Goal: Complete application form: Complete application form

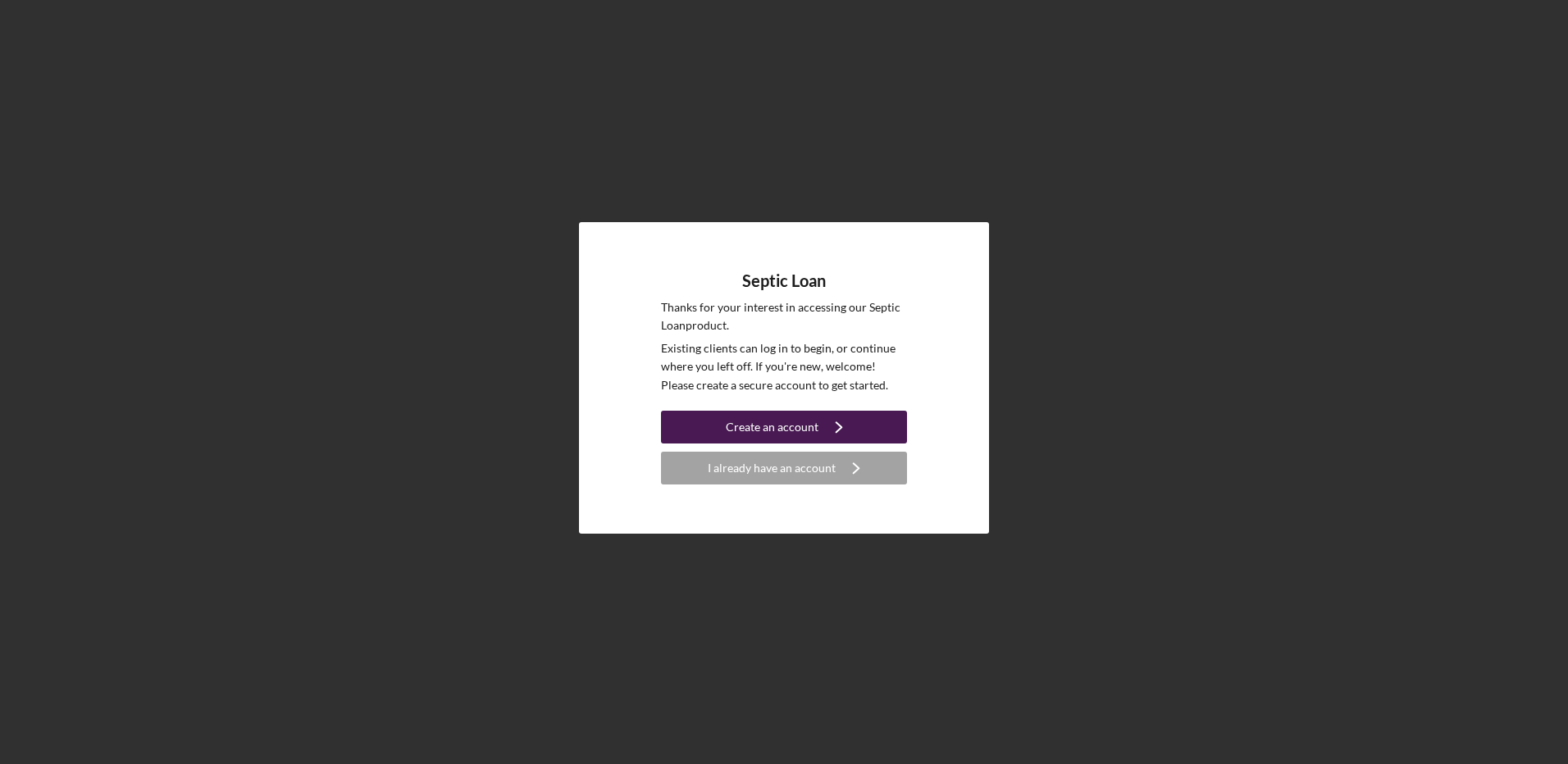
click at [717, 425] on button "Create an account Icon/Navigate" at bounding box center [784, 427] width 246 height 33
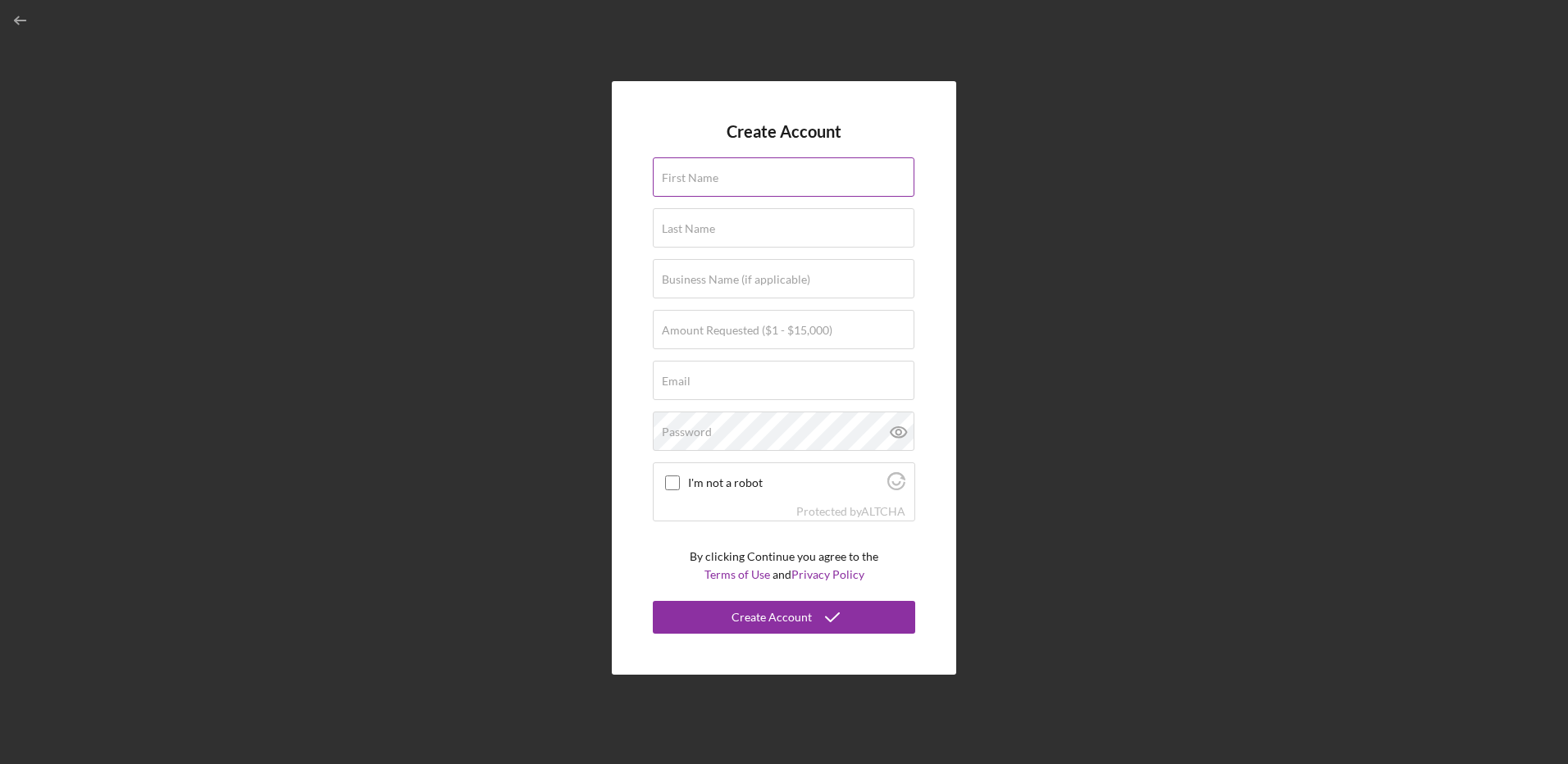
click at [716, 184] on label "First Name" at bounding box center [691, 178] width 57 height 13
click at [716, 184] on input "First Name" at bounding box center [783, 177] width 262 height 40
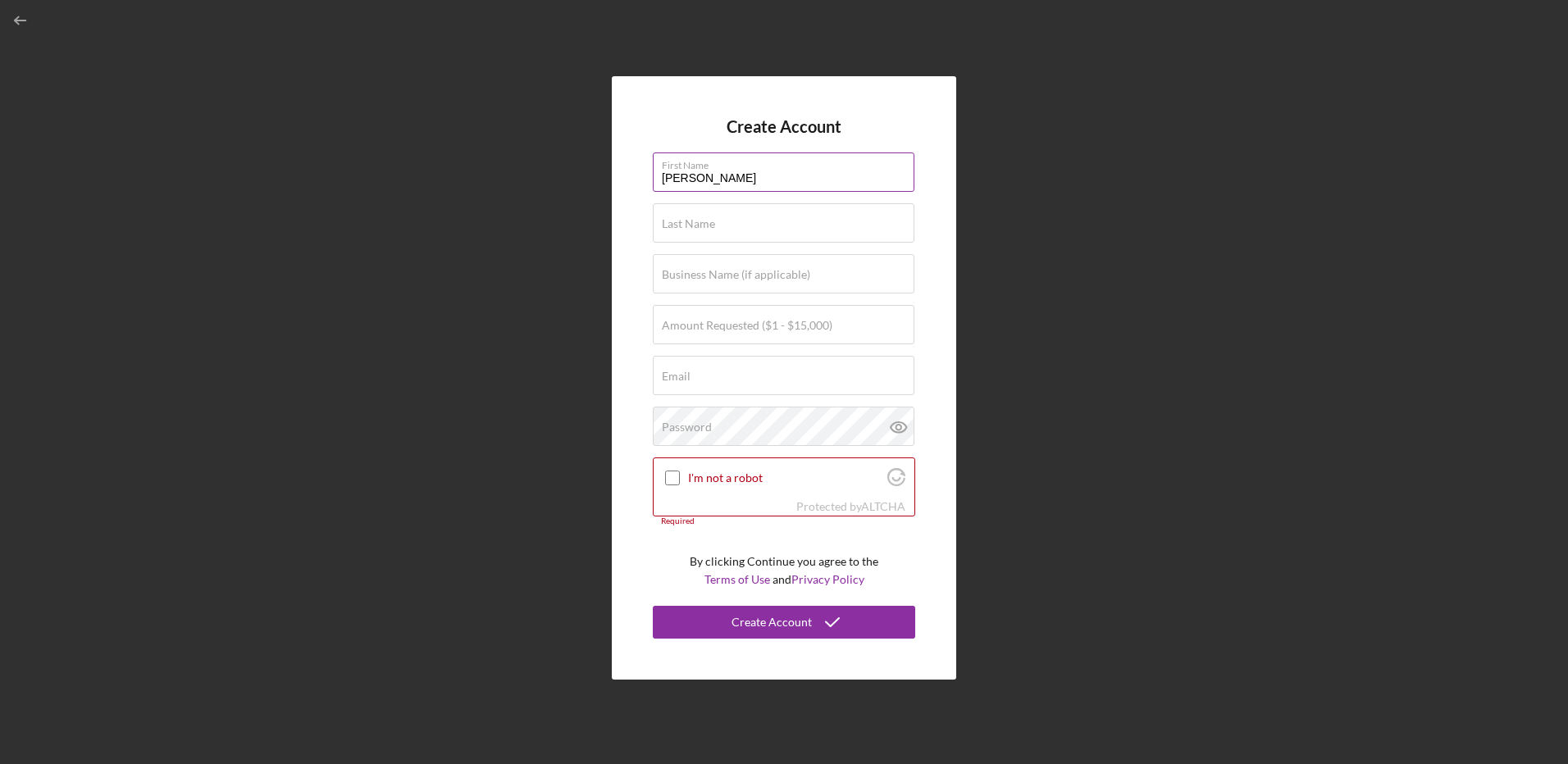
type input "[PERSON_NAME]"
click at [779, 328] on label "Amount Requested ($1 - $15,000)" at bounding box center [748, 325] width 171 height 13
click at [779, 328] on input "Amount Requested ($1 - $15,000)" at bounding box center [783, 325] width 262 height 40
type input "$2"
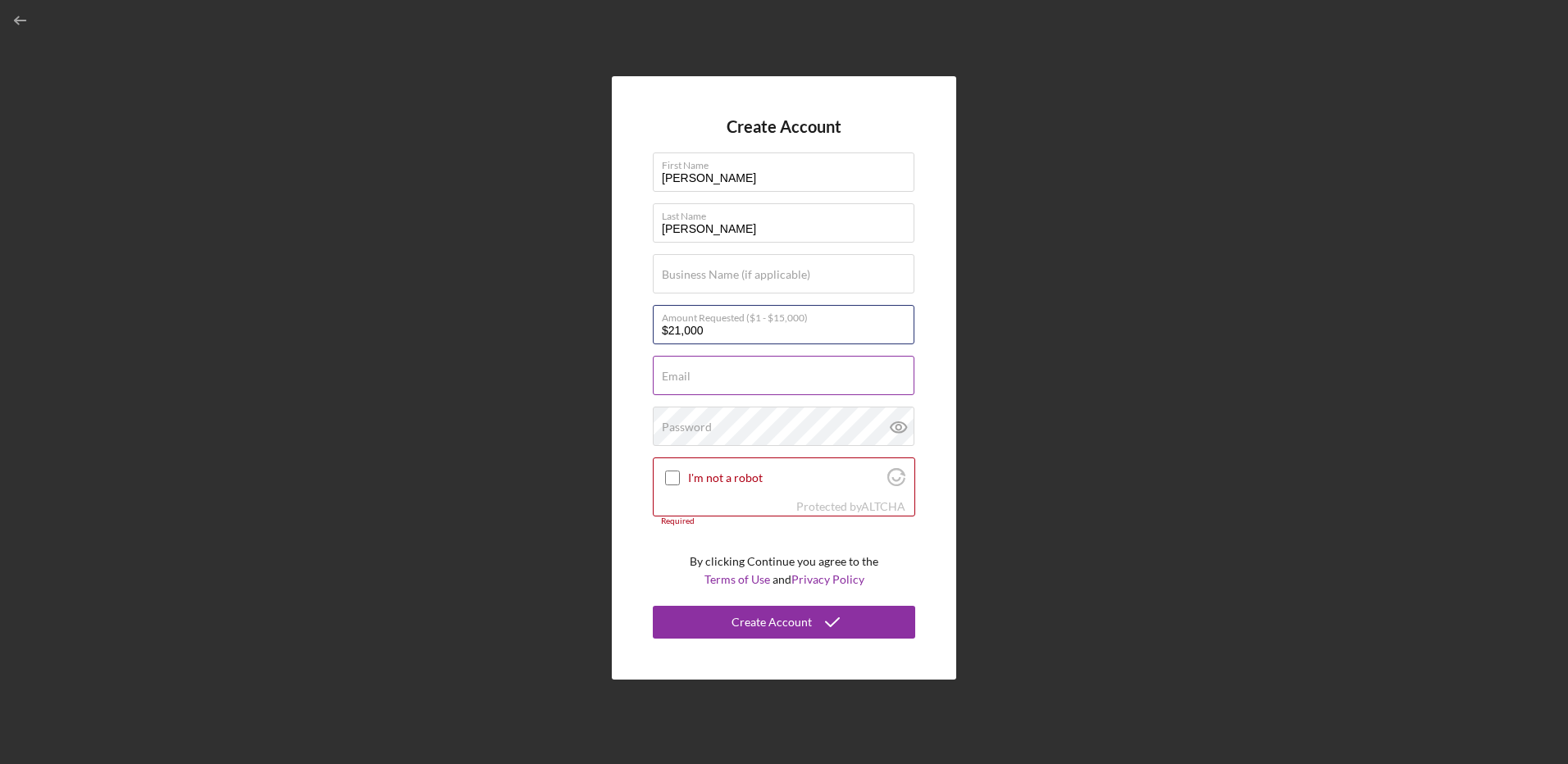
type input "$21,000"
click at [777, 368] on input "Email" at bounding box center [783, 376] width 262 height 40
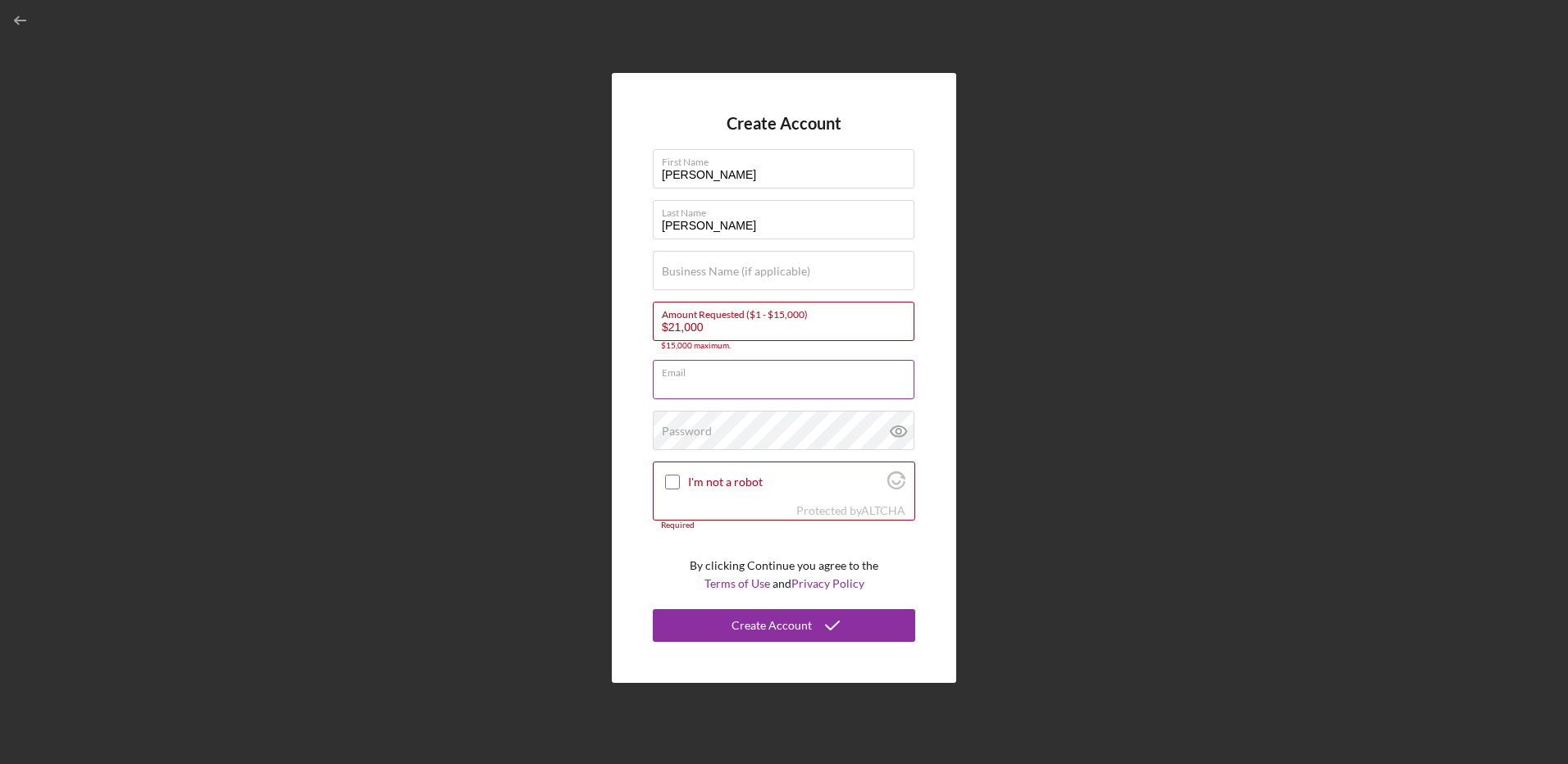
click at [745, 388] on input "Email" at bounding box center [783, 380] width 262 height 40
type input "[EMAIL_ADDRESS][DOMAIN_NAME]"
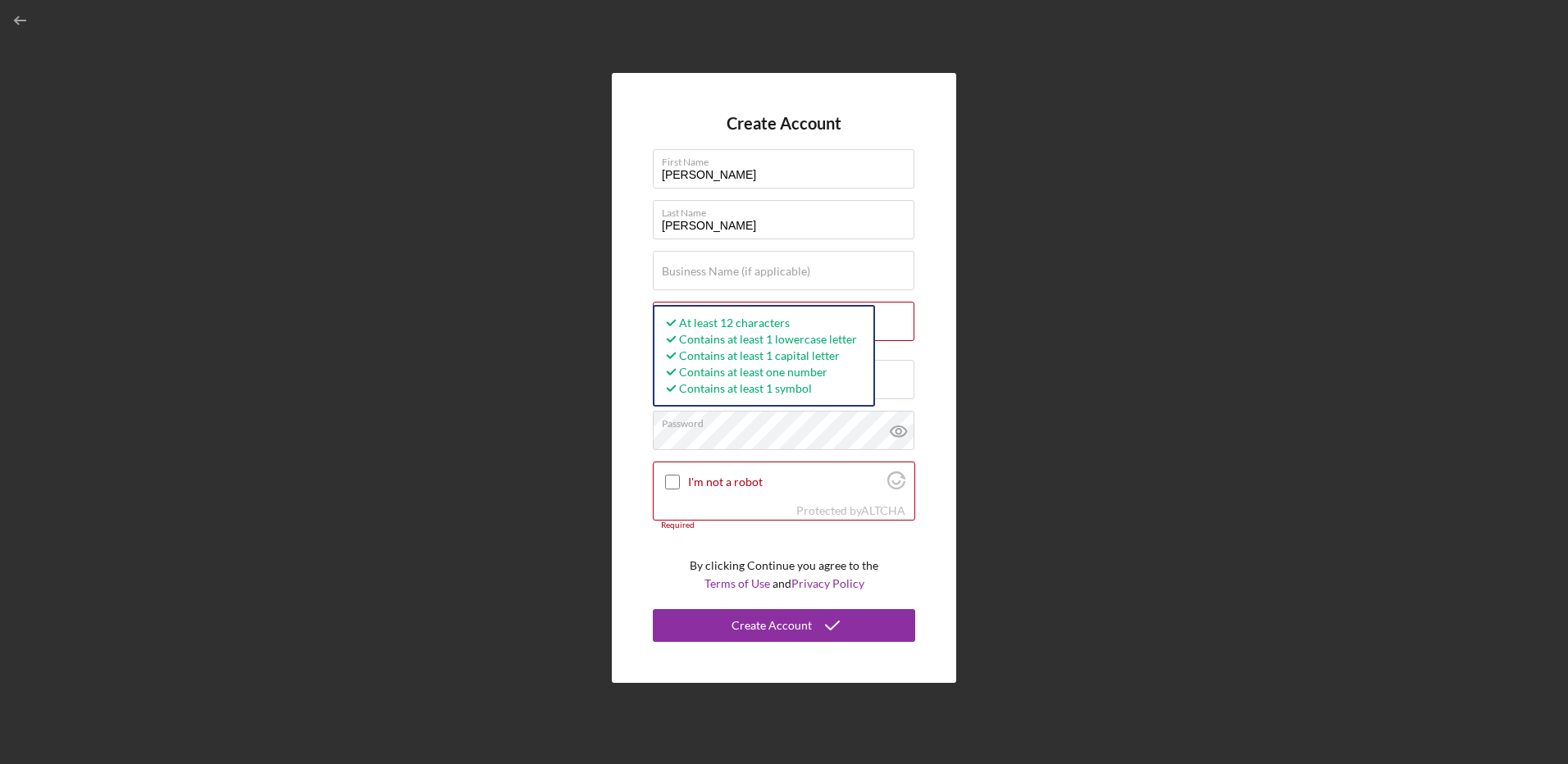
drag, startPoint x: 563, startPoint y: 440, endPoint x: 544, endPoint y: 451, distance: 22.0
click at [544, 451] on div "Create Account First Name [PERSON_NAME] Last Name [PERSON_NAME] Business Name (…" at bounding box center [783, 378] width 1552 height 756
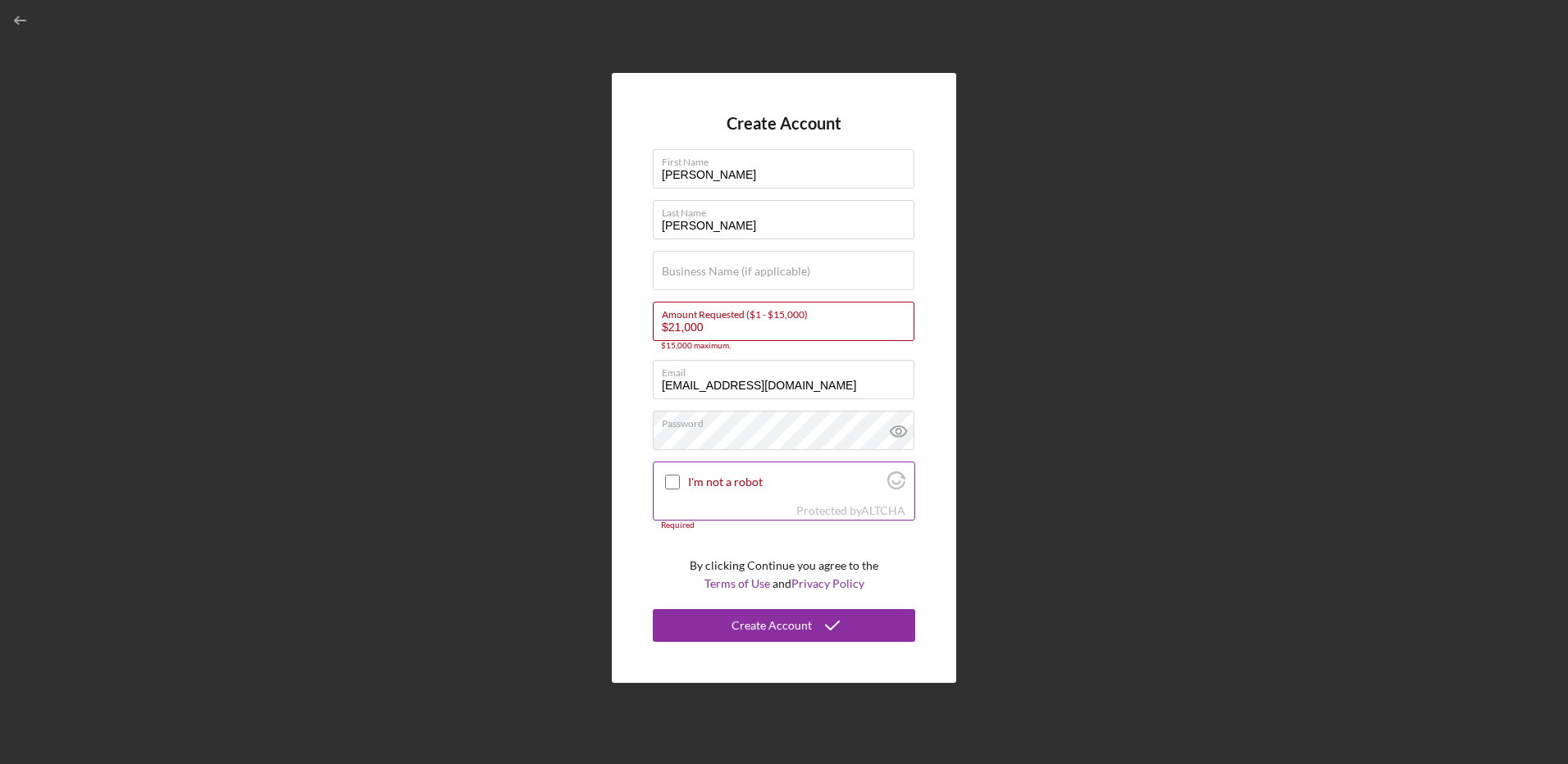
click at [711, 497] on div "I'm not a robot" at bounding box center [784, 482] width 261 height 39
click at [669, 477] on input "I'm not a robot" at bounding box center [672, 482] width 15 height 15
checkbox input "true"
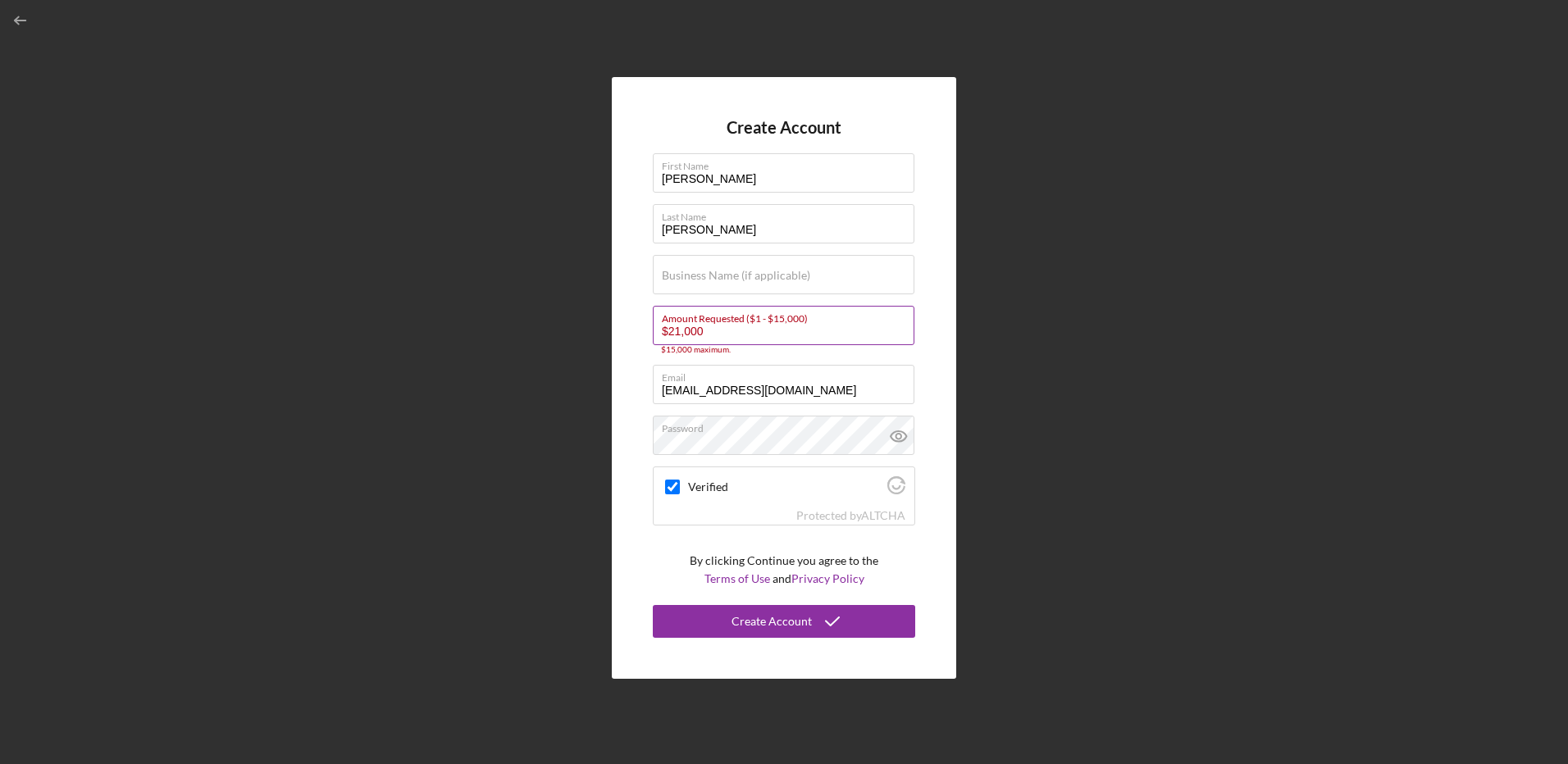
click at [679, 329] on input "$21,000" at bounding box center [783, 325] width 262 height 40
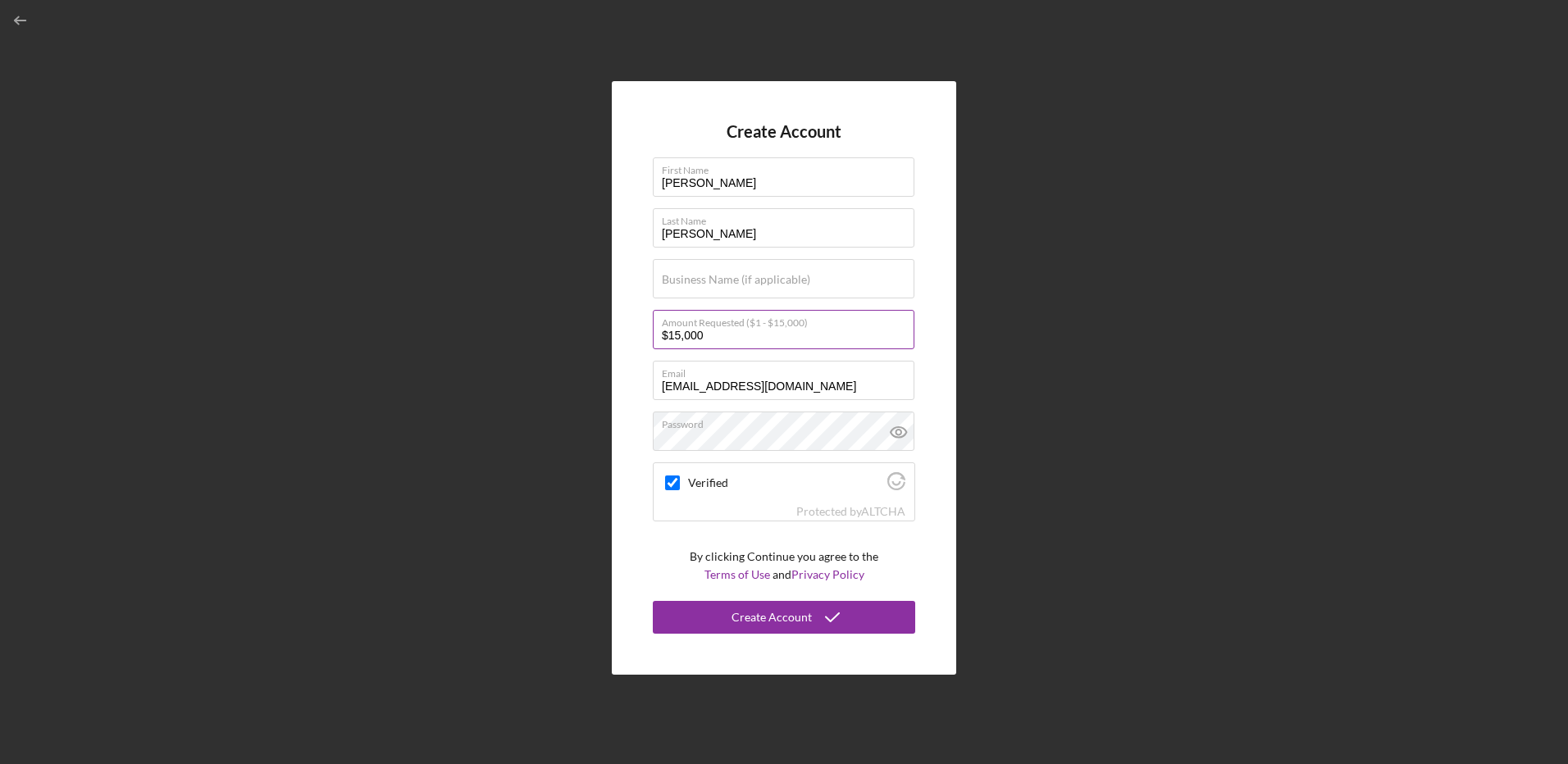
click at [833, 333] on input "$15,000" at bounding box center [783, 330] width 262 height 40
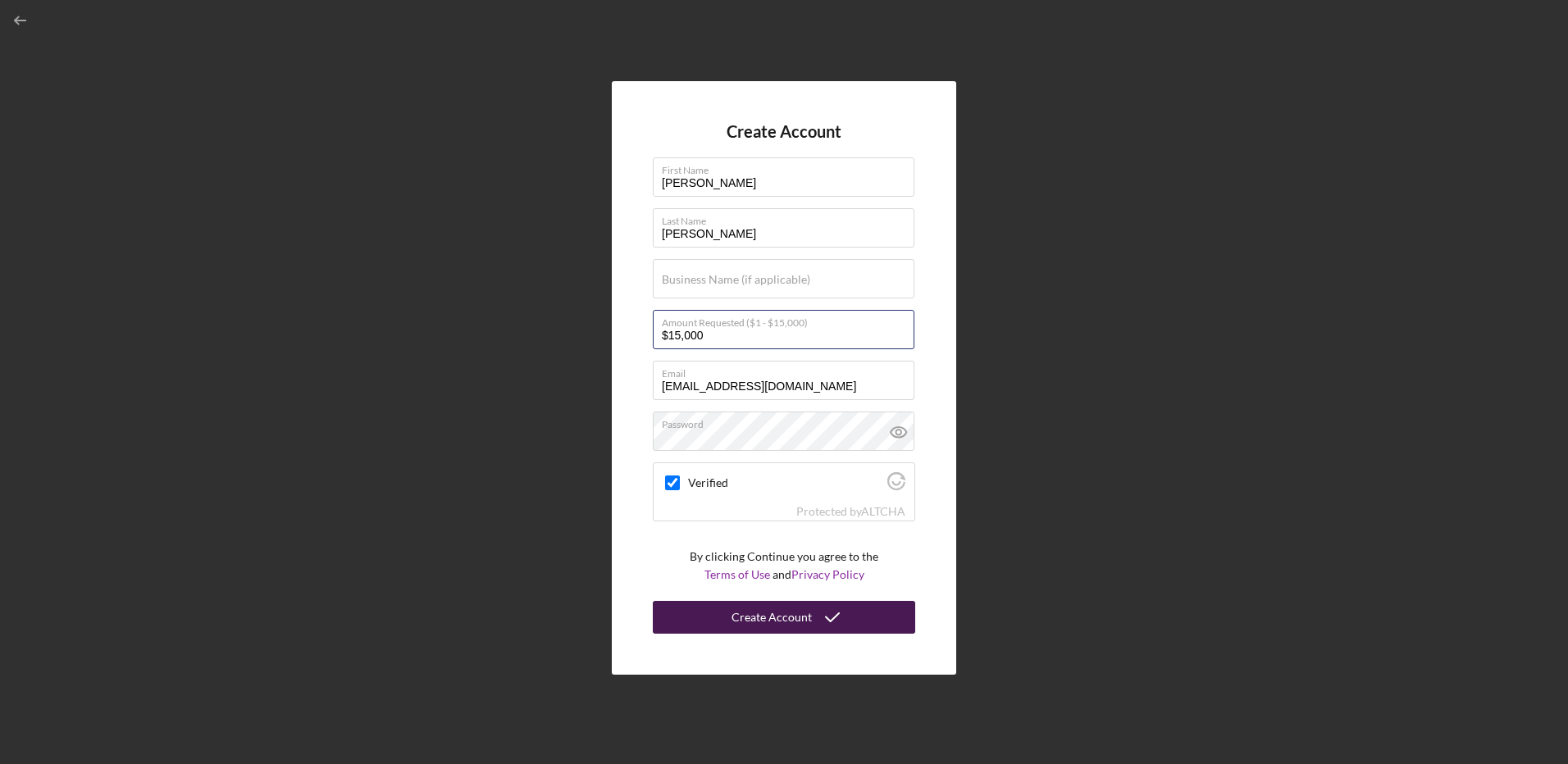
type input "$15,000"
click at [814, 617] on icon "submit" at bounding box center [831, 616] width 41 height 41
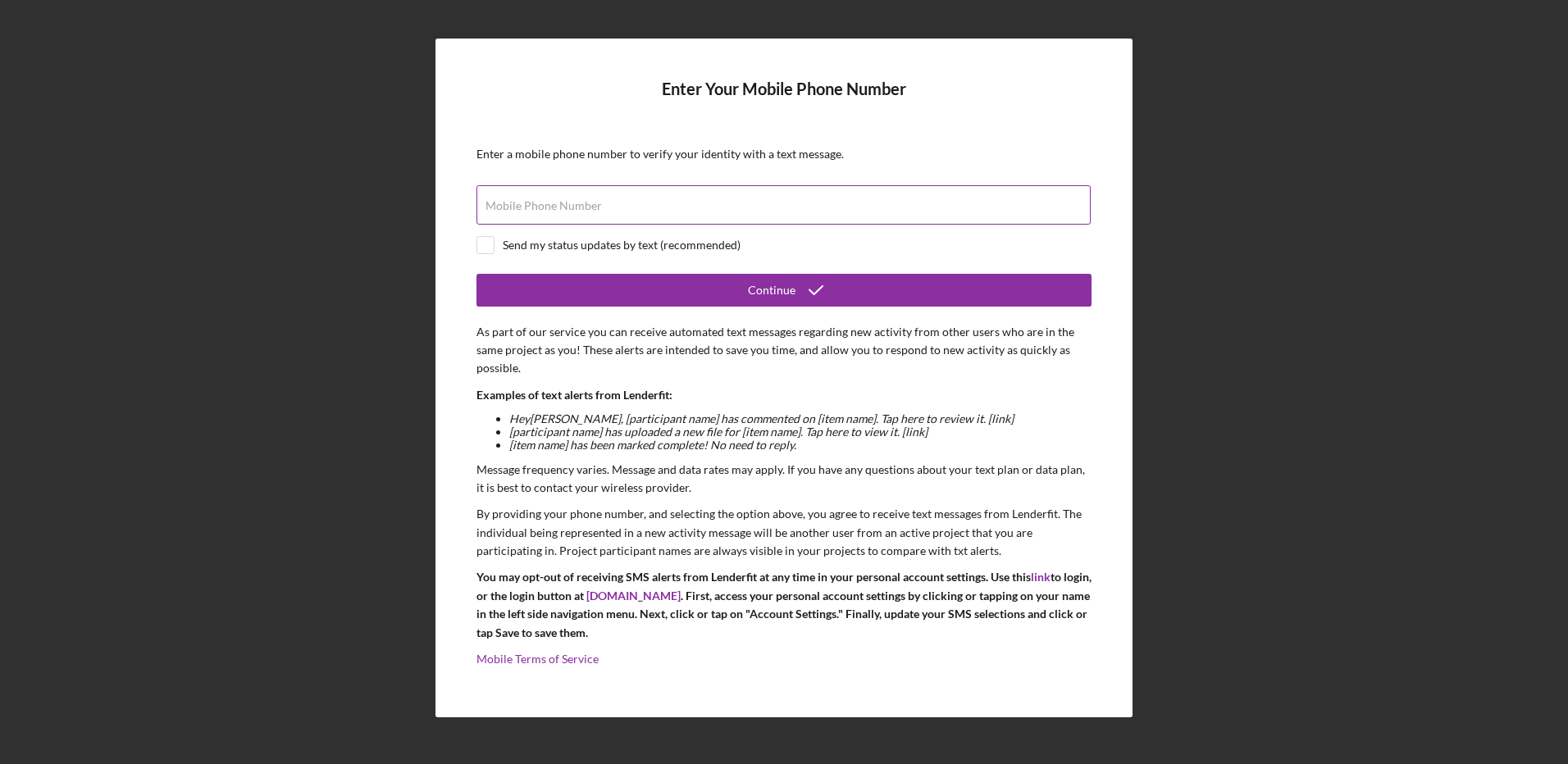
click at [620, 208] on input "Mobile Phone Number" at bounding box center [783, 205] width 614 height 40
click at [551, 214] on input "Mobile Phone Number" at bounding box center [783, 205] width 614 height 40
type input "[PHONE_NUMBER]"
click at [480, 246] on input "checkbox" at bounding box center [485, 245] width 16 height 16
checkbox input "true"
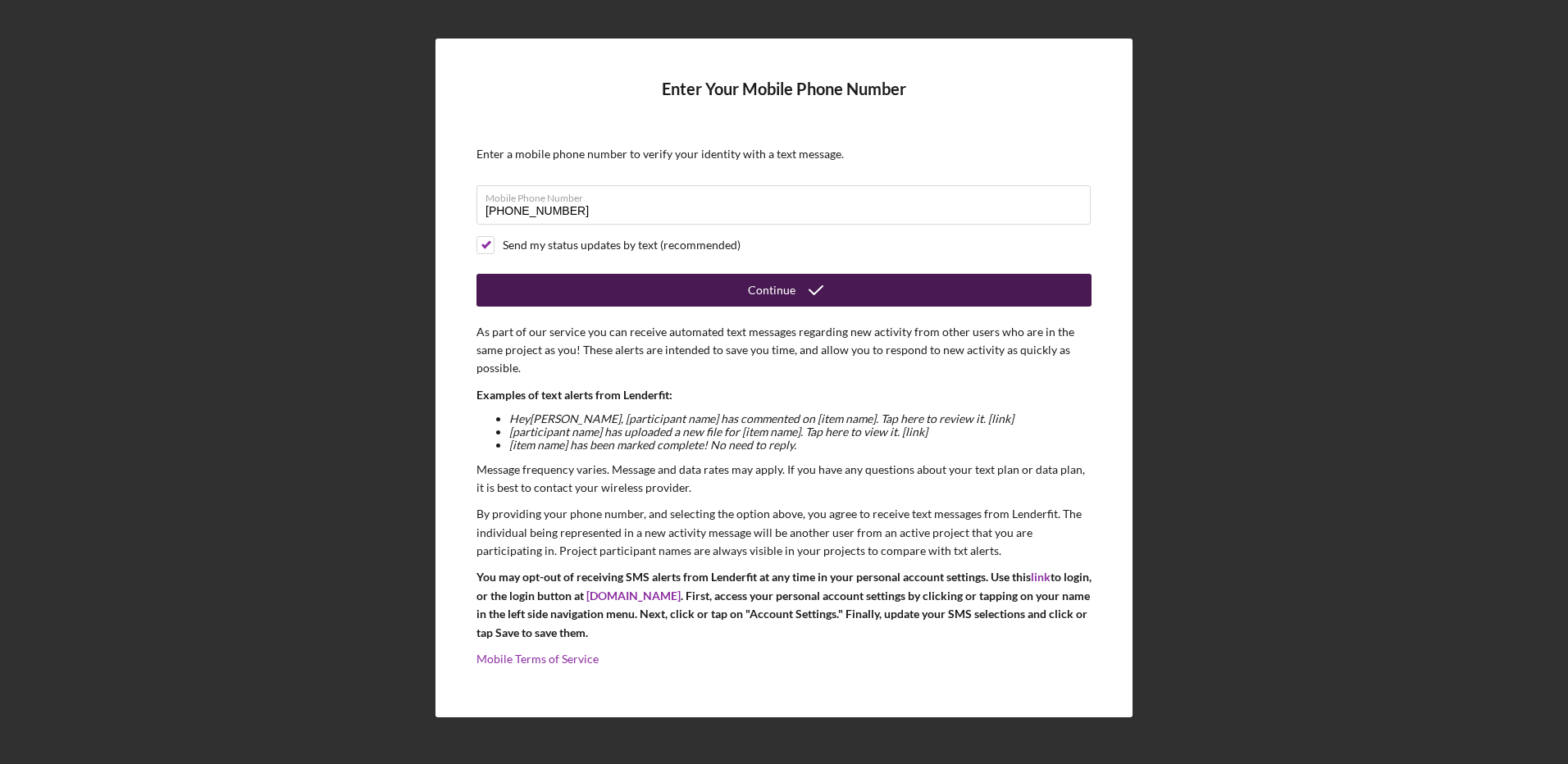
click at [661, 289] on button "Continue" at bounding box center [784, 290] width 615 height 33
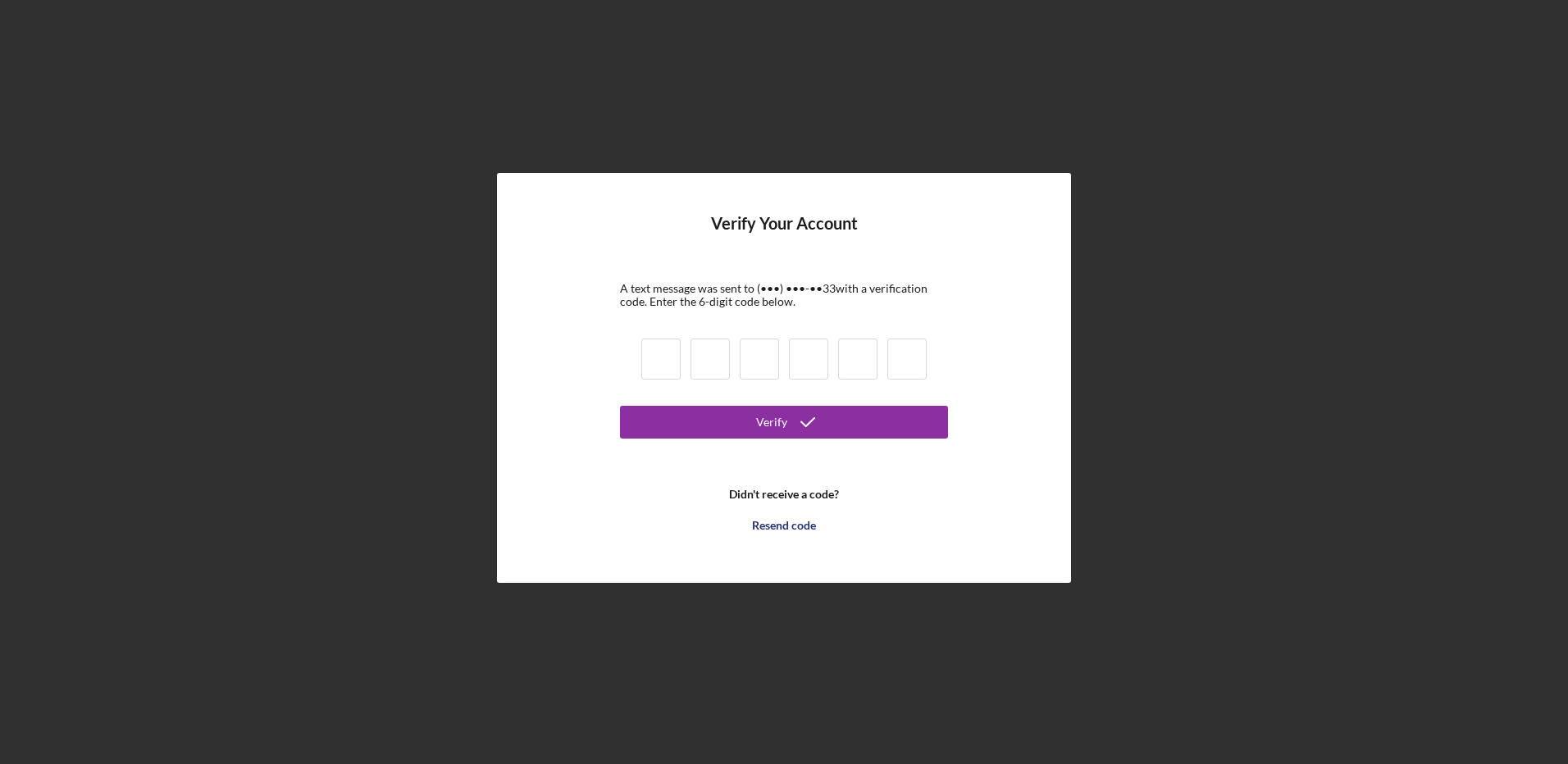
click at [661, 365] on input at bounding box center [661, 358] width 40 height 41
type input "5"
type input "6"
type input "1"
type input "2"
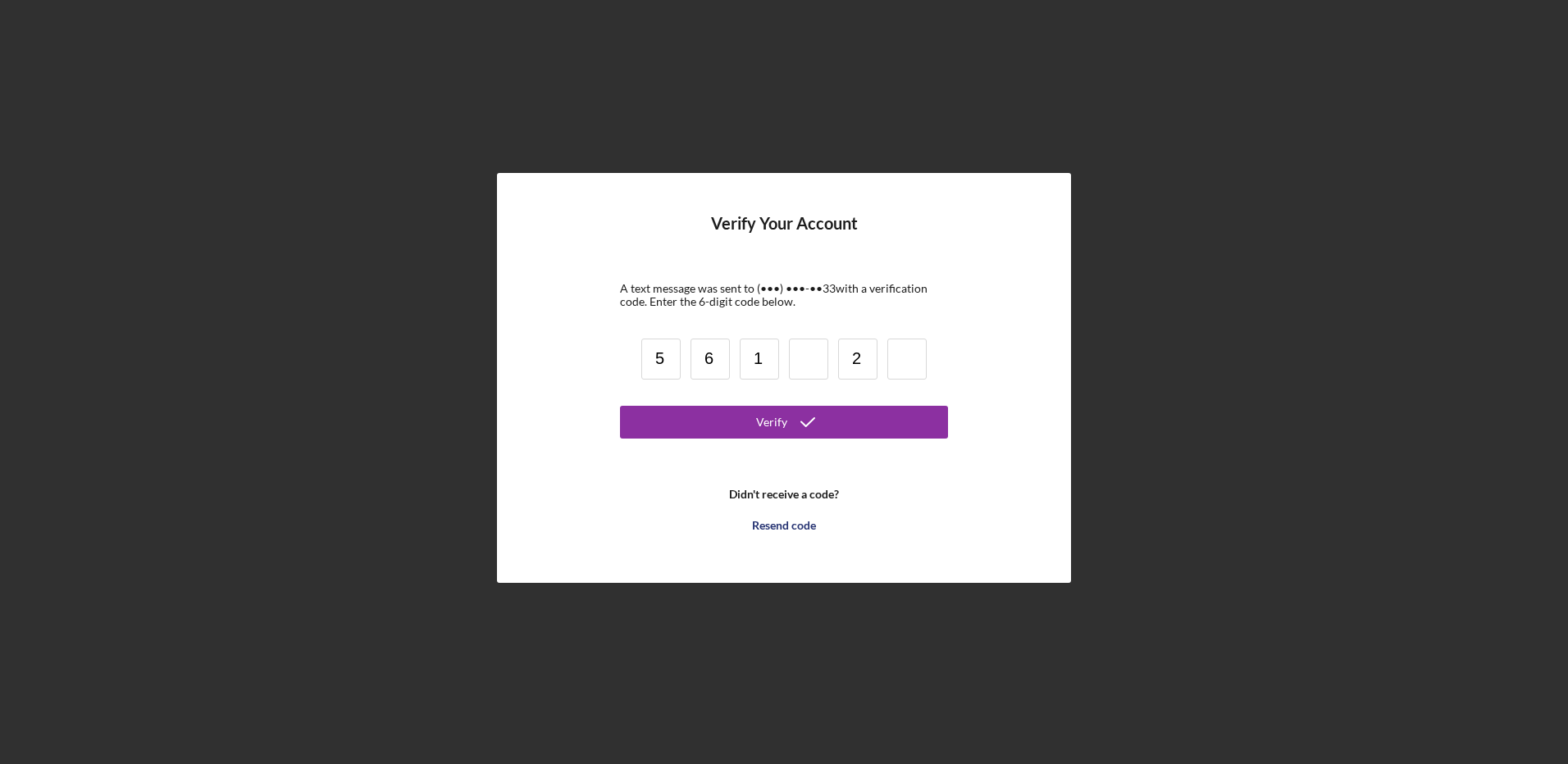
click at [808, 361] on input at bounding box center [809, 358] width 40 height 41
type input "0"
type input "2"
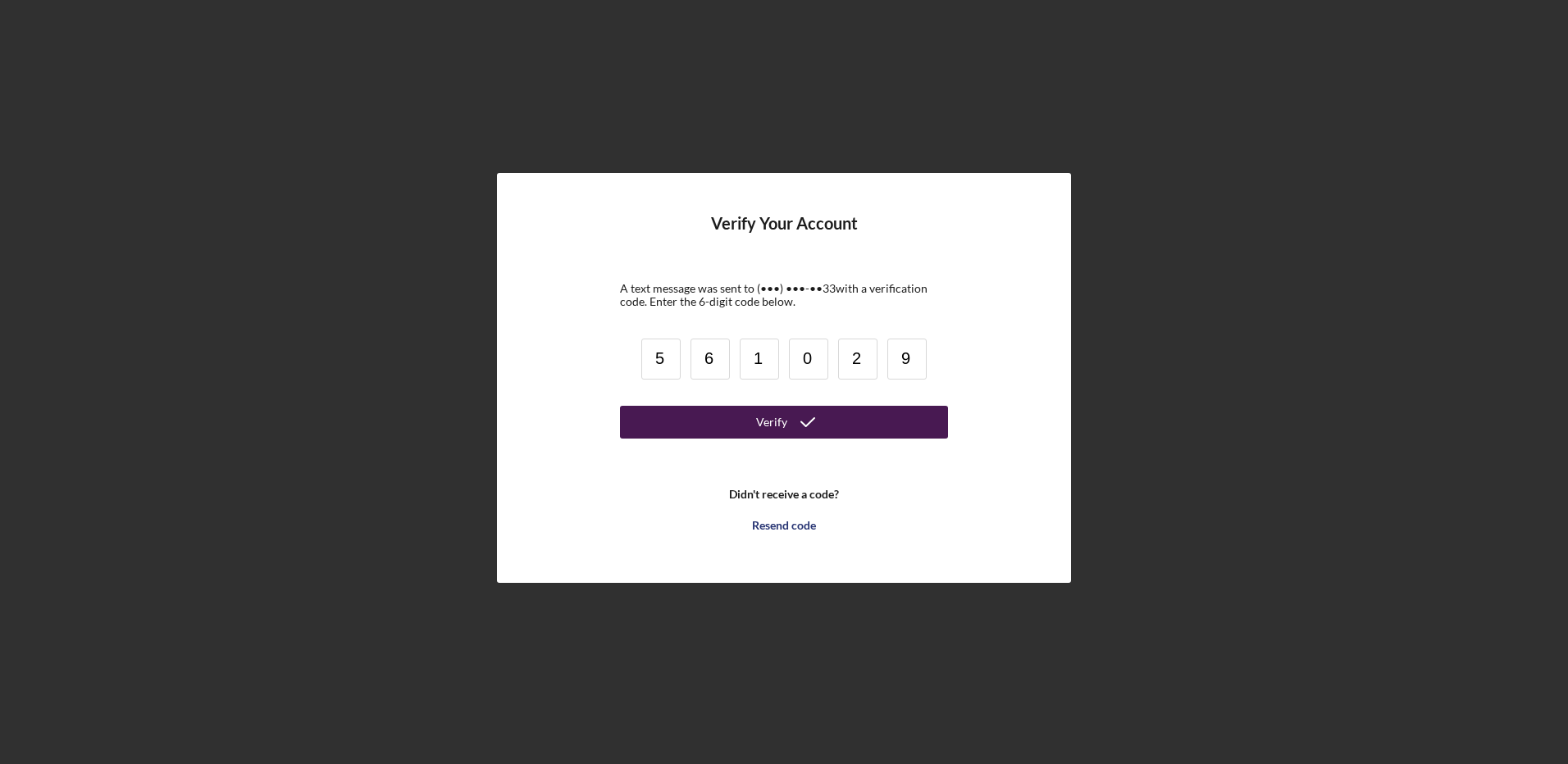
type input "9"
click at [820, 416] on icon "submit" at bounding box center [807, 421] width 41 height 41
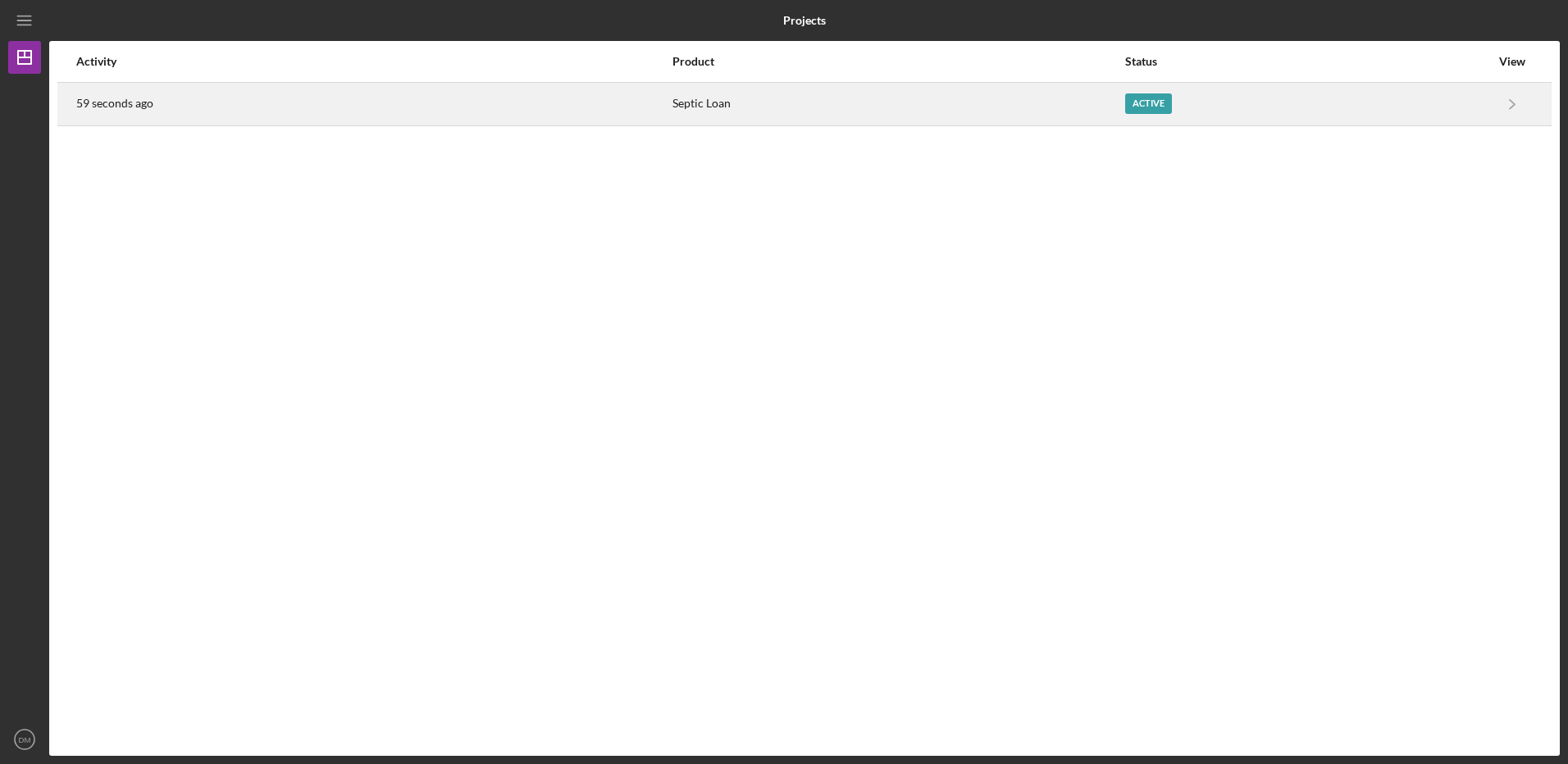
click at [1179, 106] on div "Active" at bounding box center [1307, 104] width 365 height 41
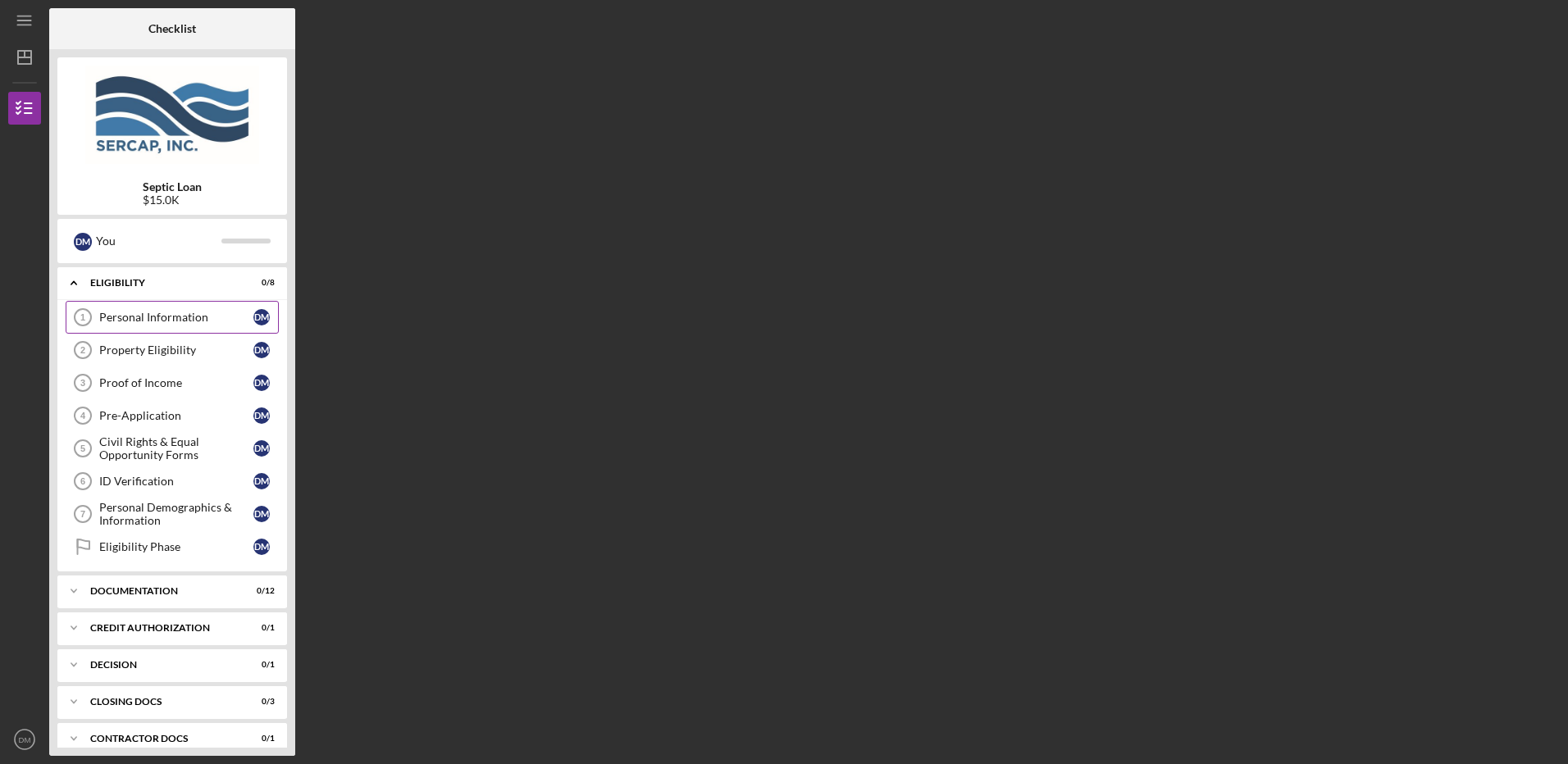
click at [142, 316] on div "Personal Information" at bounding box center [176, 317] width 155 height 13
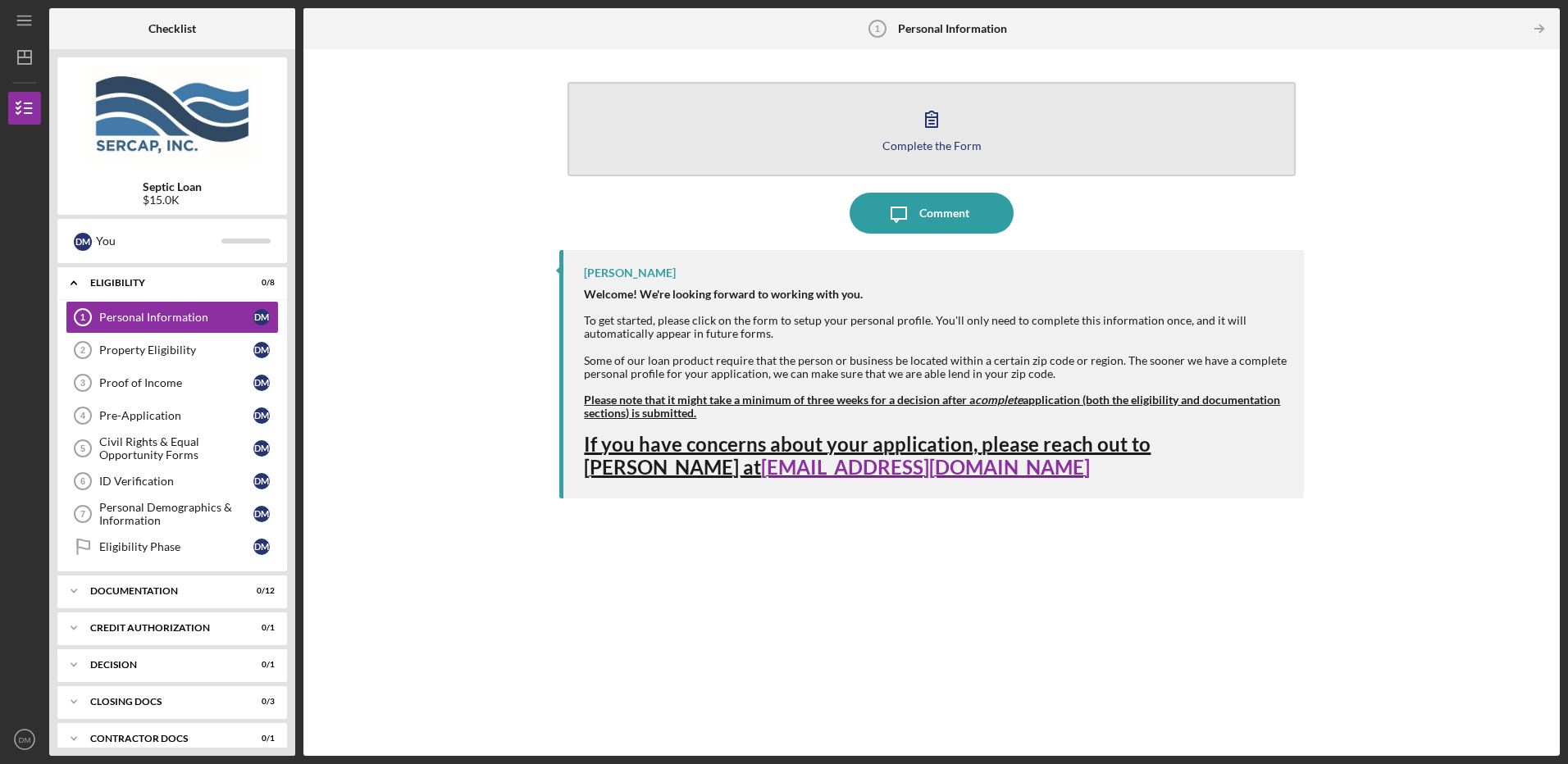
click at [944, 143] on div "Complete the Form" at bounding box center [932, 145] width 99 height 12
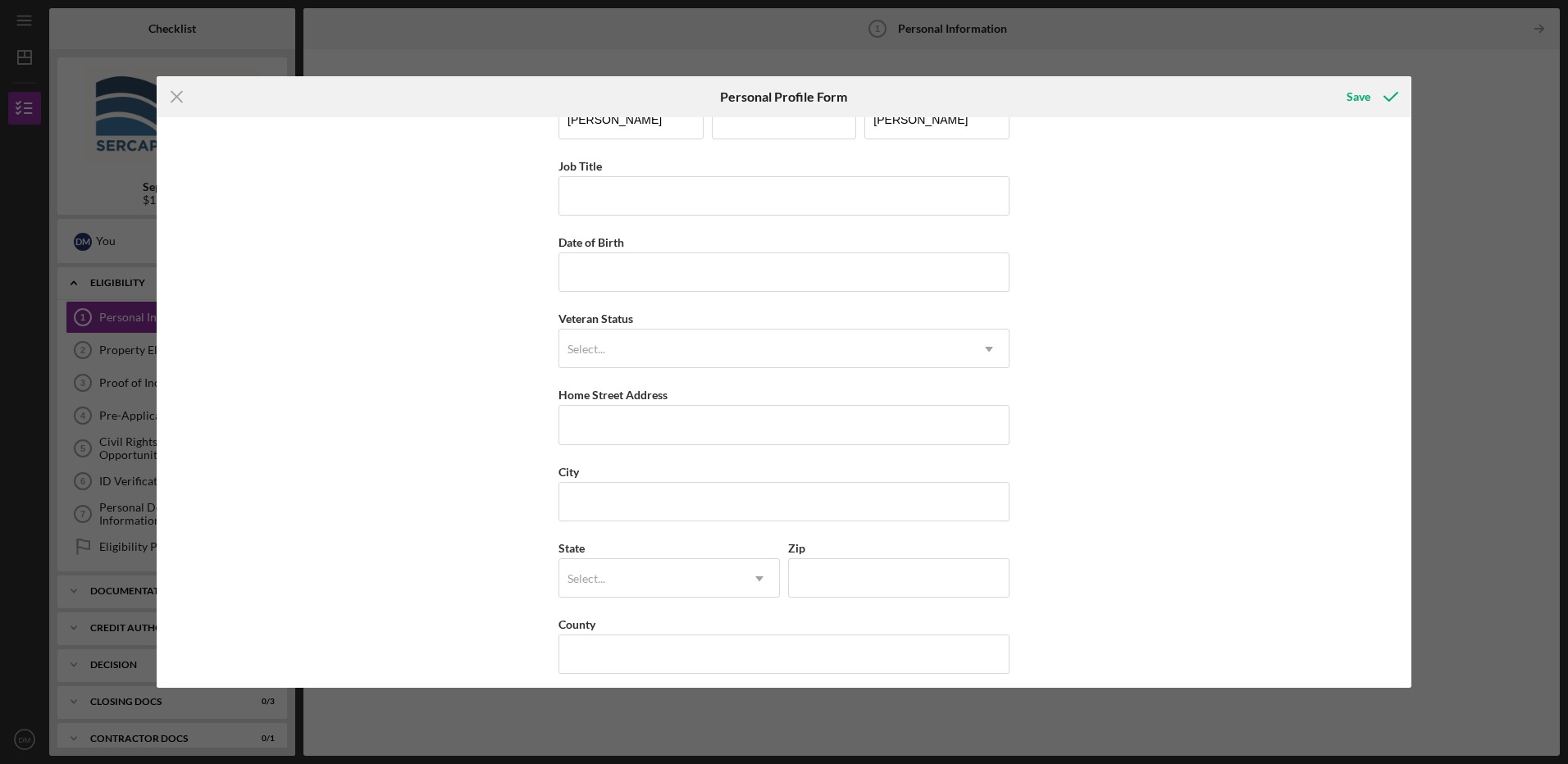
scroll to position [57, 0]
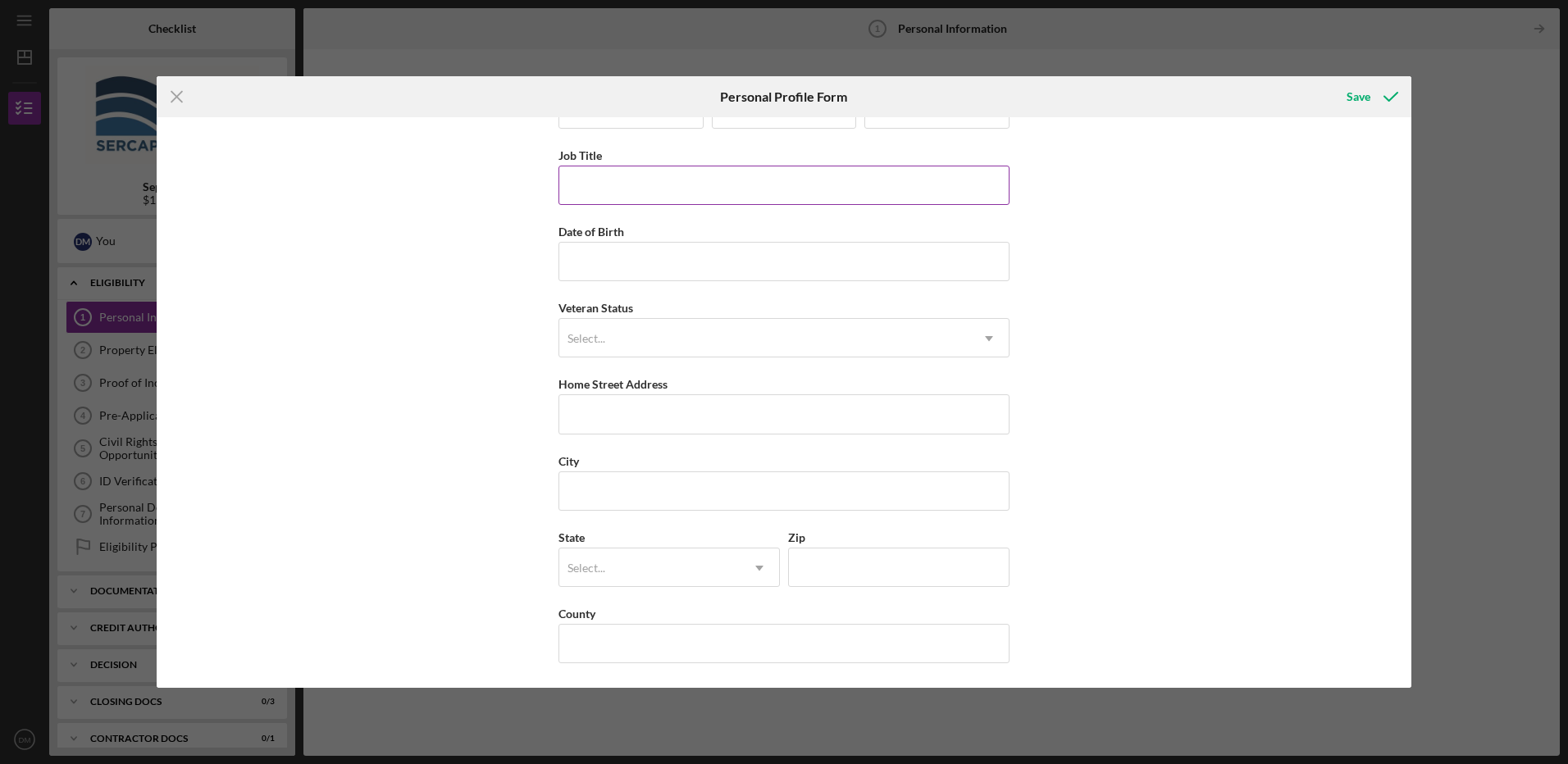
click at [756, 188] on input "Job Title" at bounding box center [784, 186] width 451 height 40
type input "Director of Nursing"
click at [692, 262] on input "Date of Birth" at bounding box center [784, 262] width 451 height 40
type input "[DATE]"
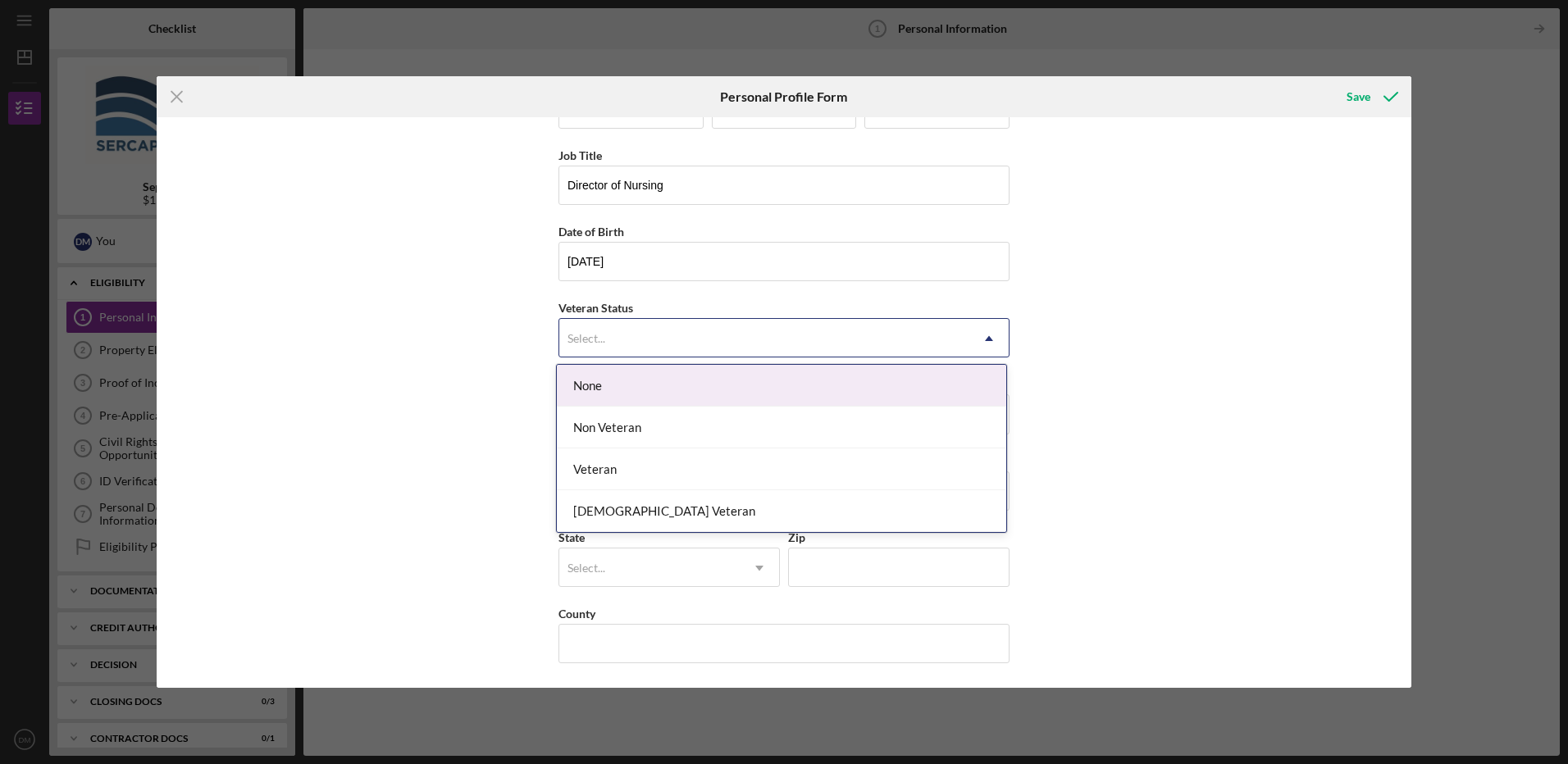
click at [663, 330] on div "Select..." at bounding box center [764, 338] width 410 height 38
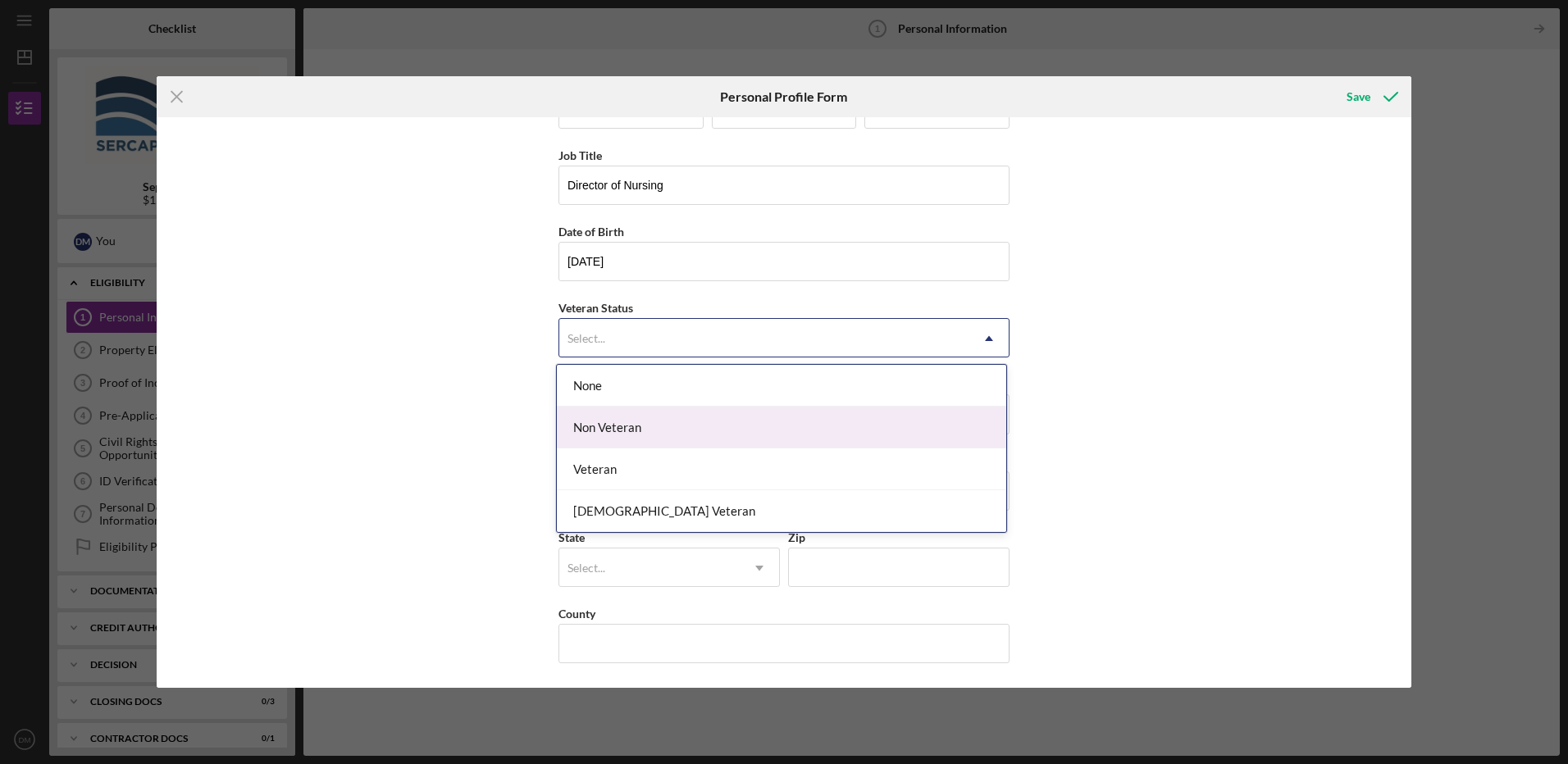
click at [665, 424] on div "Non Veteran" at bounding box center [781, 427] width 450 height 41
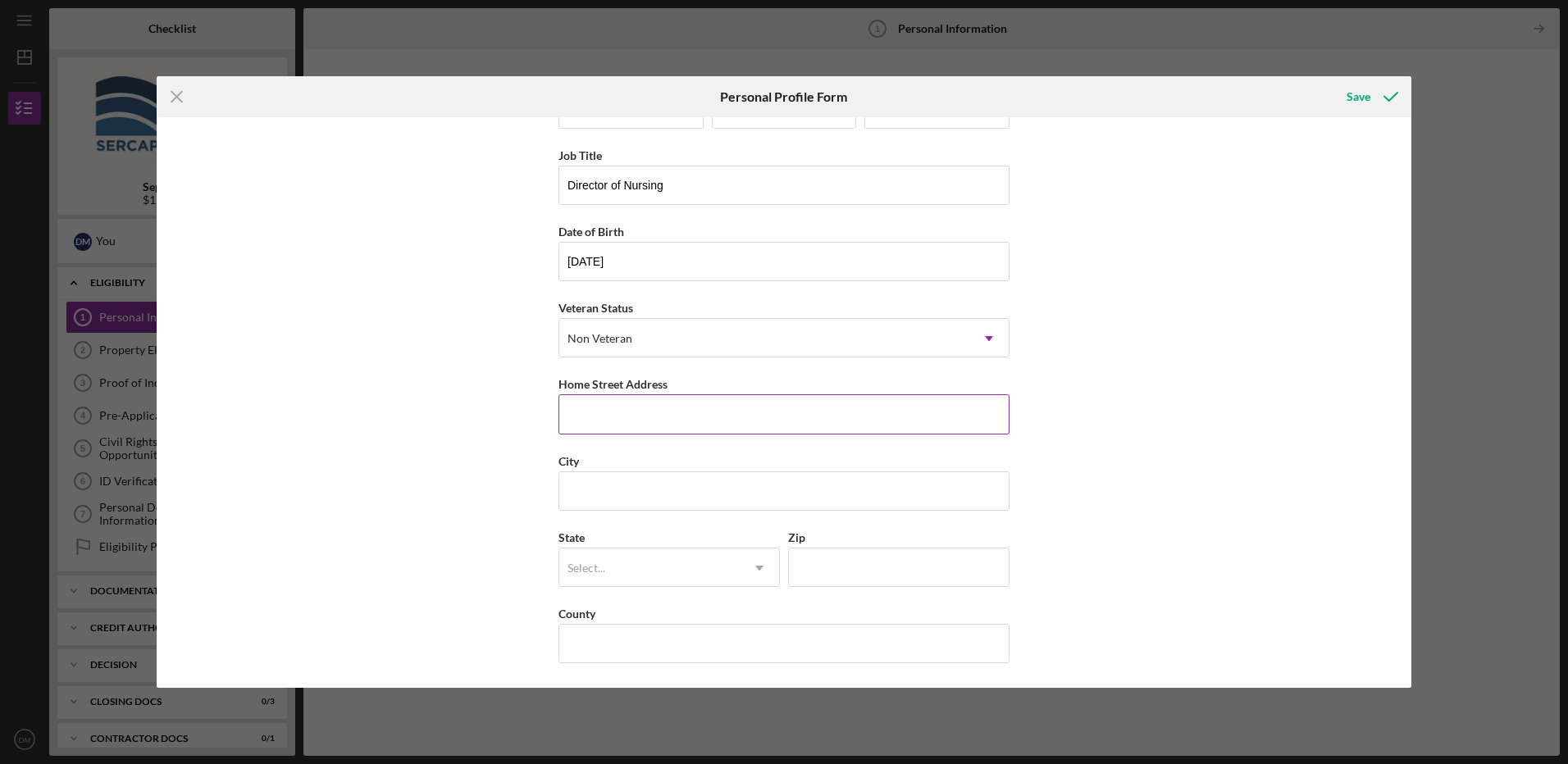
click at [663, 424] on input "Home Street Address" at bounding box center [784, 414] width 451 height 40
type input "[STREET_ADDRESS][PERSON_NAME]"
click at [580, 491] on input "City" at bounding box center [784, 491] width 451 height 40
click at [941, 498] on input "City" at bounding box center [784, 491] width 451 height 40
type input "[PERSON_NAME]"
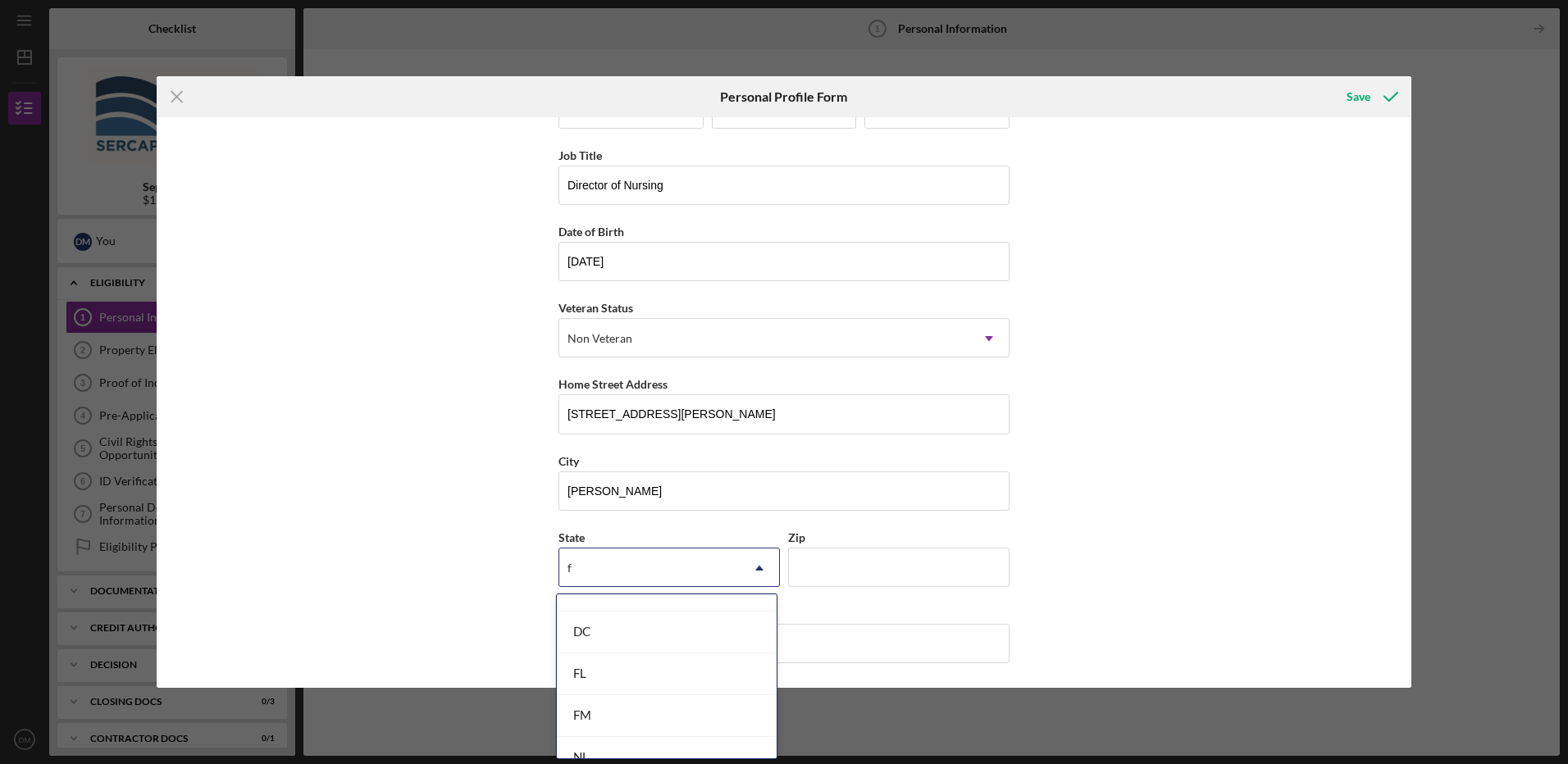
scroll to position [171, 0]
type input "f"
click at [864, 553] on input "Zip" at bounding box center [899, 568] width 221 height 40
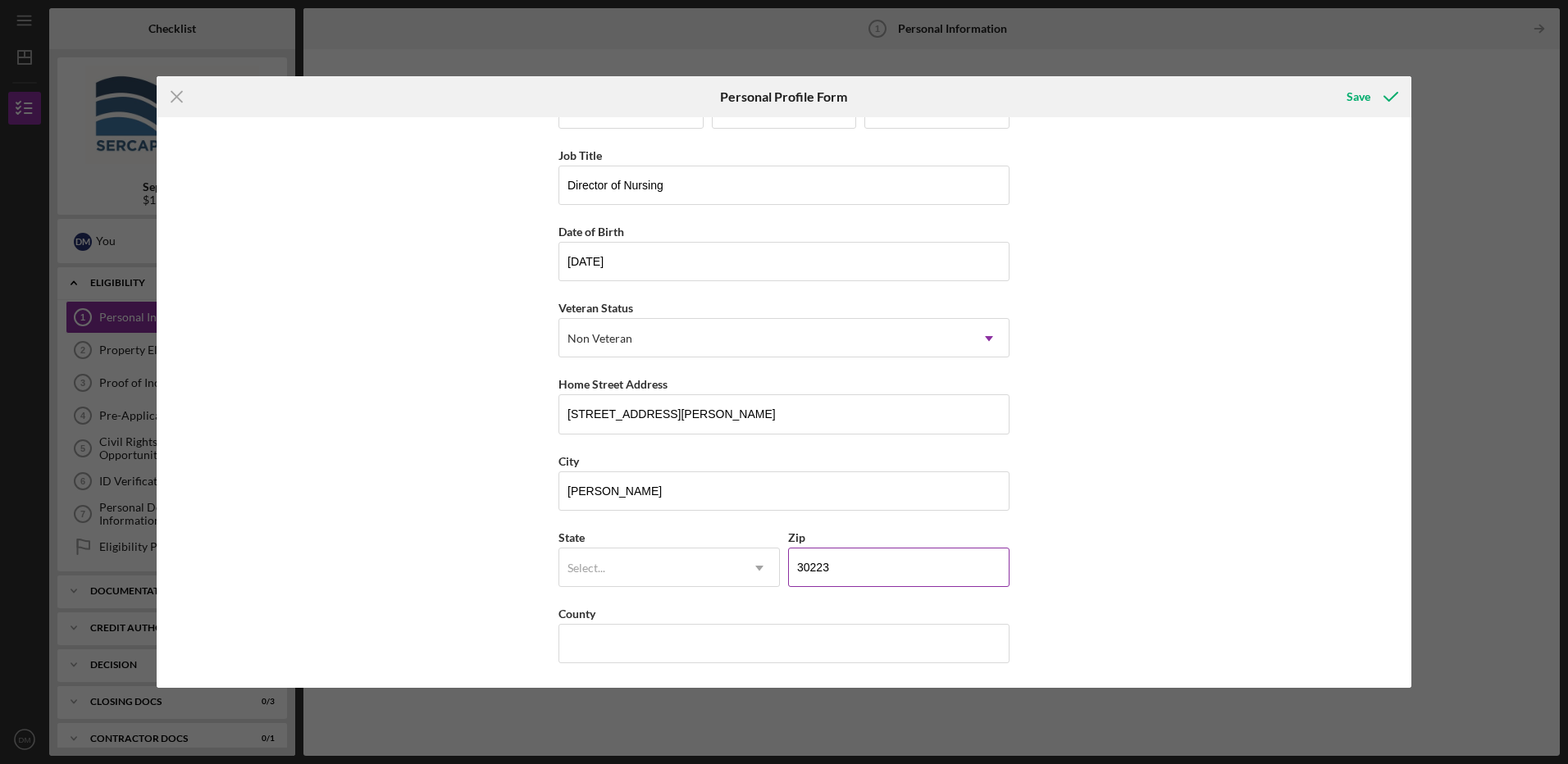
click at [858, 561] on input "30223" at bounding box center [899, 568] width 221 height 40
type input "30223"
click at [1127, 565] on div "First Name [PERSON_NAME] Middle Name Last Name [PERSON_NAME] Job Title Director…" at bounding box center [783, 402] width 1255 height 571
click at [590, 565] on div "Select..." at bounding box center [586, 568] width 38 height 13
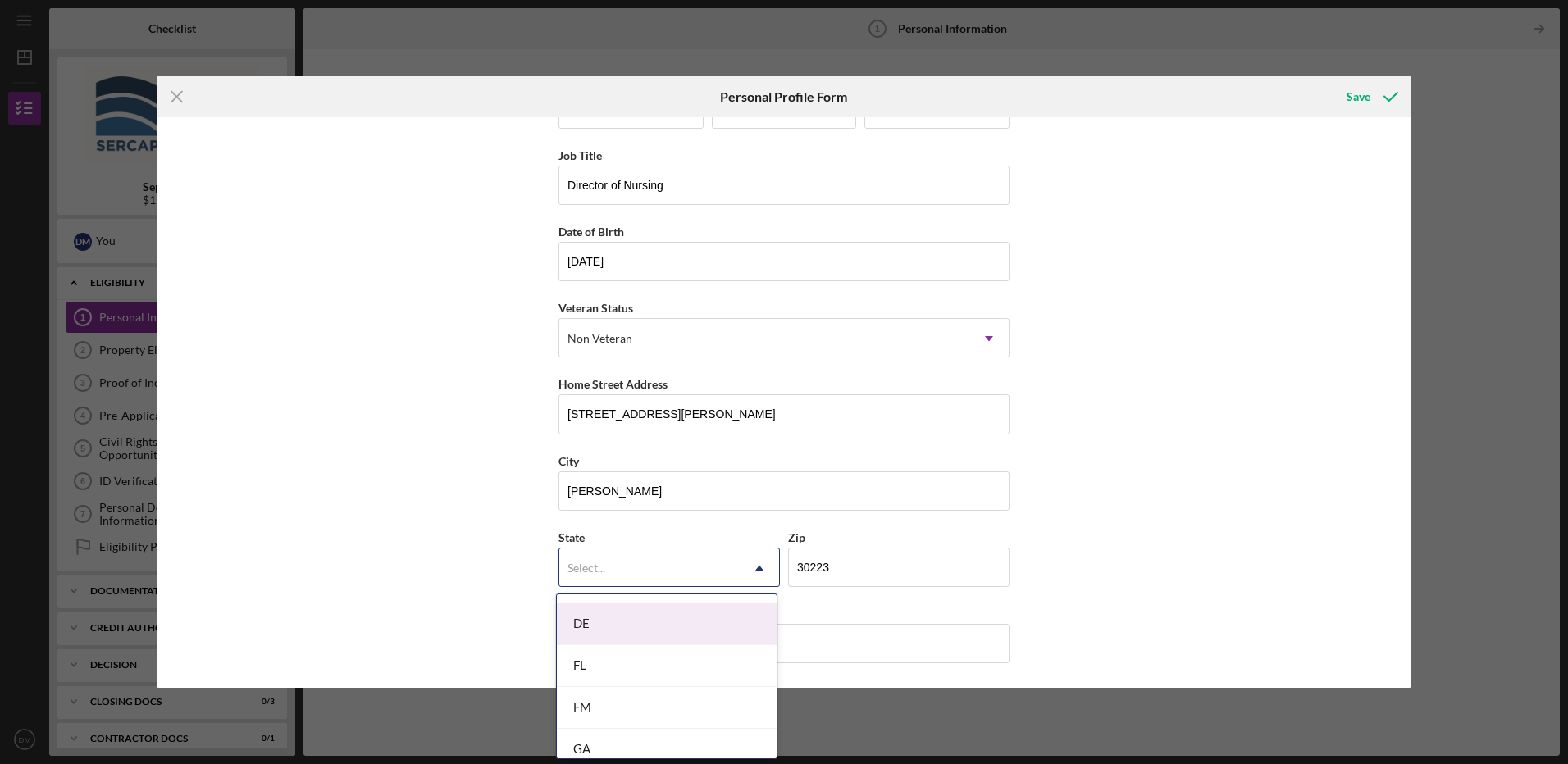
scroll to position [656, 0]
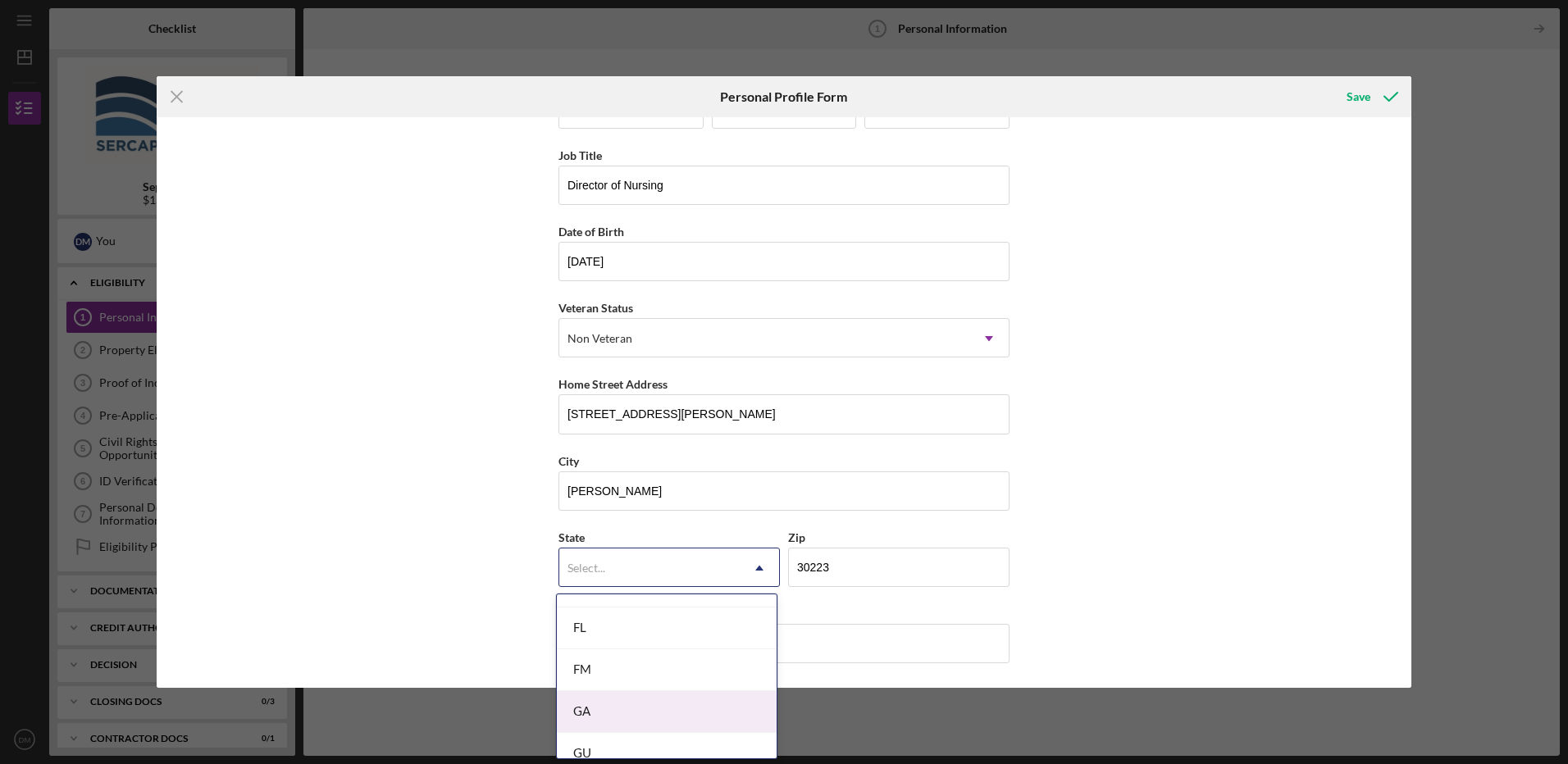
click at [629, 704] on div "GA" at bounding box center [667, 712] width 220 height 41
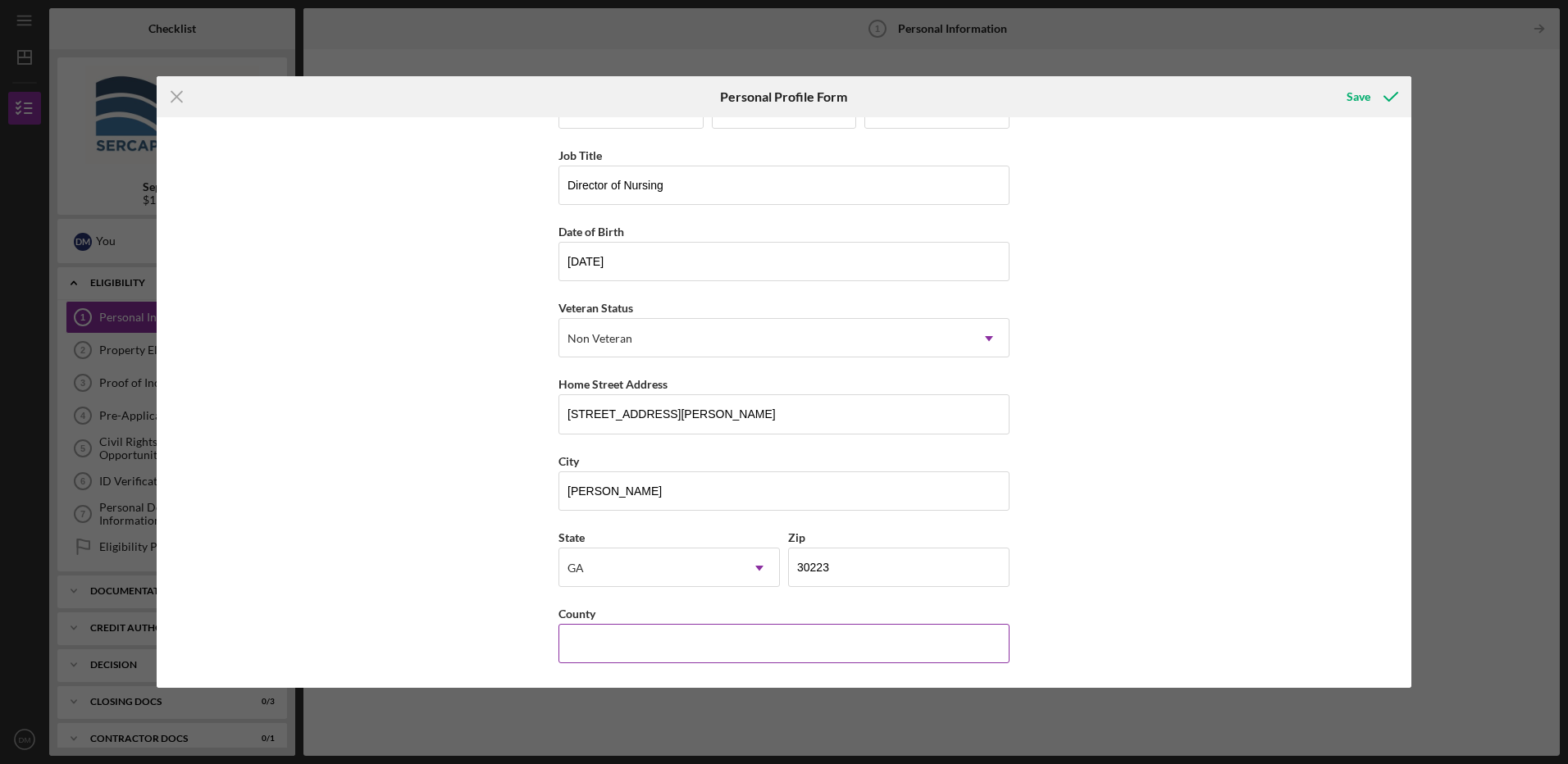
click at [629, 635] on input "County" at bounding box center [784, 644] width 451 height 40
type input "Spalding"
click at [1345, 577] on div "First Name [PERSON_NAME] Middle Name Last Name [PERSON_NAME] Job Title Director…" at bounding box center [783, 402] width 1255 height 571
click at [1371, 90] on icon "submit" at bounding box center [1390, 96] width 41 height 41
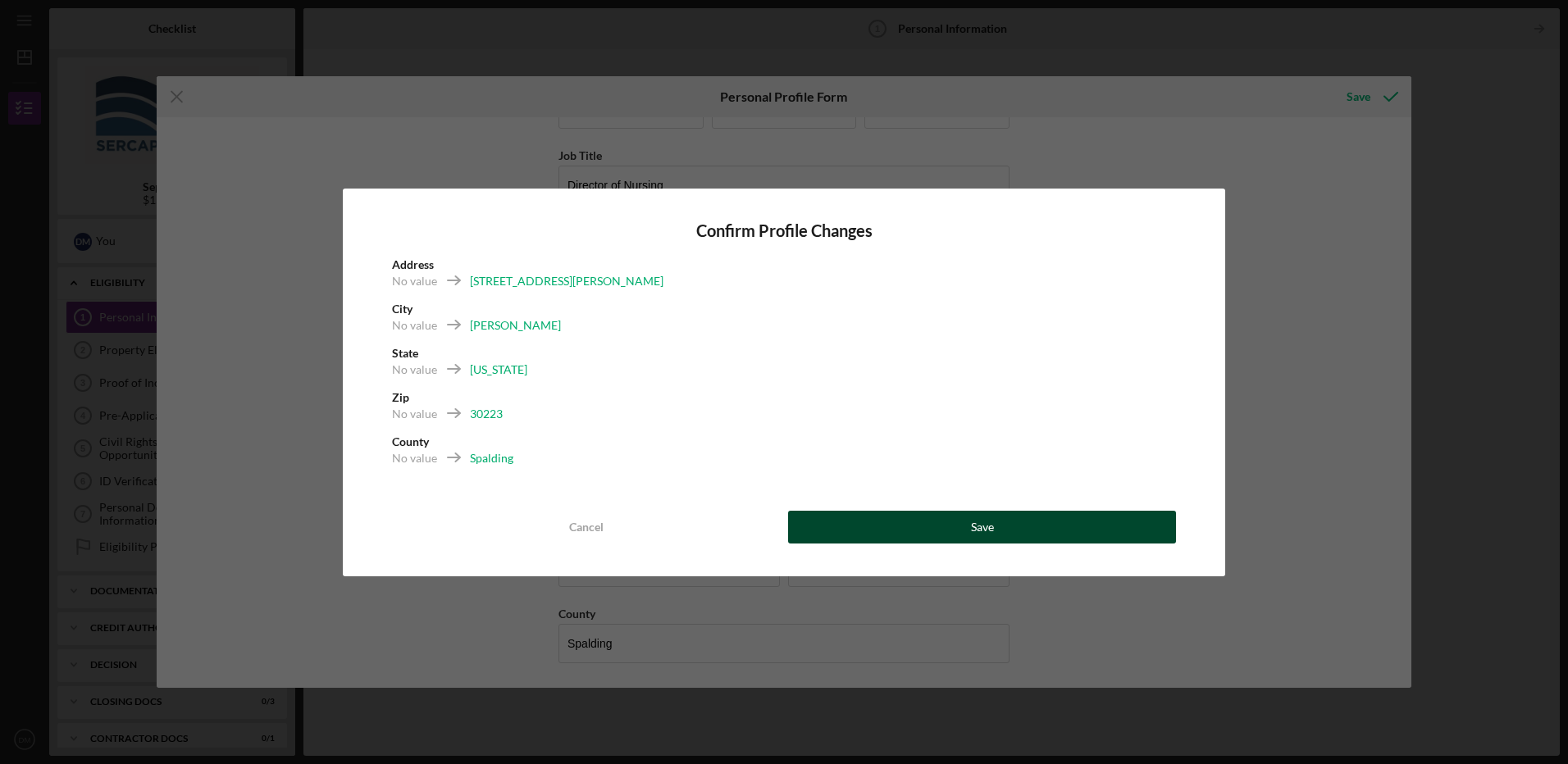
click at [990, 527] on button "Save" at bounding box center [982, 527] width 388 height 33
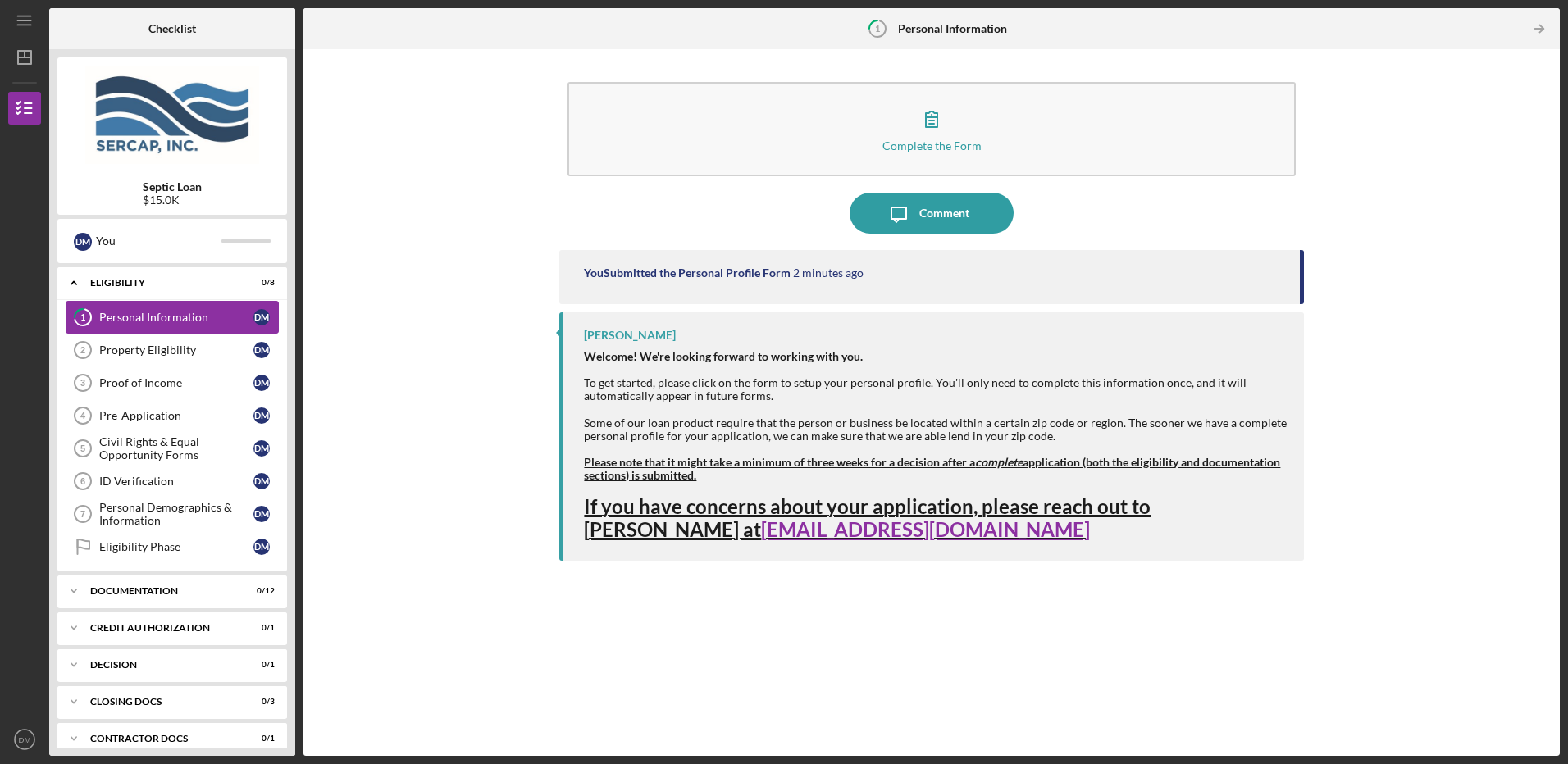
click at [216, 316] on div "Personal Information" at bounding box center [176, 317] width 155 height 13
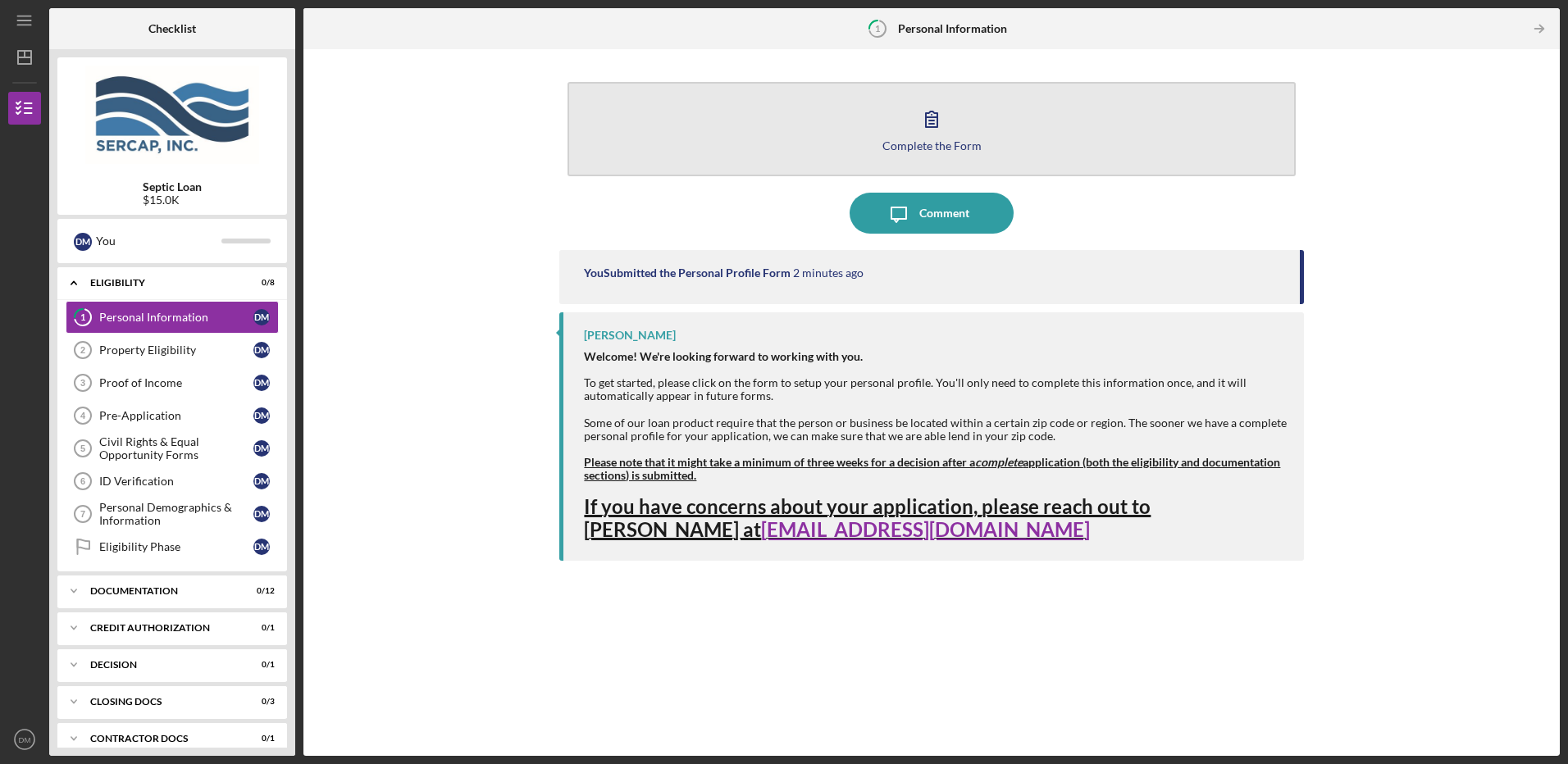
click at [971, 148] on div "Complete the Form" at bounding box center [932, 145] width 99 height 12
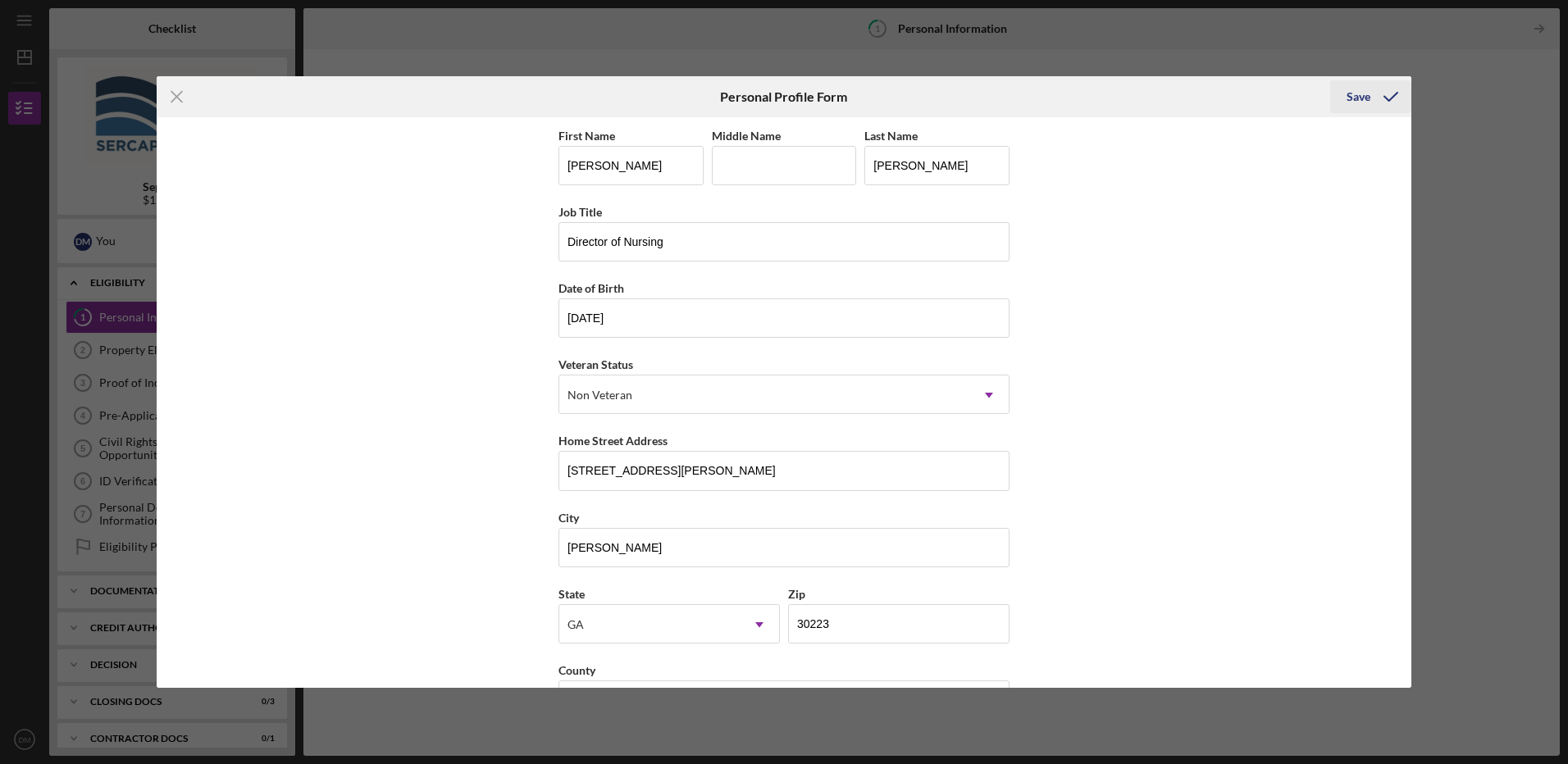
click at [1370, 98] on icon "submit" at bounding box center [1390, 96] width 41 height 41
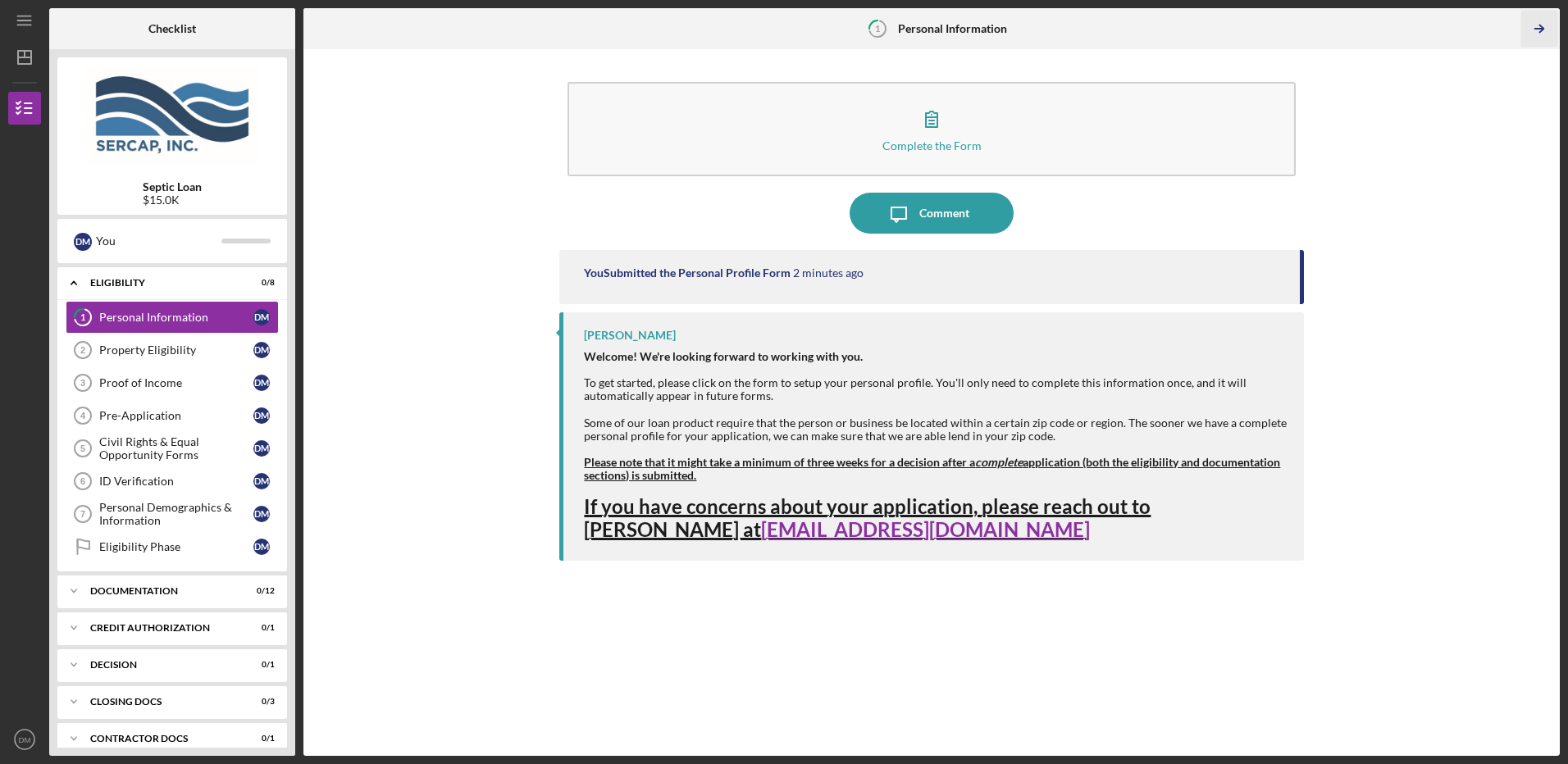
click at [1536, 30] on icon "Icon/Table Pagination Arrow" at bounding box center [1540, 28] width 37 height 37
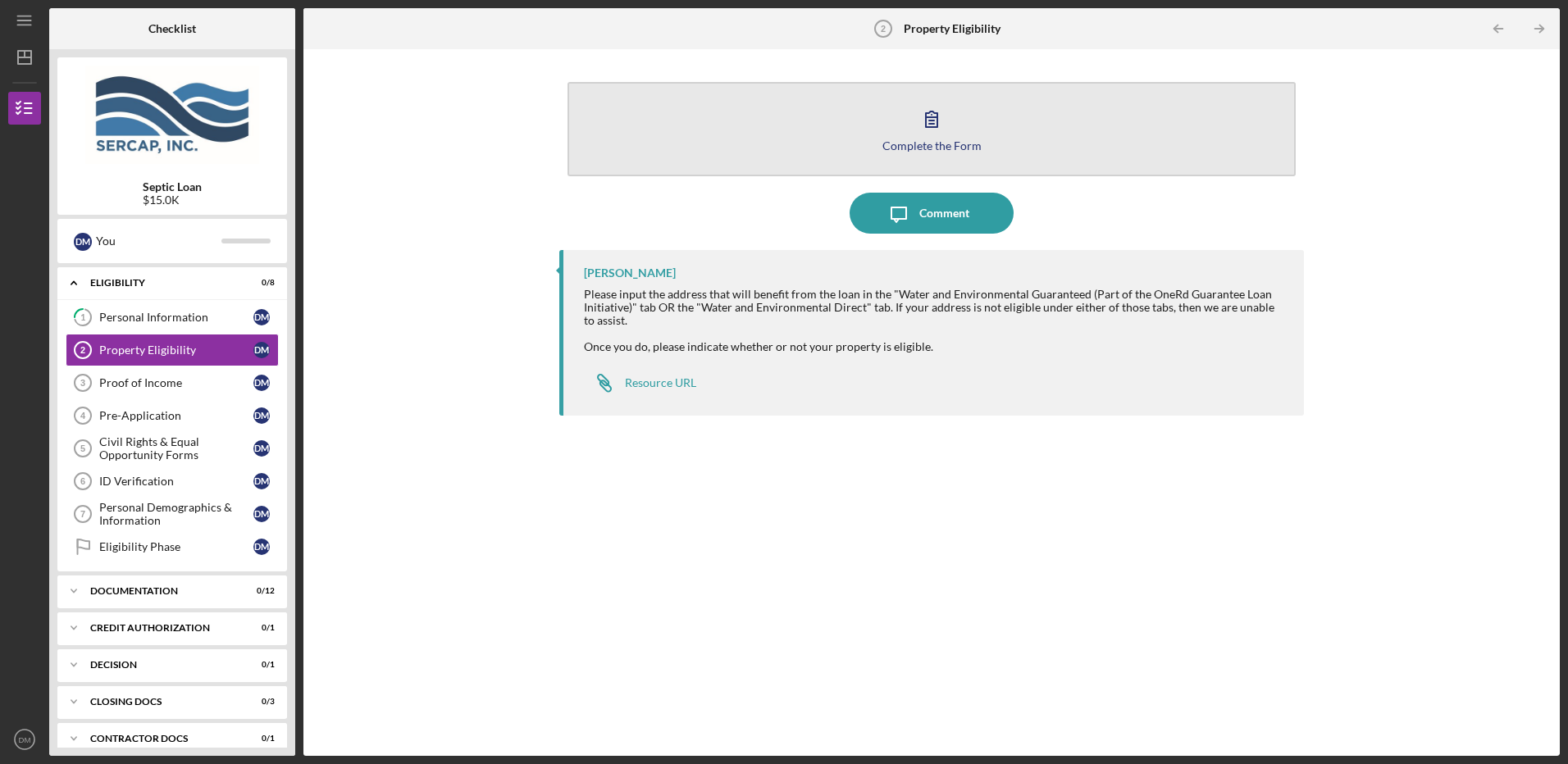
click at [944, 142] on div "Complete the Form" at bounding box center [932, 145] width 99 height 12
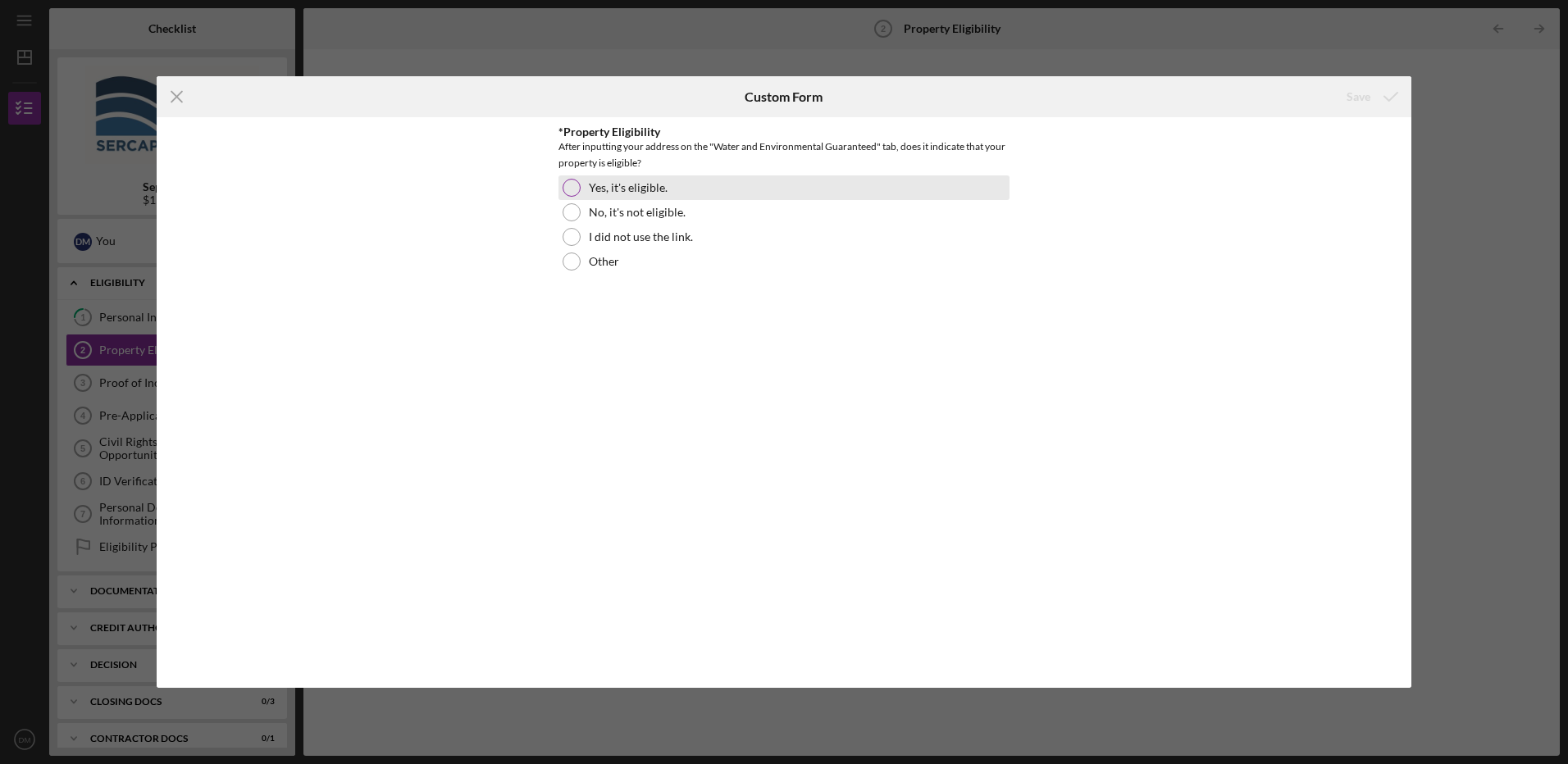
click at [597, 186] on label "Yes, it's eligible." at bounding box center [628, 187] width 79 height 13
click at [1388, 97] on icon "submit" at bounding box center [1390, 96] width 41 height 41
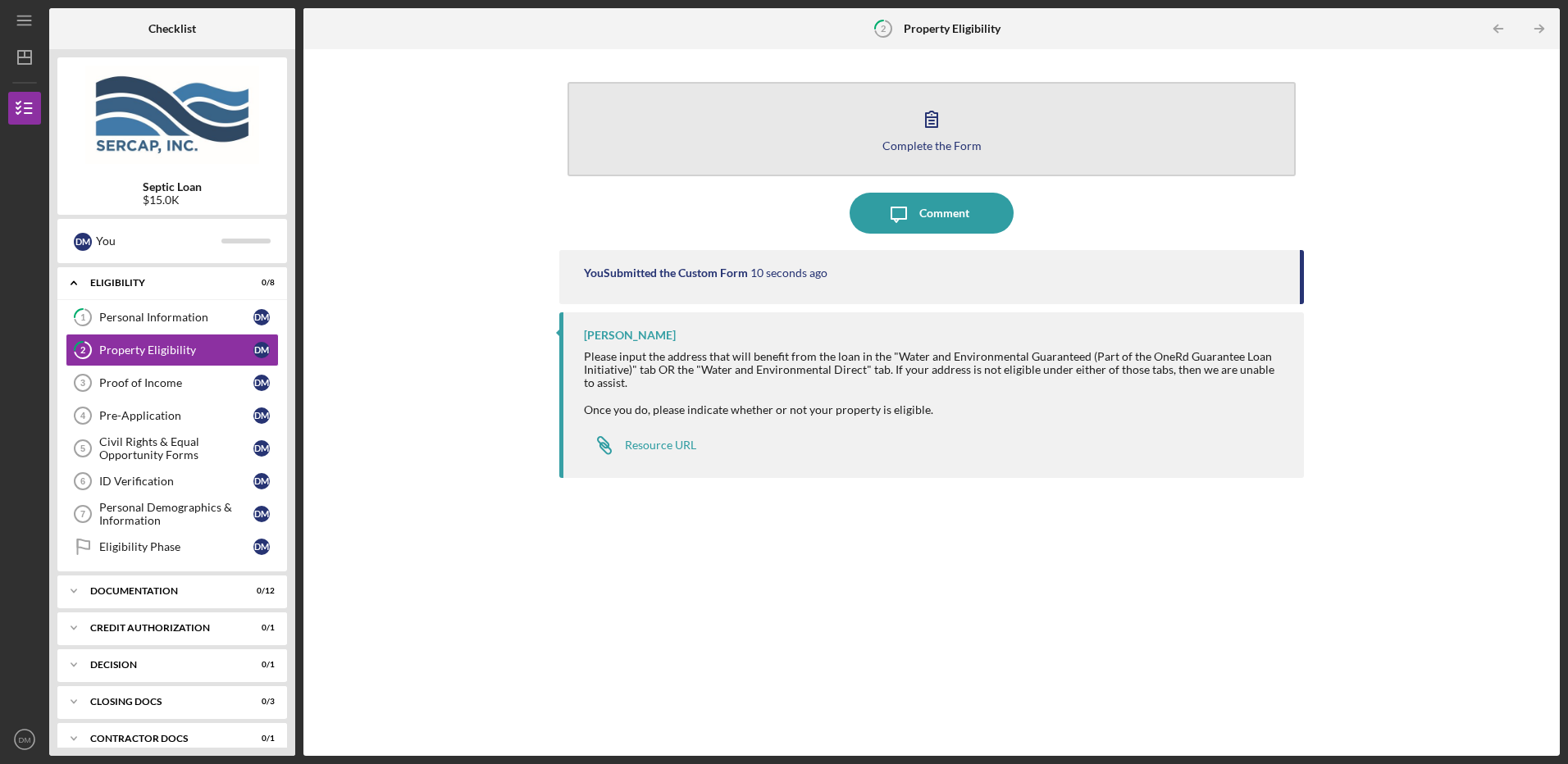
click at [948, 141] on div "Complete the Form" at bounding box center [932, 145] width 99 height 12
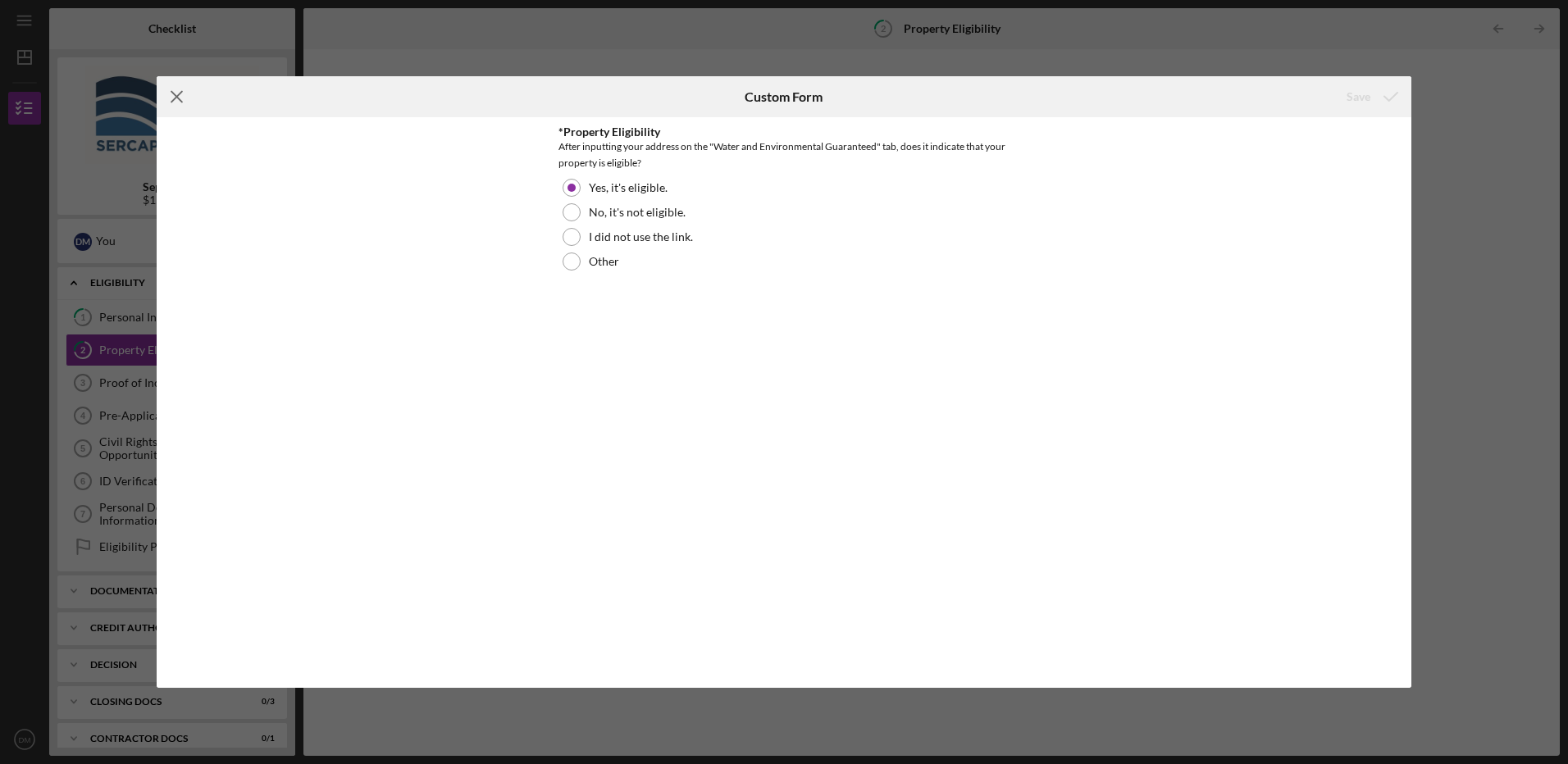
click at [178, 95] on icon "Icon/Menu Close" at bounding box center [176, 96] width 41 height 41
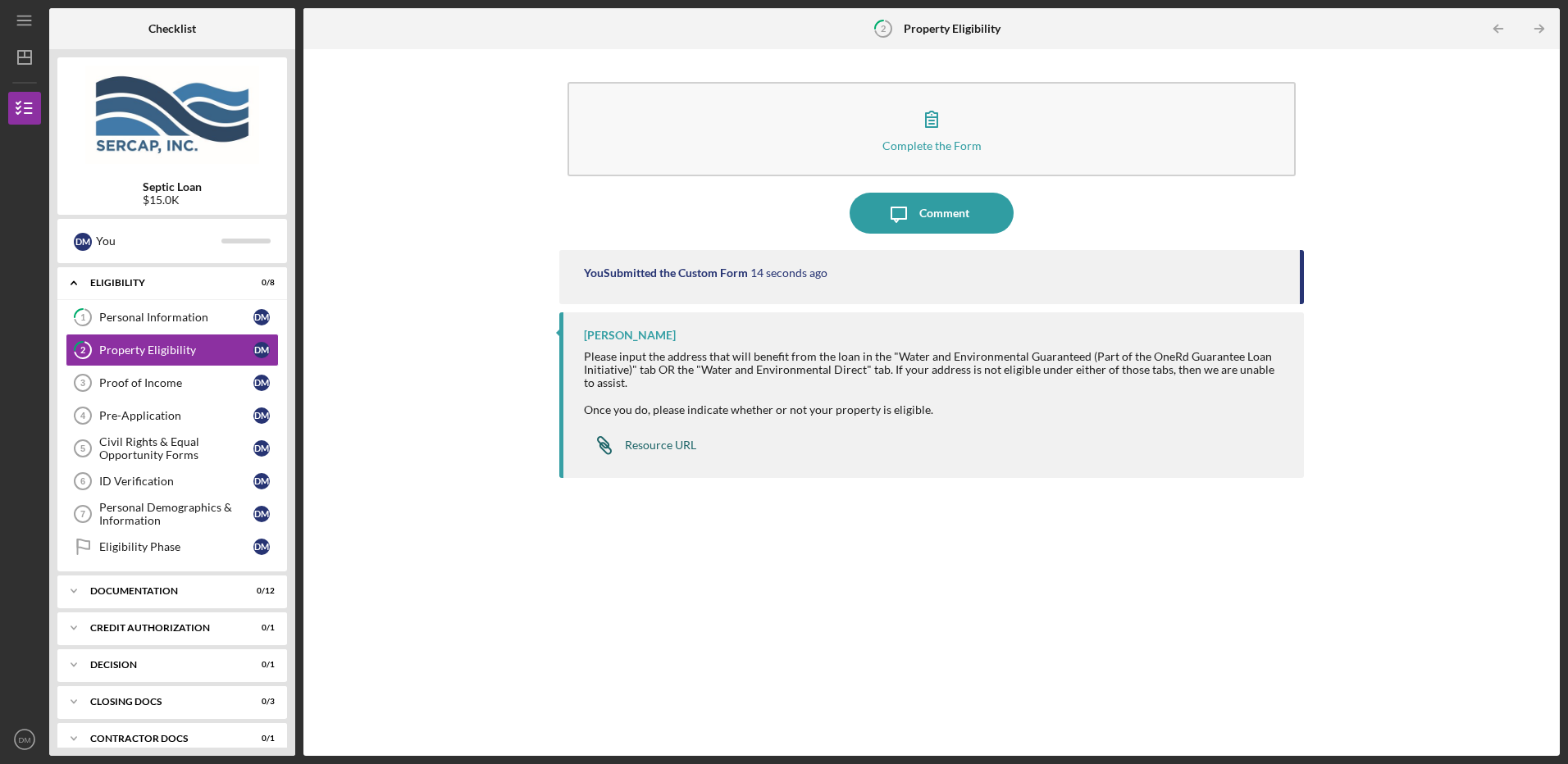
click at [647, 449] on div "Resource URL" at bounding box center [661, 445] width 72 height 13
click at [1538, 26] on icon "Icon/Table Pagination Arrow" at bounding box center [1540, 28] width 37 height 37
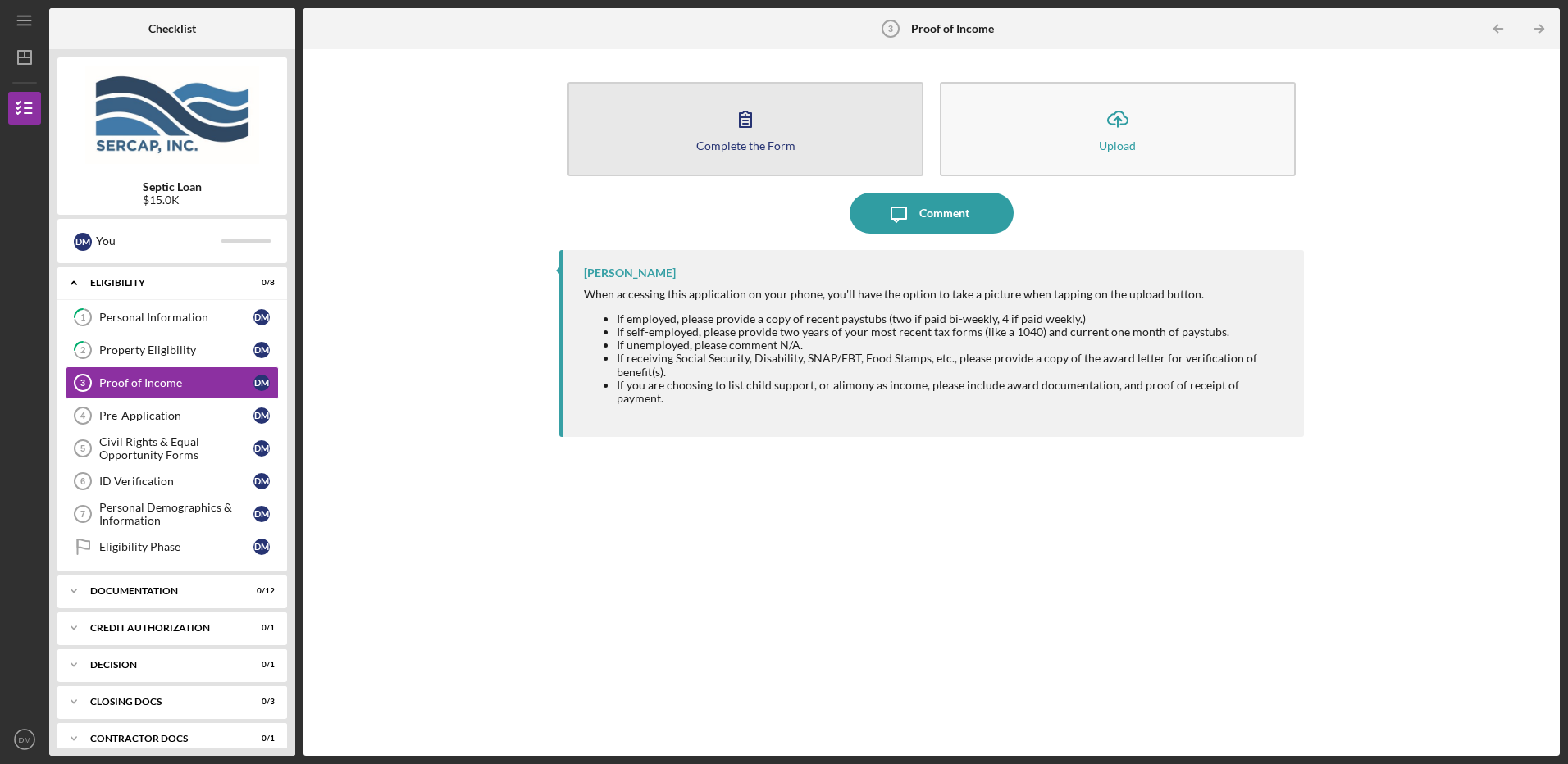
click at [779, 146] on div "Complete the Form" at bounding box center [745, 145] width 99 height 12
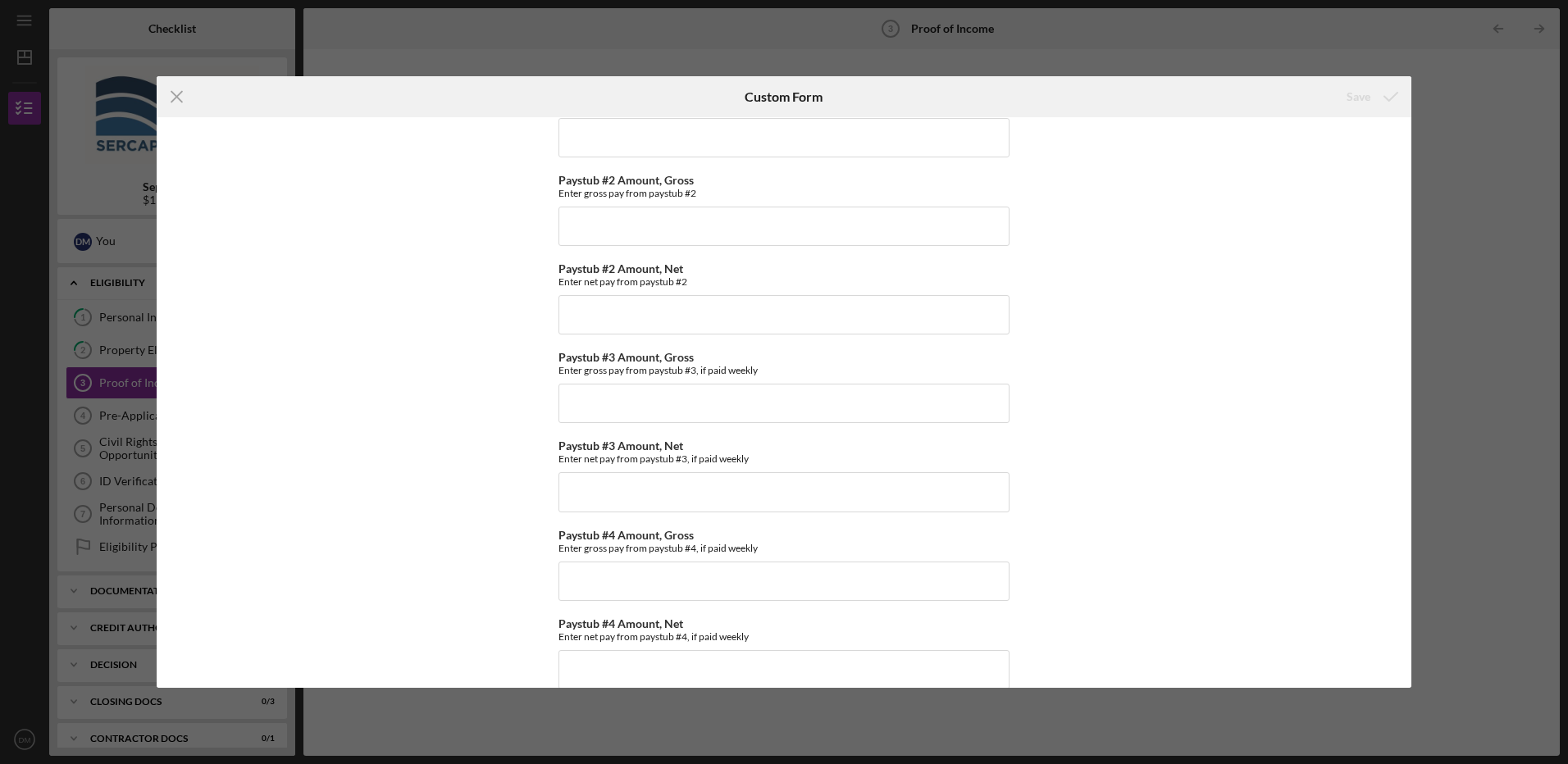
scroll to position [436, 0]
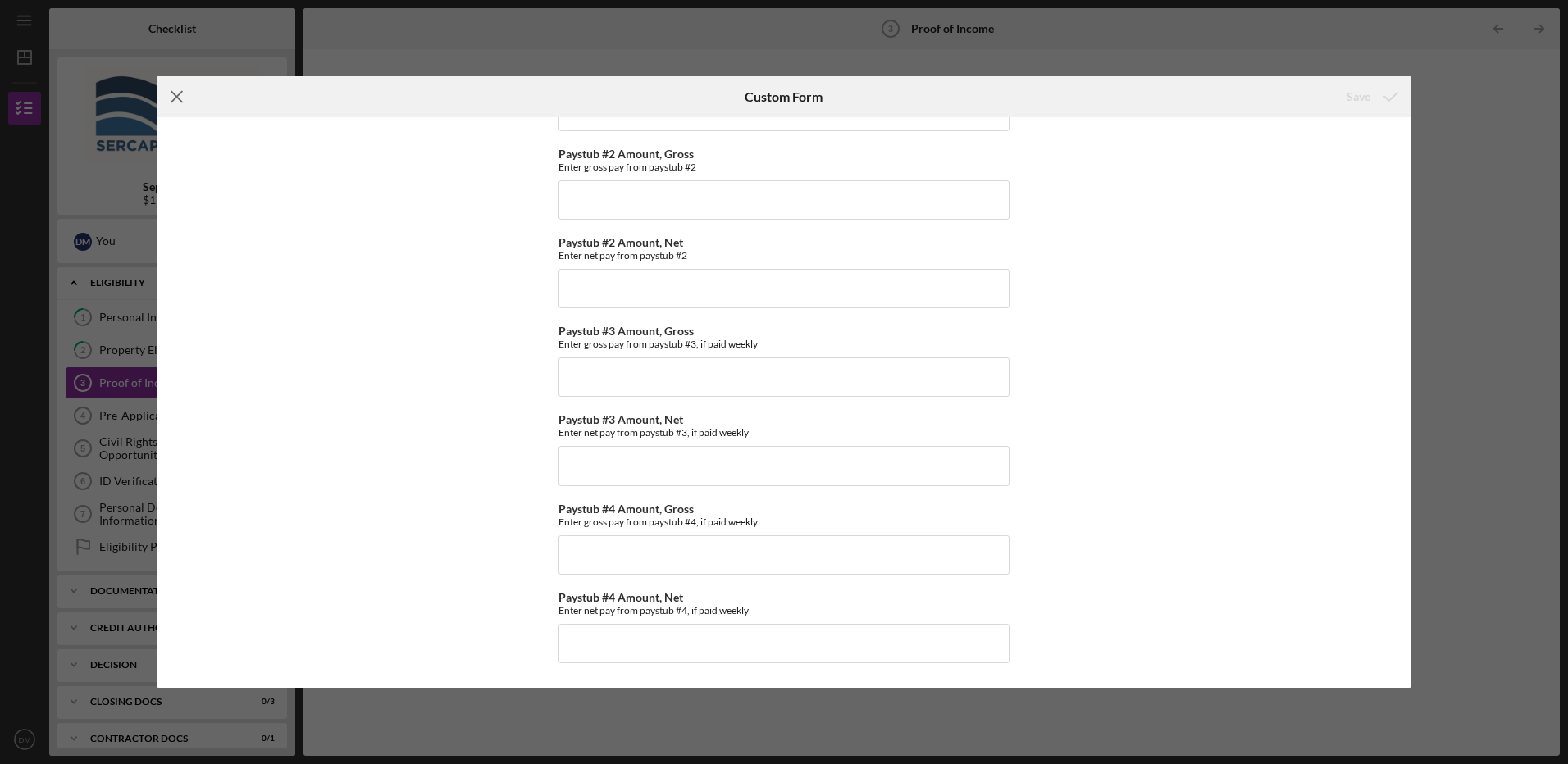
click at [174, 94] on line at bounding box center [177, 97] width 10 height 10
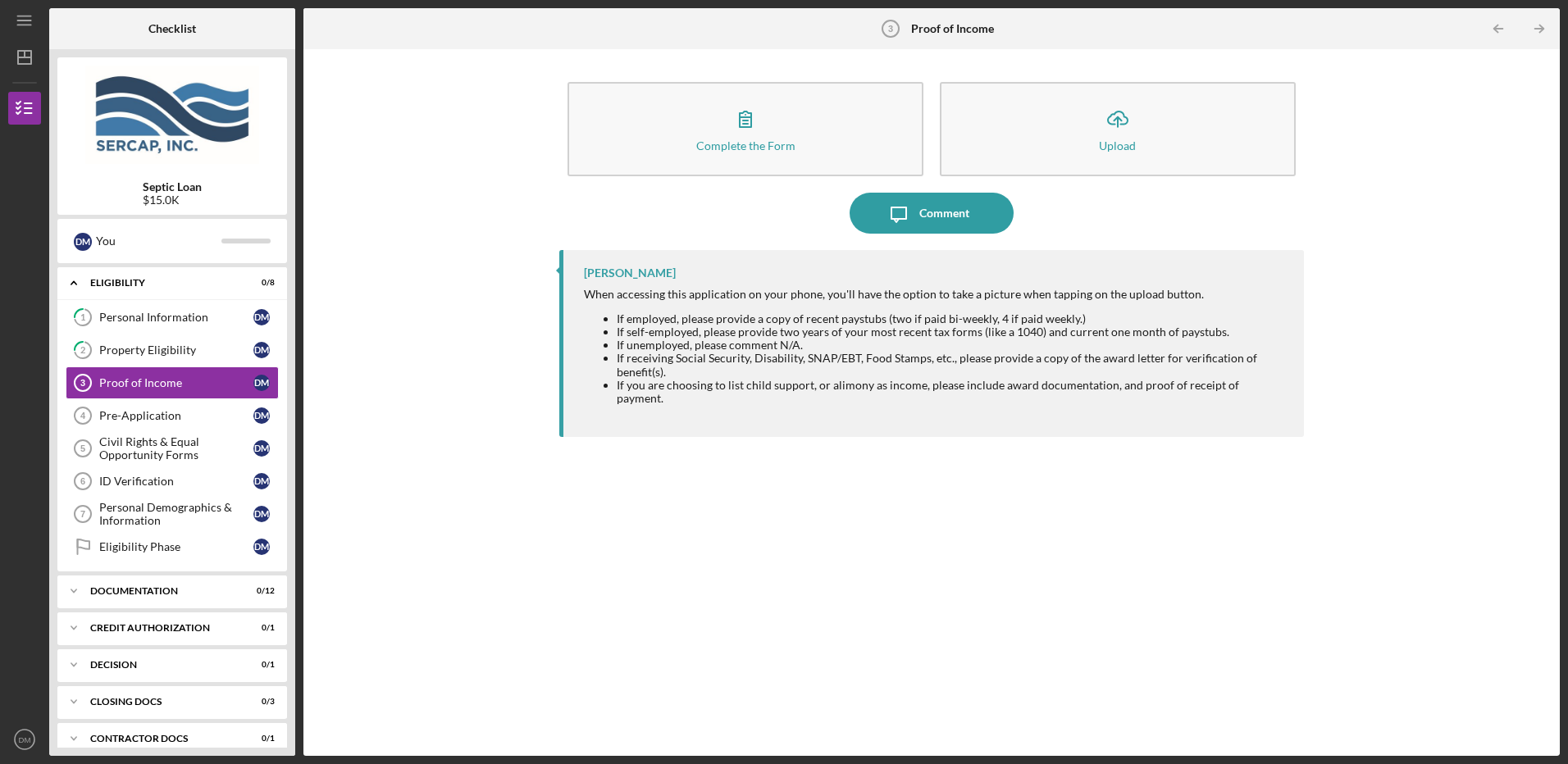
click at [629, 271] on div "[PERSON_NAME]" at bounding box center [629, 273] width 92 height 13
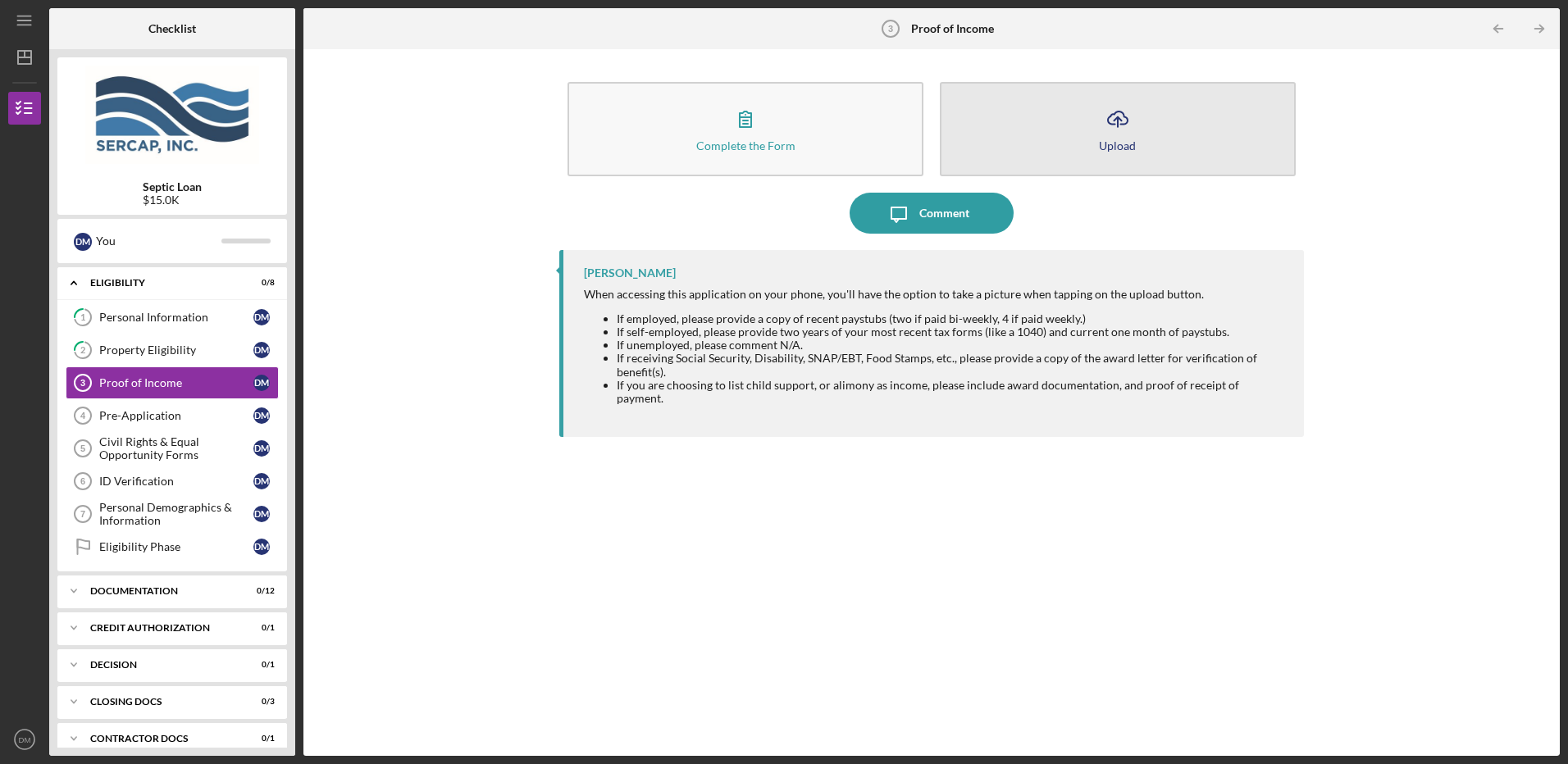
click at [1118, 134] on icon "Icon/Upload" at bounding box center [1117, 118] width 41 height 41
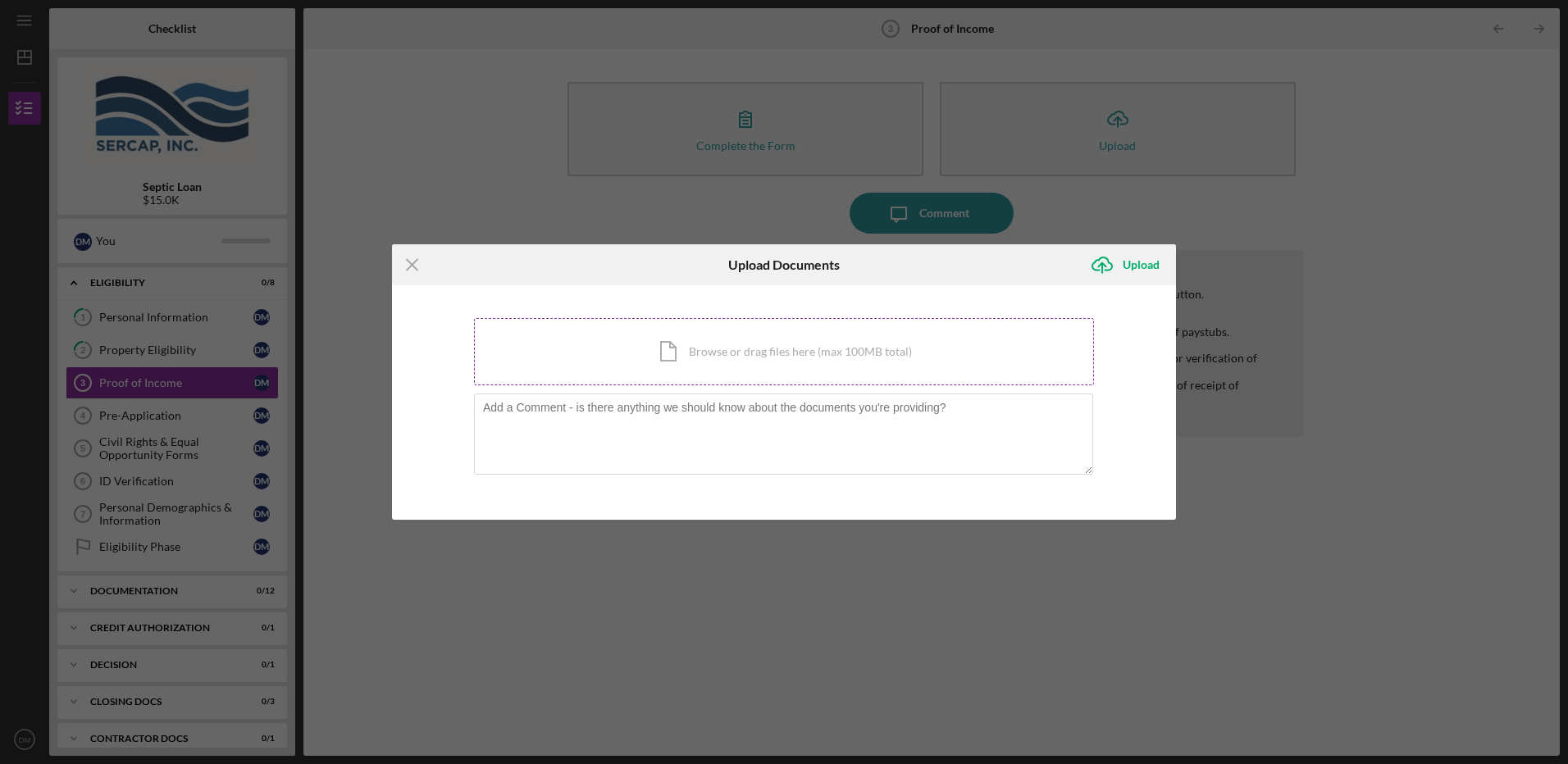
click at [713, 350] on div "Icon/Document Browse or drag files here (max 100MB total) Tap to choose files o…" at bounding box center [784, 352] width 620 height 67
click at [837, 350] on div "Icon/Document Browse or drag files here (max 100MB total) Tap to choose files o…" at bounding box center [784, 352] width 620 height 67
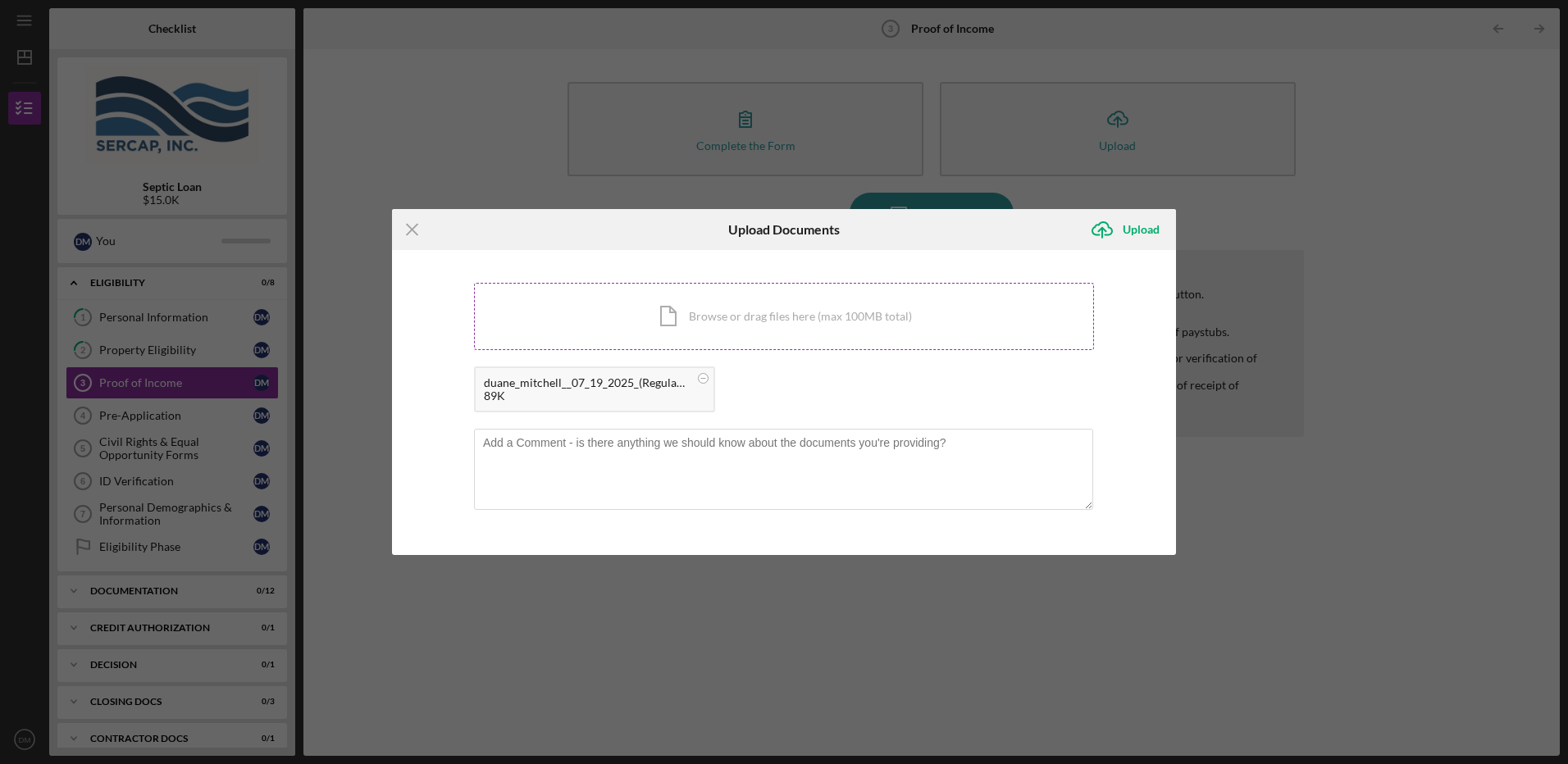
click at [865, 318] on div "Icon/Document Browse or drag files here (max 100MB total) Tap to choose files o…" at bounding box center [784, 317] width 620 height 67
click at [1141, 226] on div "Upload" at bounding box center [1141, 230] width 37 height 33
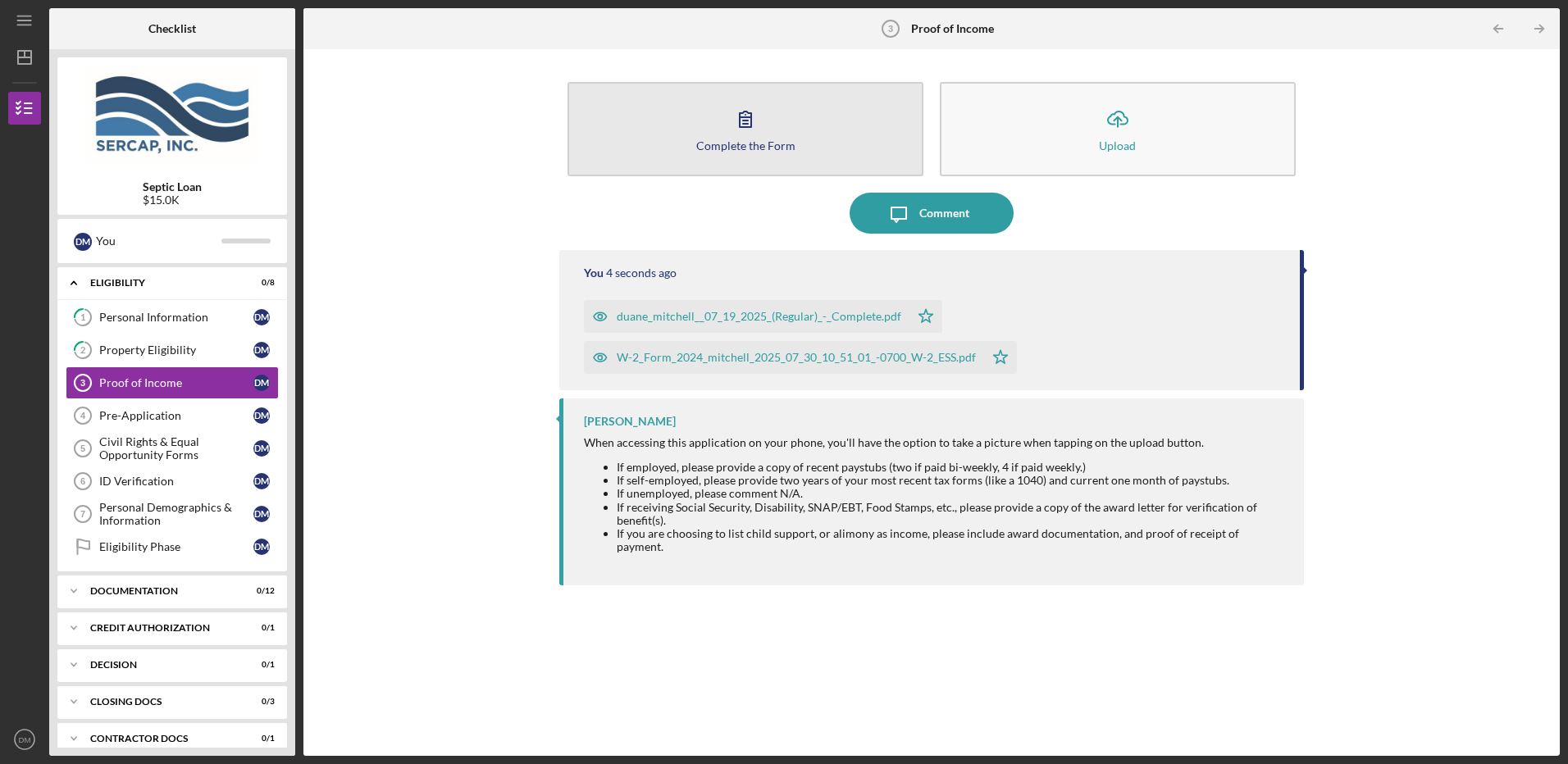
click at [763, 148] on div "Complete the Form" at bounding box center [745, 145] width 99 height 12
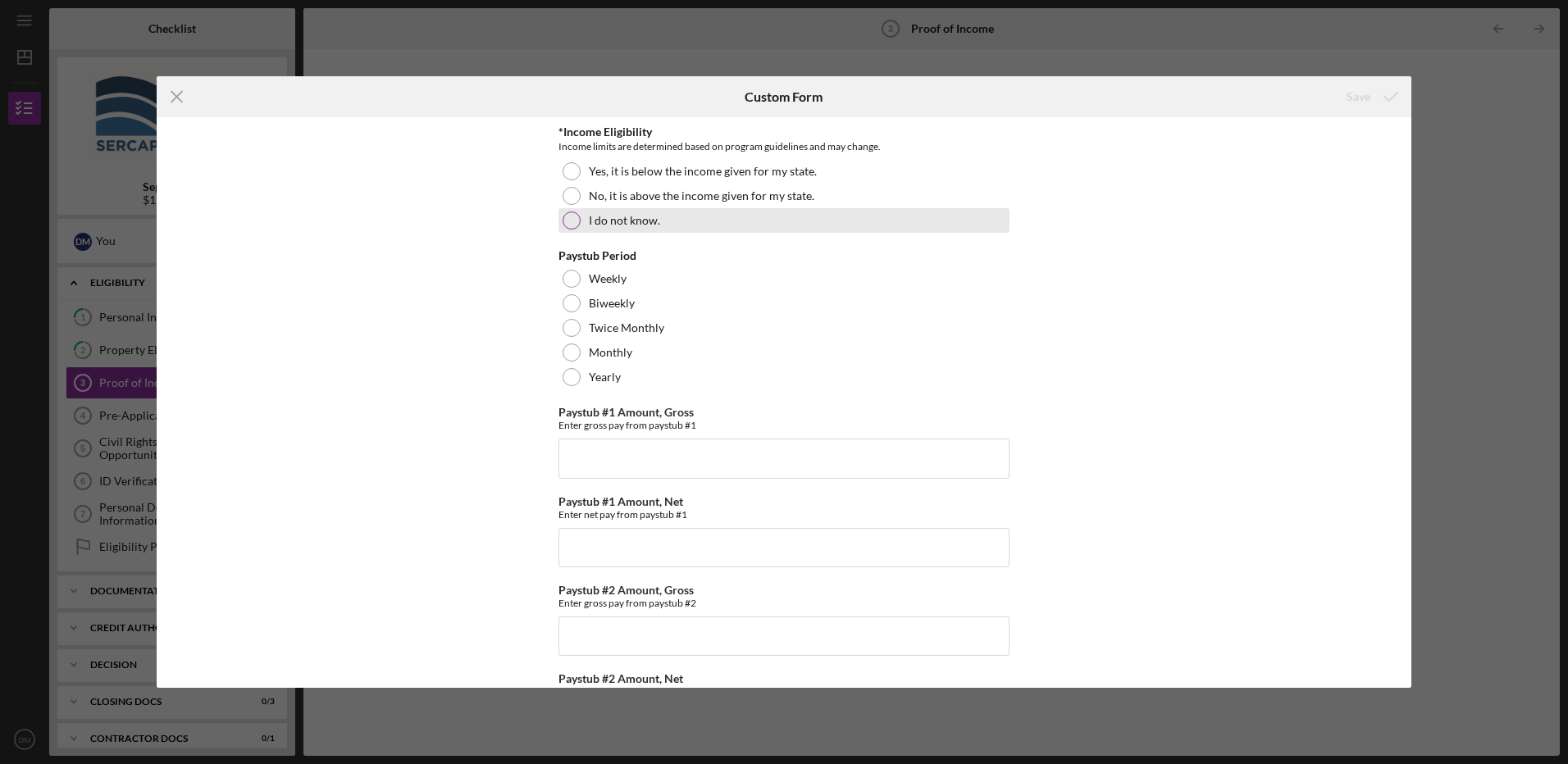
click at [644, 217] on label "I do not know." at bounding box center [624, 220] width 72 height 13
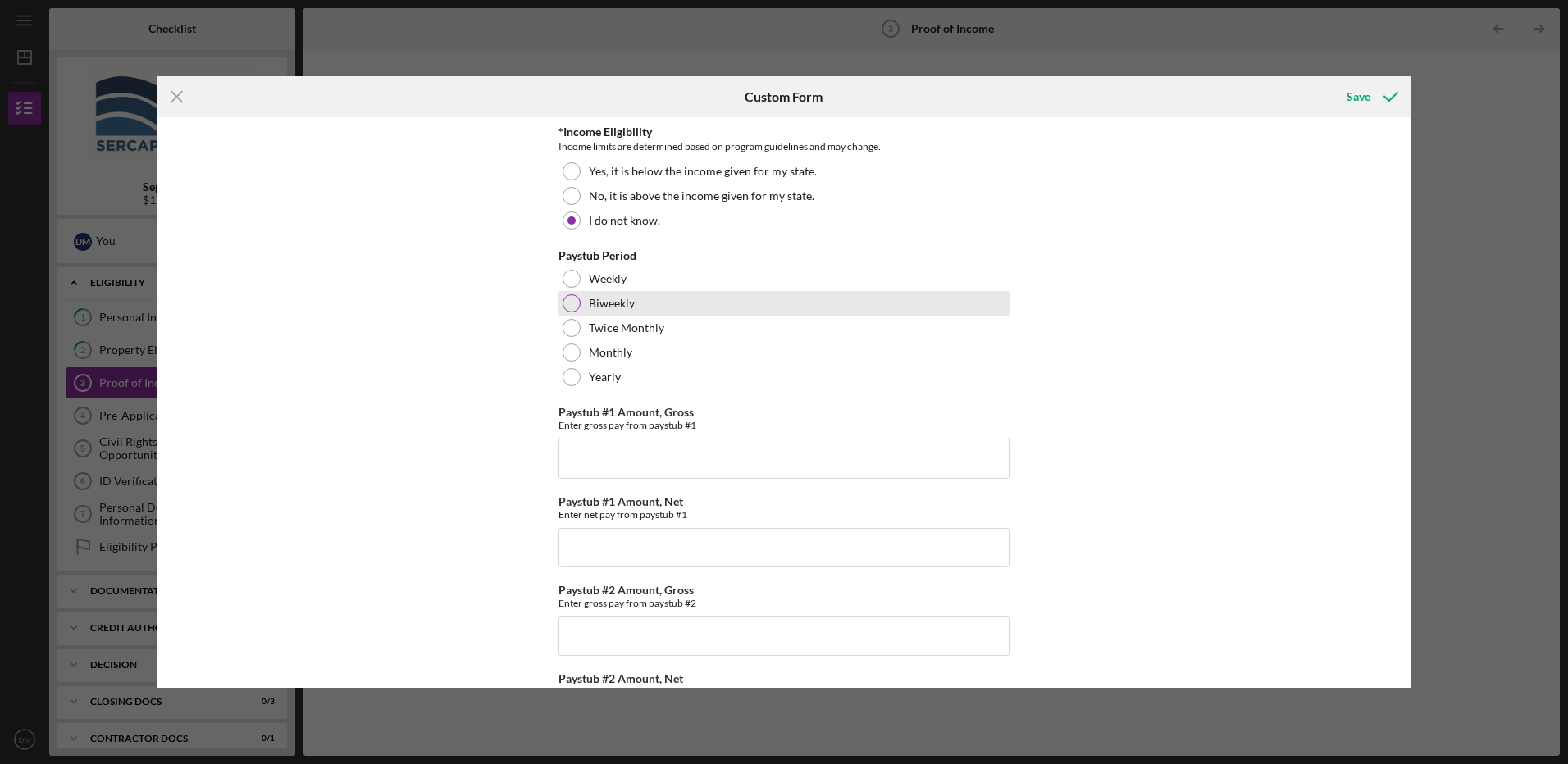
click at [621, 301] on label "Biweekly" at bounding box center [611, 303] width 46 height 13
click at [1370, 98] on icon "submit" at bounding box center [1390, 96] width 41 height 41
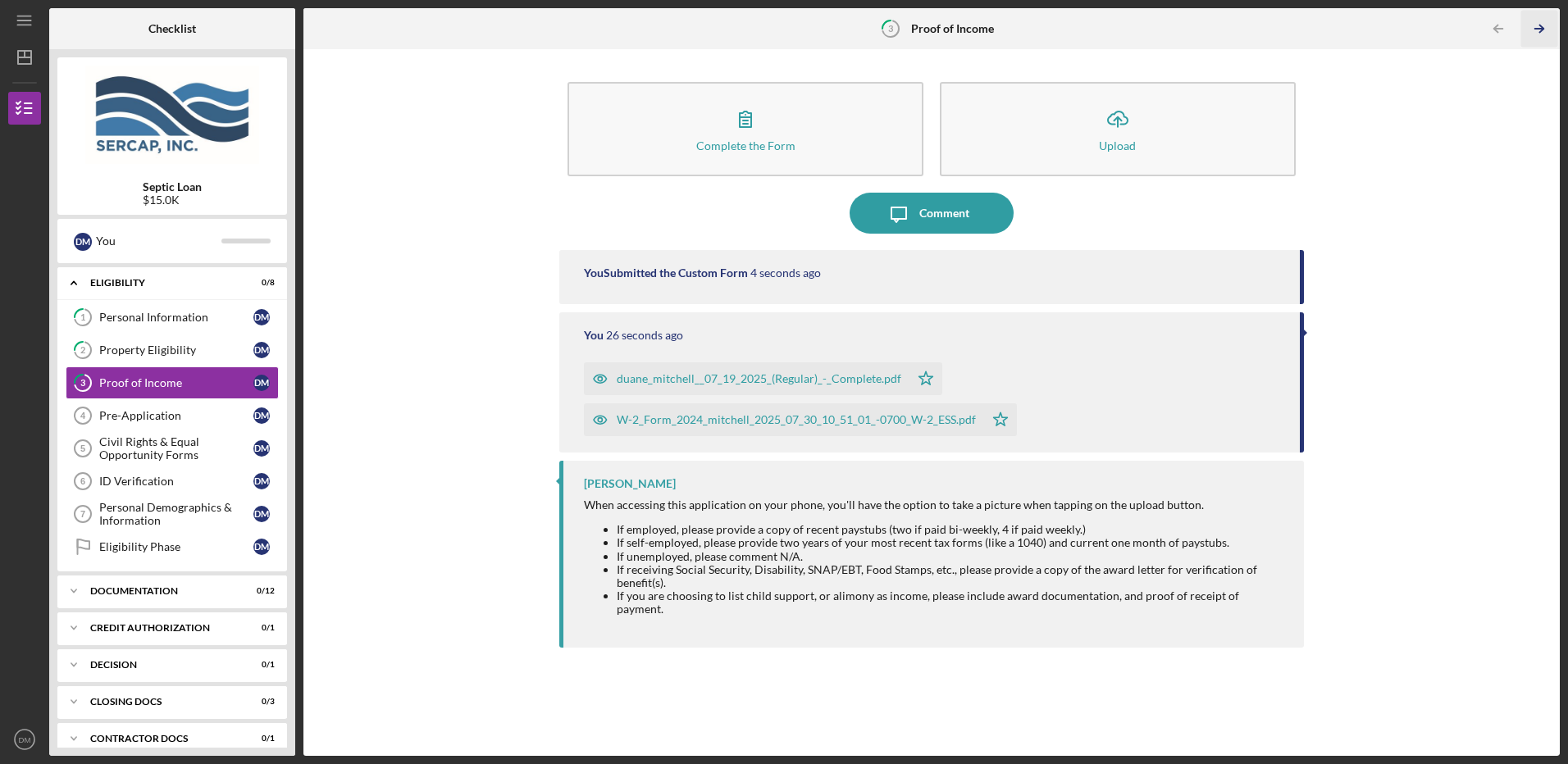
click at [1536, 30] on icon "Icon/Table Pagination Arrow" at bounding box center [1540, 28] width 37 height 37
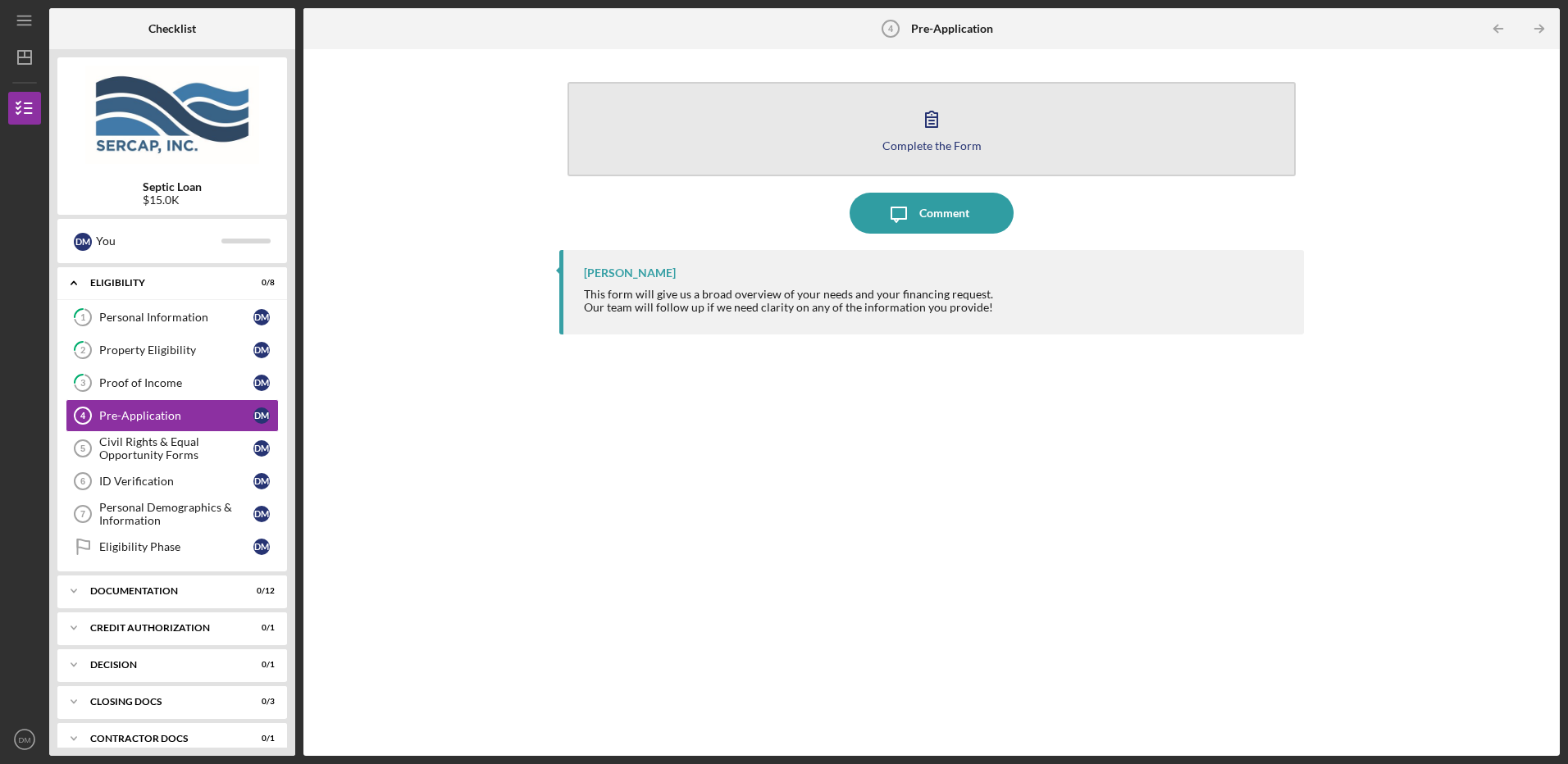
click at [940, 135] on button "Complete the Form Form" at bounding box center [931, 129] width 728 height 94
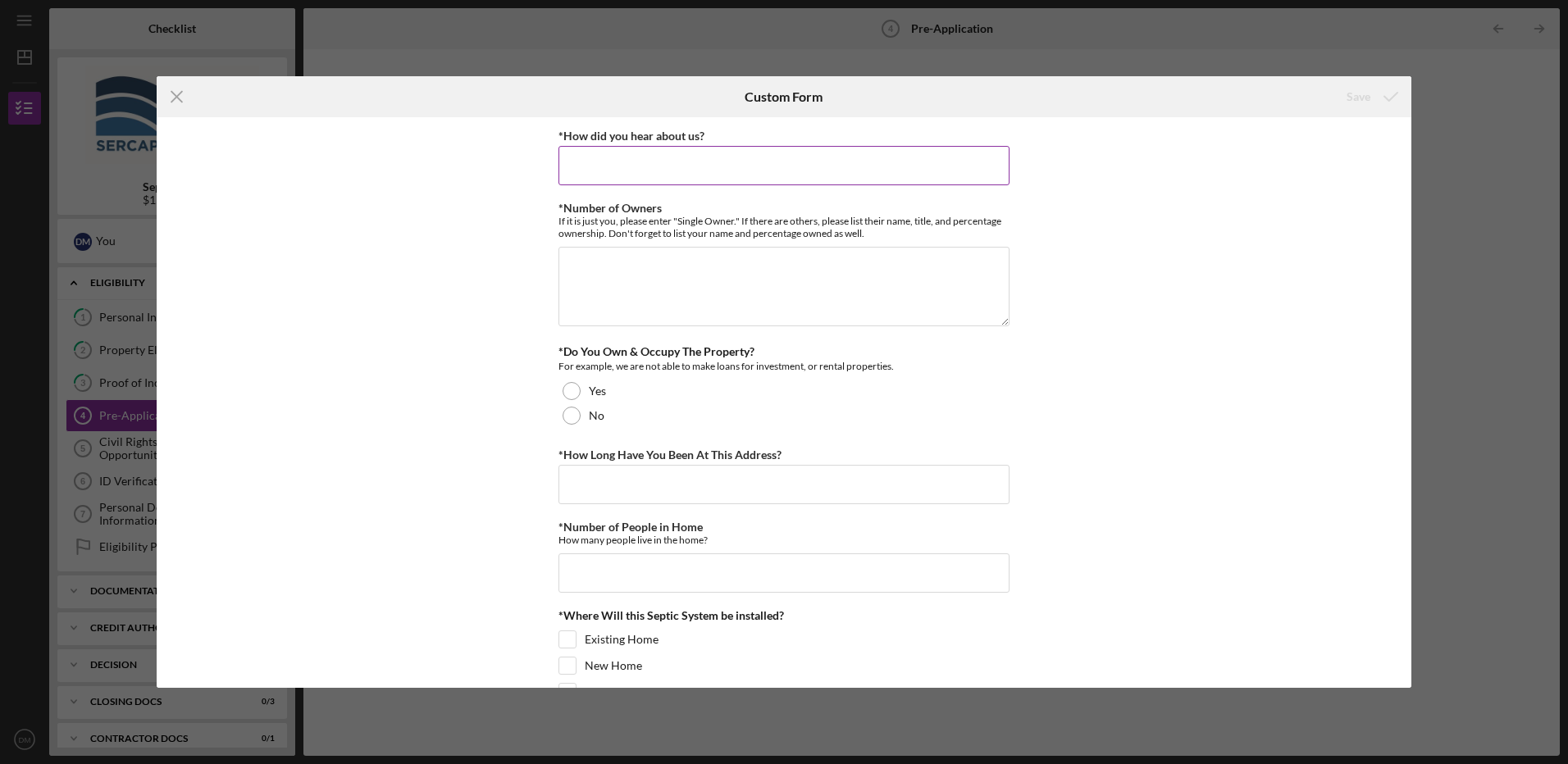
click at [626, 150] on input "*How did you hear about us?" at bounding box center [784, 166] width 451 height 40
type input "Dept of agriculture"
click at [690, 265] on textarea "*Number of Owners" at bounding box center [784, 286] width 451 height 79
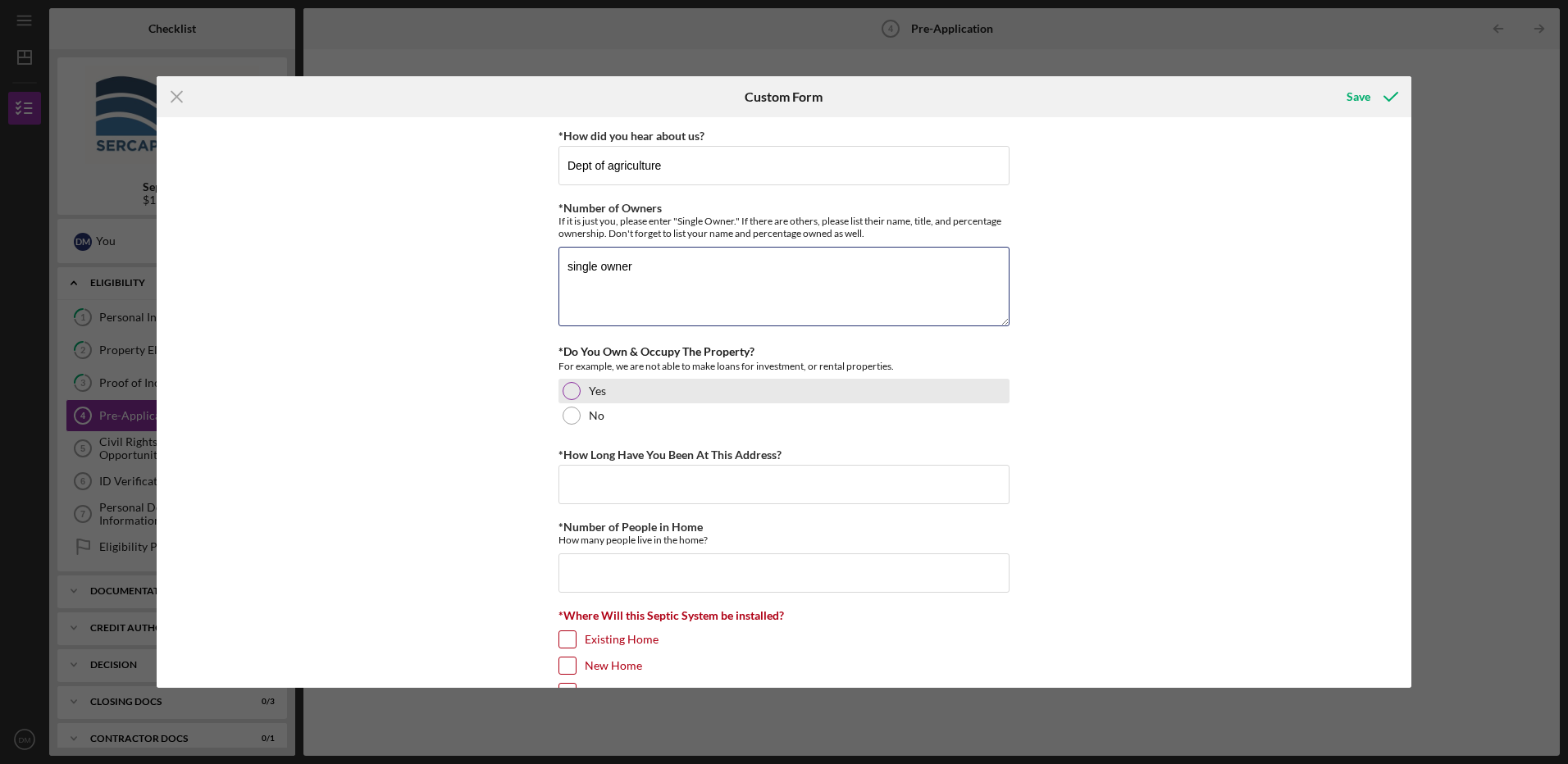
type textarea "single owner"
click at [570, 392] on div at bounding box center [572, 391] width 18 height 18
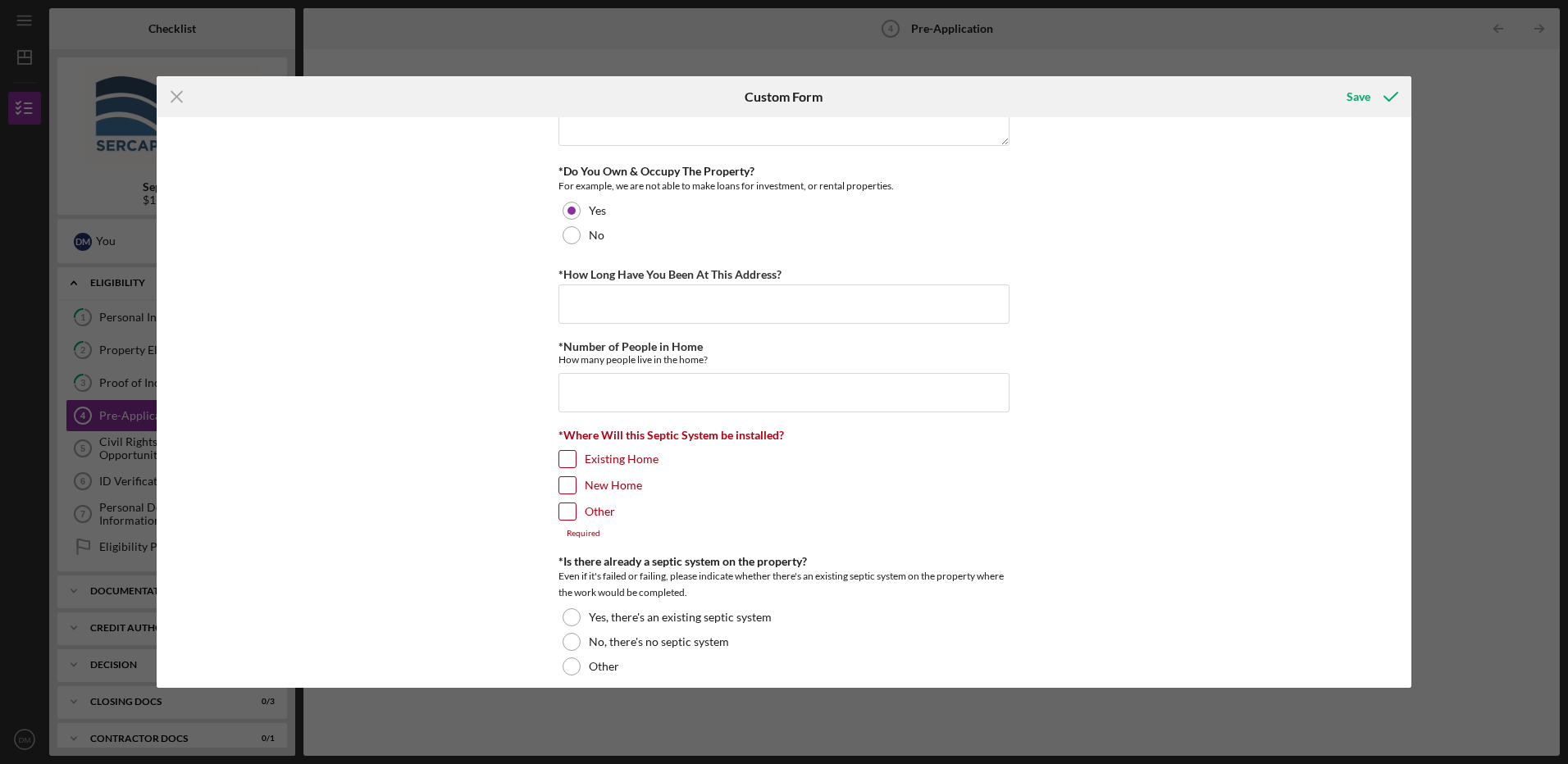
scroll to position [246, 0]
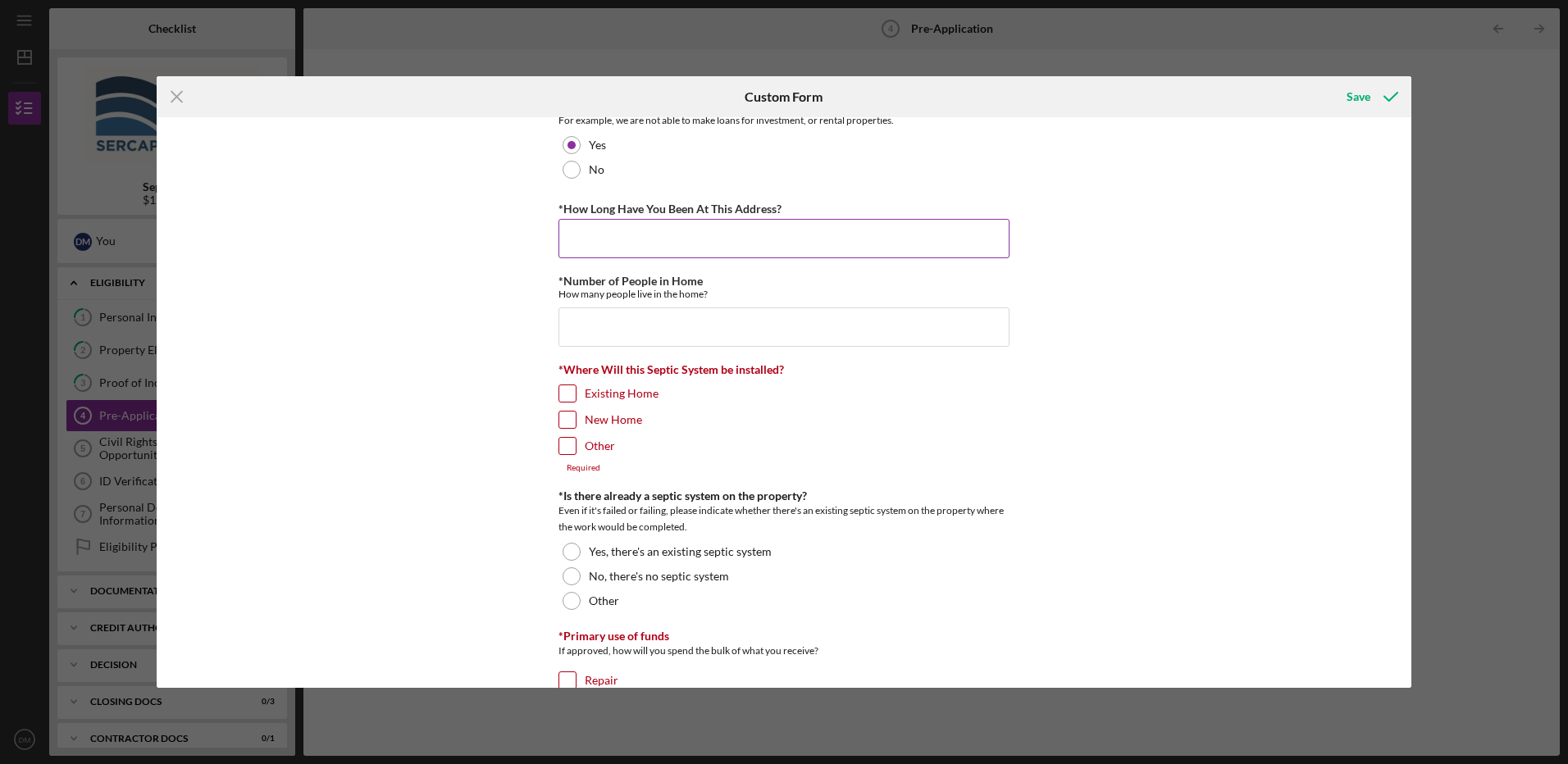
click at [736, 233] on input "*How Long Have You Been At This Address?" at bounding box center [784, 239] width 451 height 40
type input "10 months"
click at [734, 317] on input "*Number of People in Home" at bounding box center [784, 327] width 451 height 40
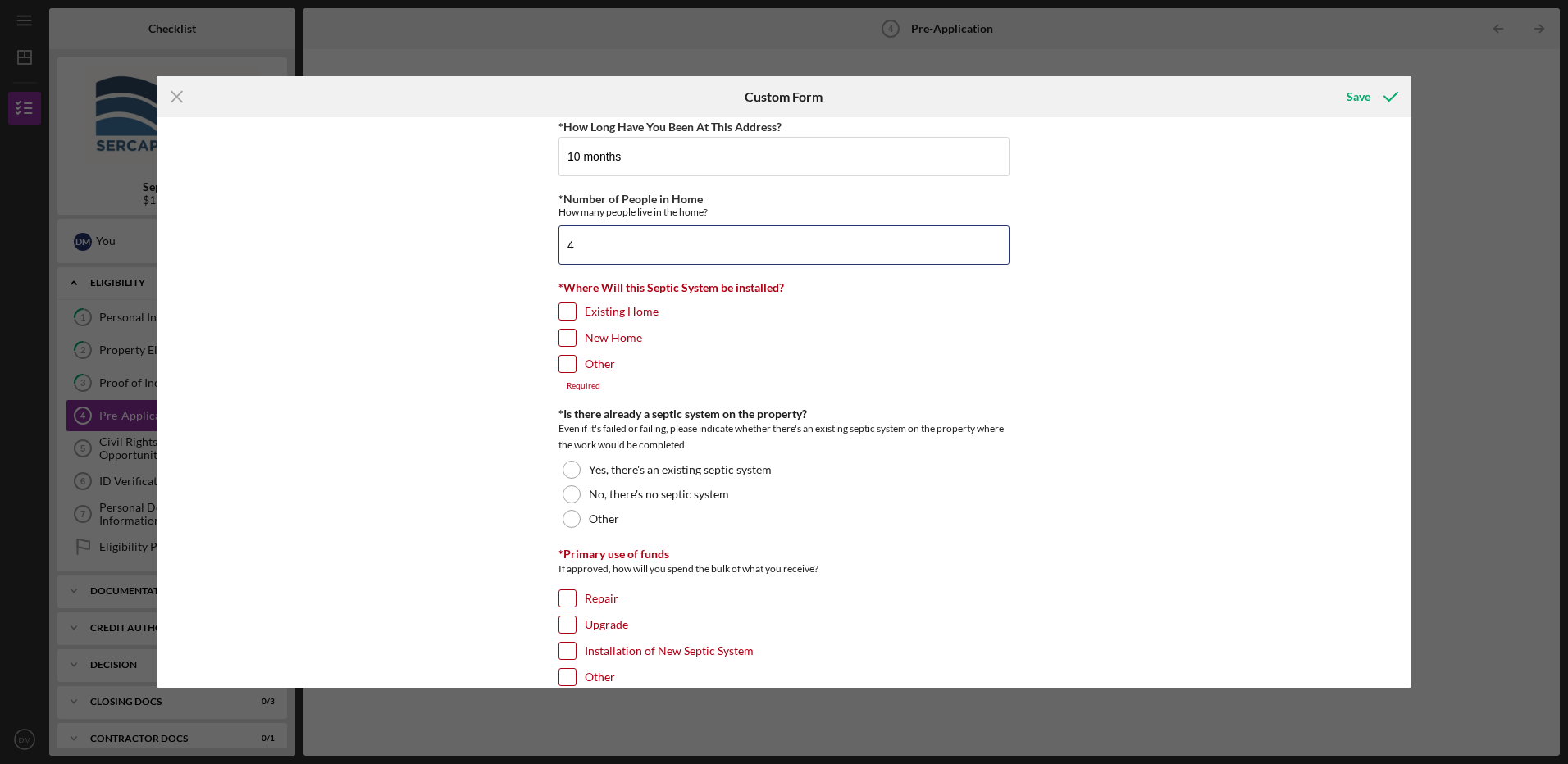
type input "4"
click at [606, 338] on label "New Home" at bounding box center [613, 338] width 57 height 16
click at [576, 338] on input "New Home" at bounding box center [567, 338] width 16 height 16
checkbox input "true"
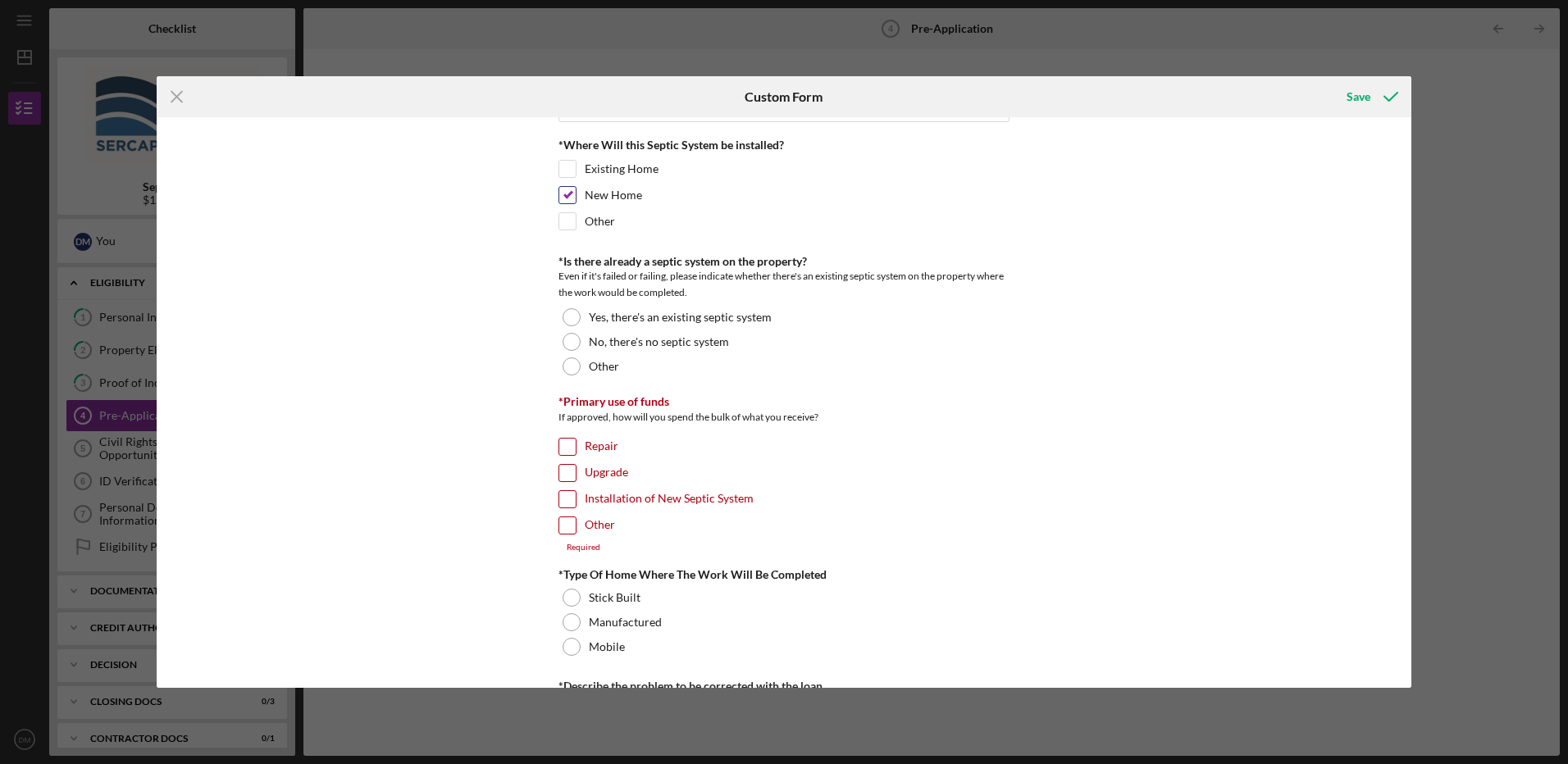
scroll to position [492, 0]
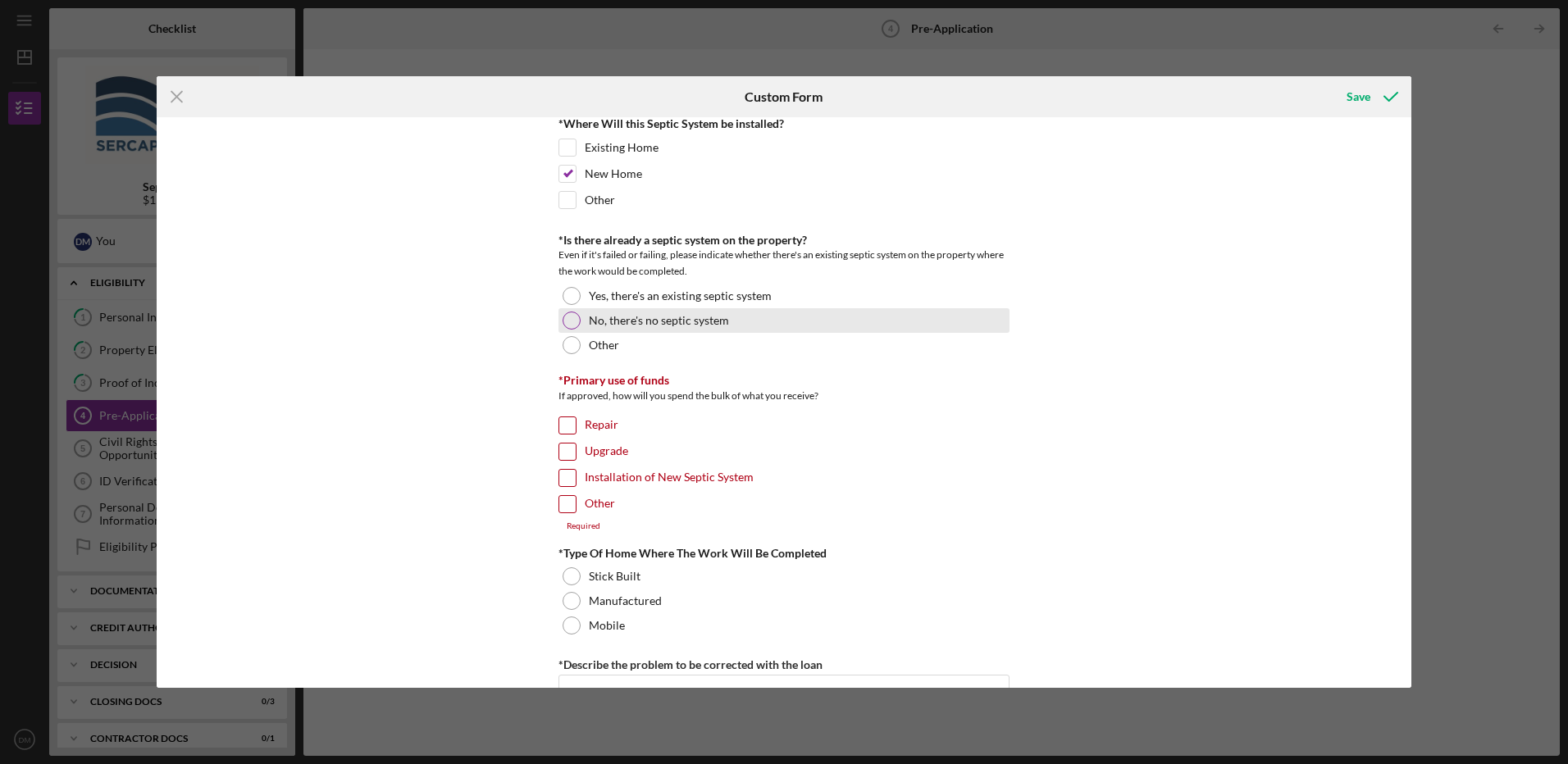
click at [604, 326] on label "No, there's no septic system" at bounding box center [659, 320] width 140 height 13
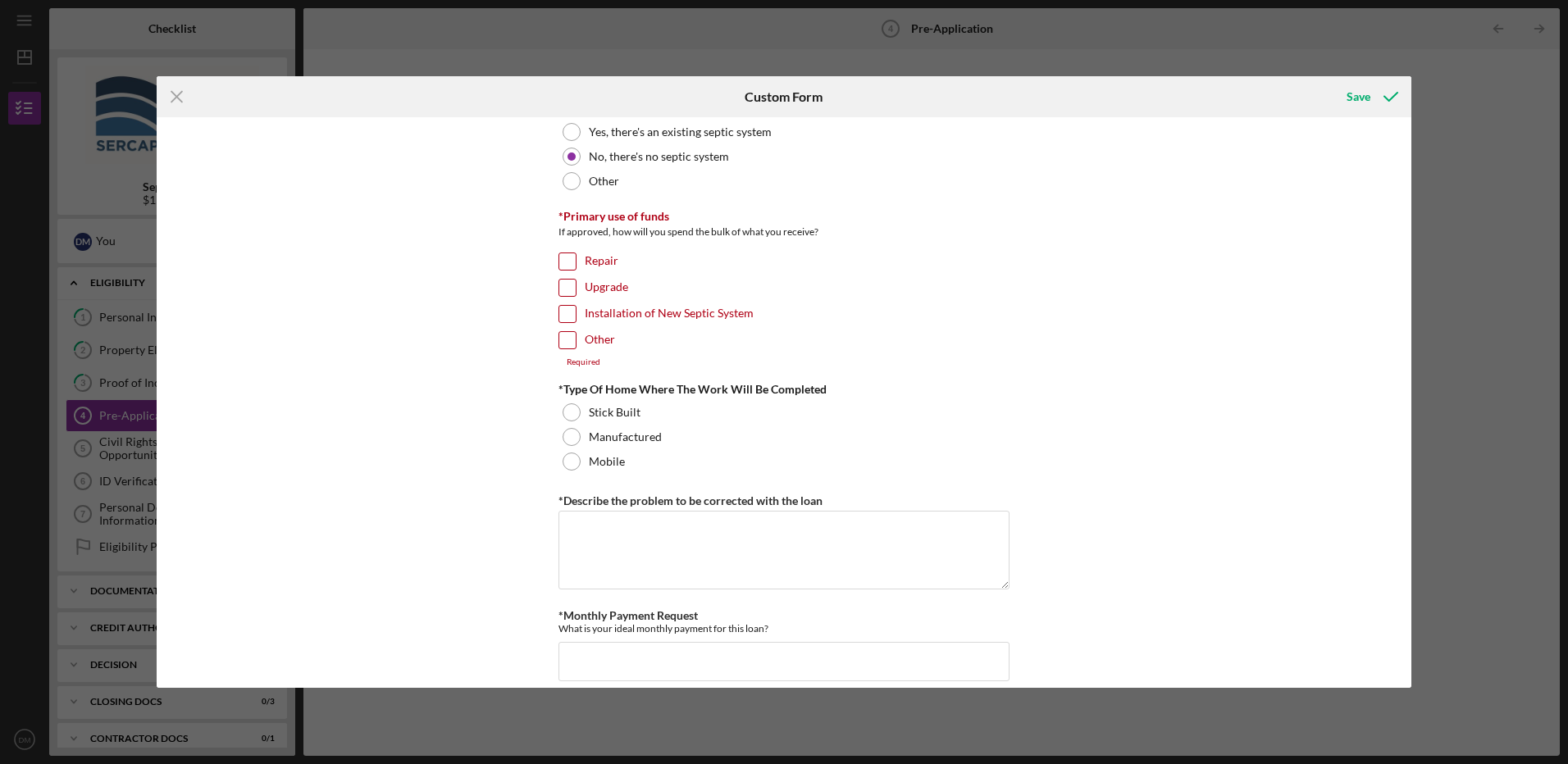
click at [598, 310] on label "Installation of New Septic System" at bounding box center [669, 313] width 169 height 16
click at [576, 310] on input "Installation of New Septic System" at bounding box center [567, 313] width 16 height 16
checkbox input "true"
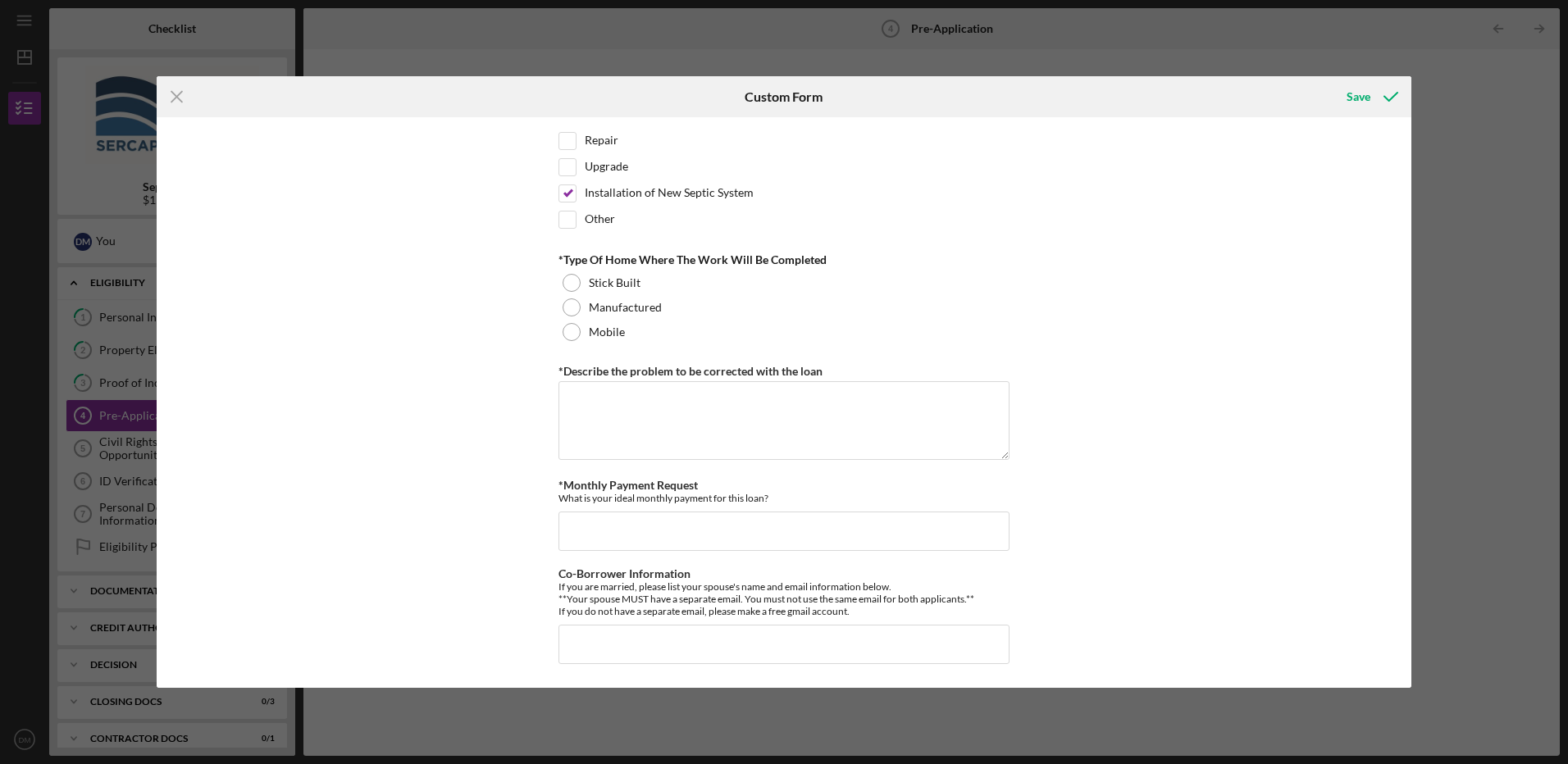
scroll to position [777, 0]
click at [616, 285] on label "Stick Built" at bounding box center [615, 281] width 52 height 13
click at [740, 403] on textarea "*Describe the problem to be corrected with the loan" at bounding box center [784, 420] width 451 height 79
click at [838, 426] on textarea "Install new septic system and drain field" at bounding box center [784, 420] width 451 height 79
type textarea "Install new septic system and drain field"
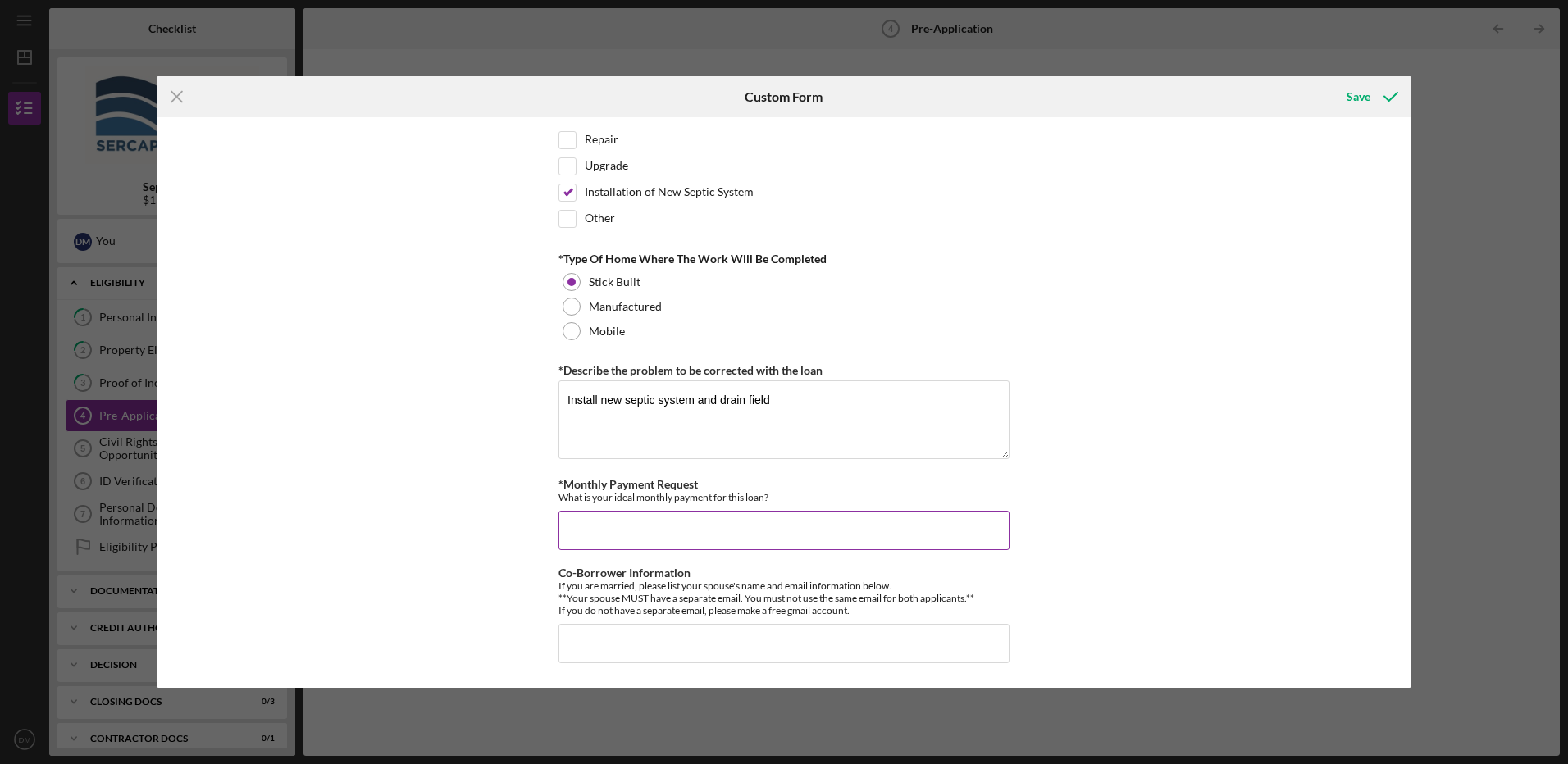
click at [828, 526] on input "*Monthly Payment Request" at bounding box center [784, 531] width 451 height 40
type input "250.0"
click at [1218, 560] on div "*How did you hear about us? Dept of agriculture *Number of Owners If it is just…" at bounding box center [783, 402] width 1255 height 571
click at [1390, 98] on icon "submit" at bounding box center [1390, 96] width 41 height 41
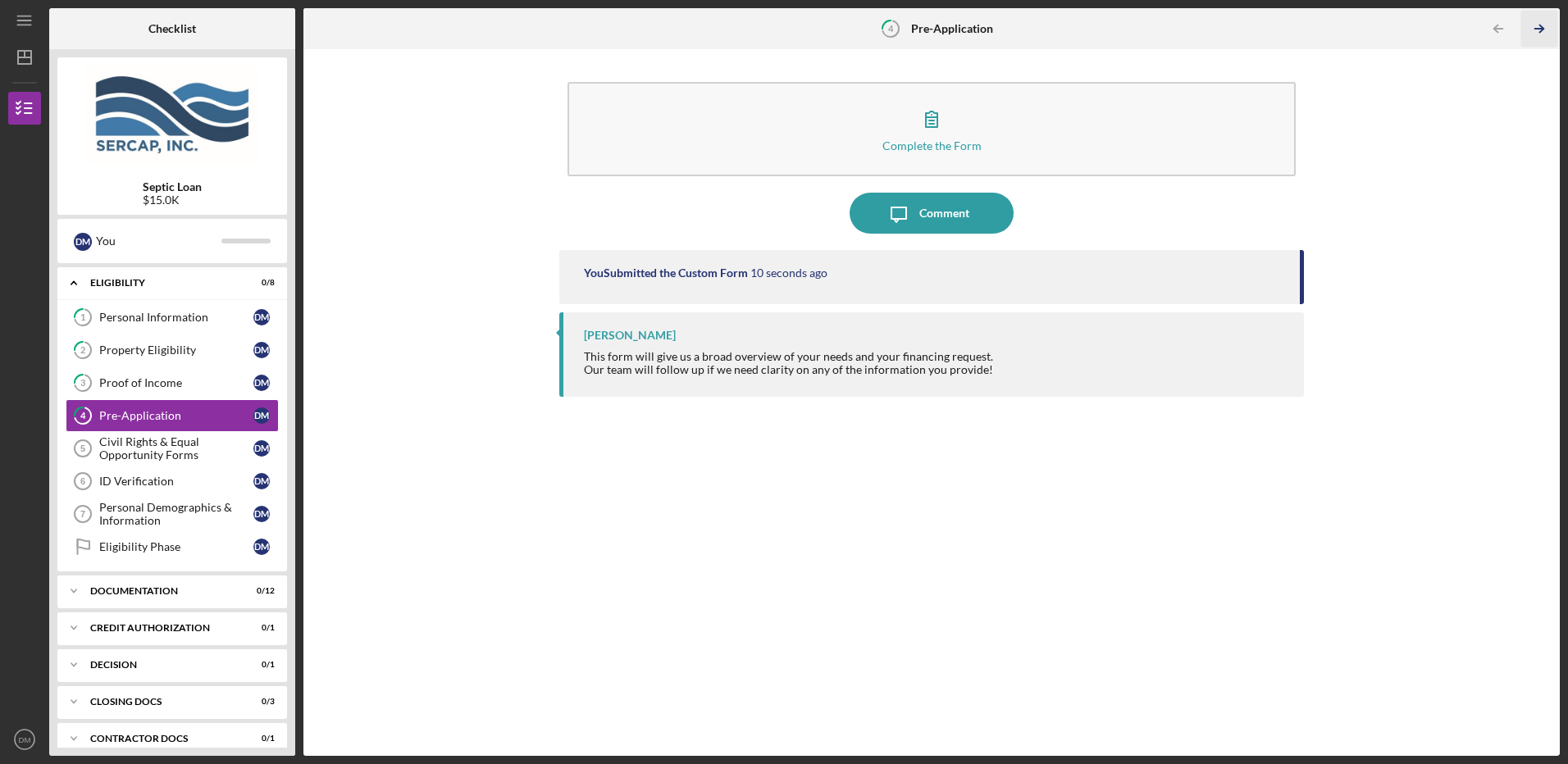
click at [1538, 28] on icon "Icon/Table Pagination Arrow" at bounding box center [1540, 28] width 37 height 37
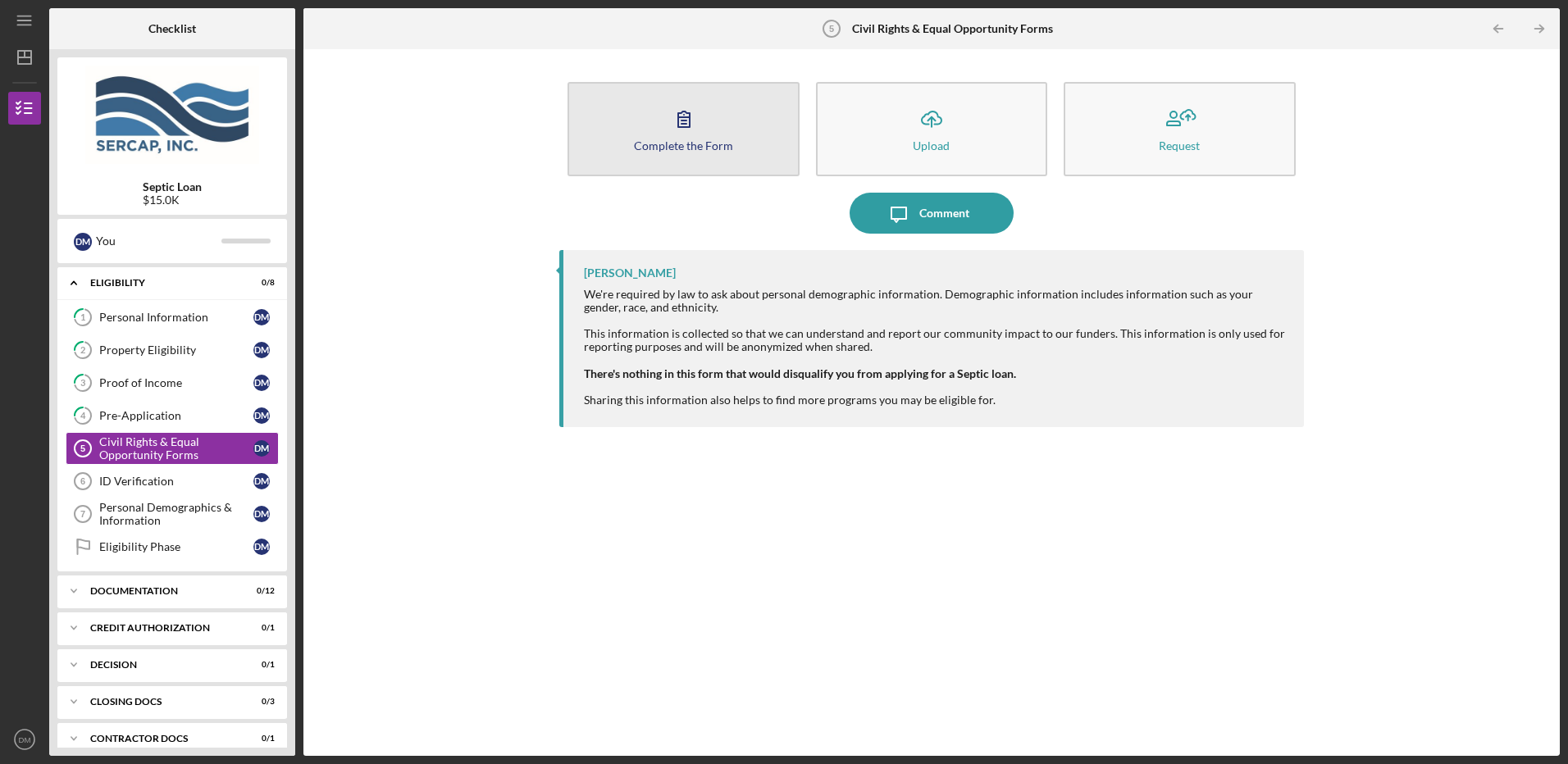
click at [692, 142] on div "Complete the Form" at bounding box center [683, 145] width 99 height 12
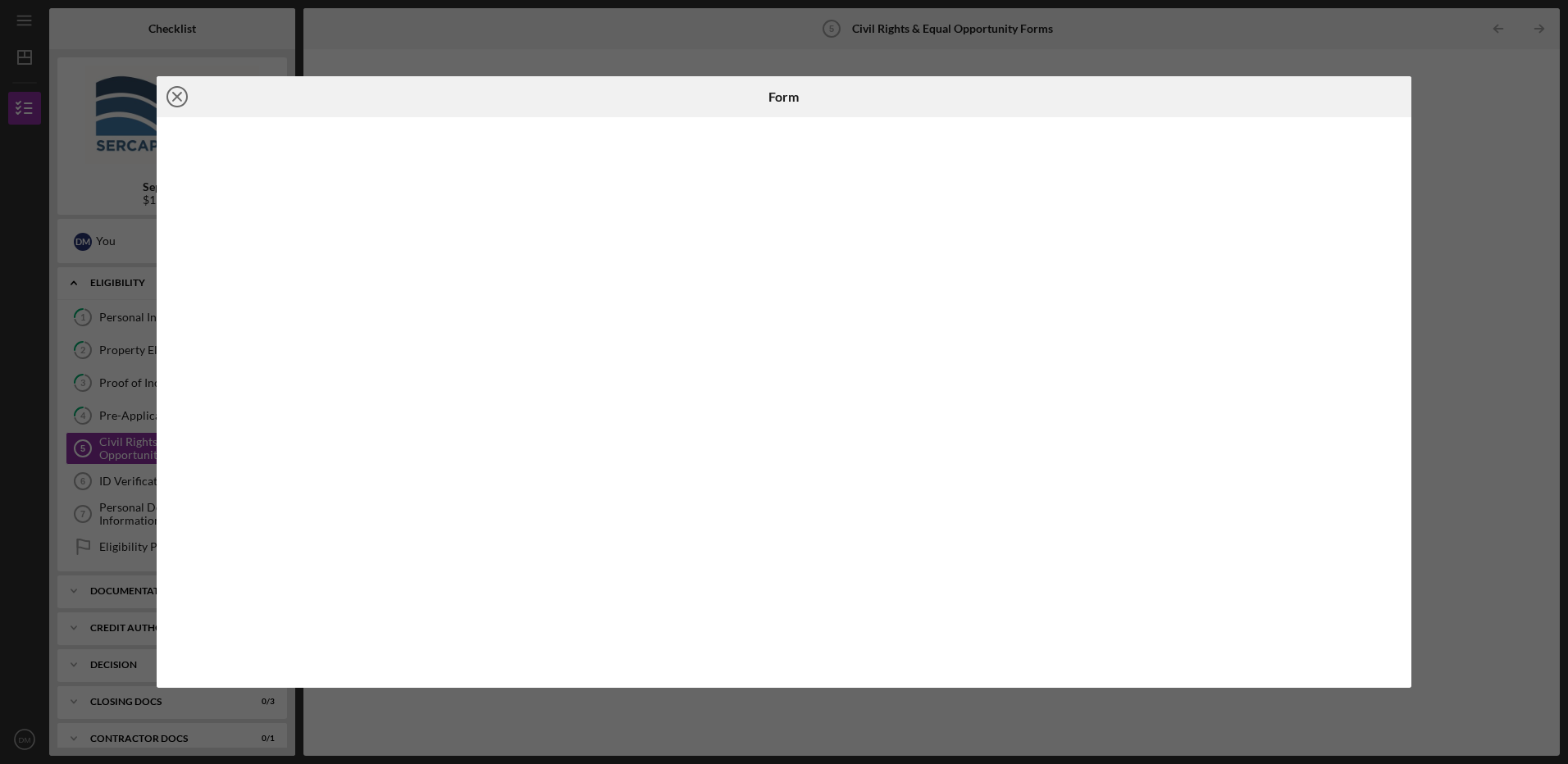
click at [176, 93] on icon "Icon/Close" at bounding box center [176, 96] width 41 height 41
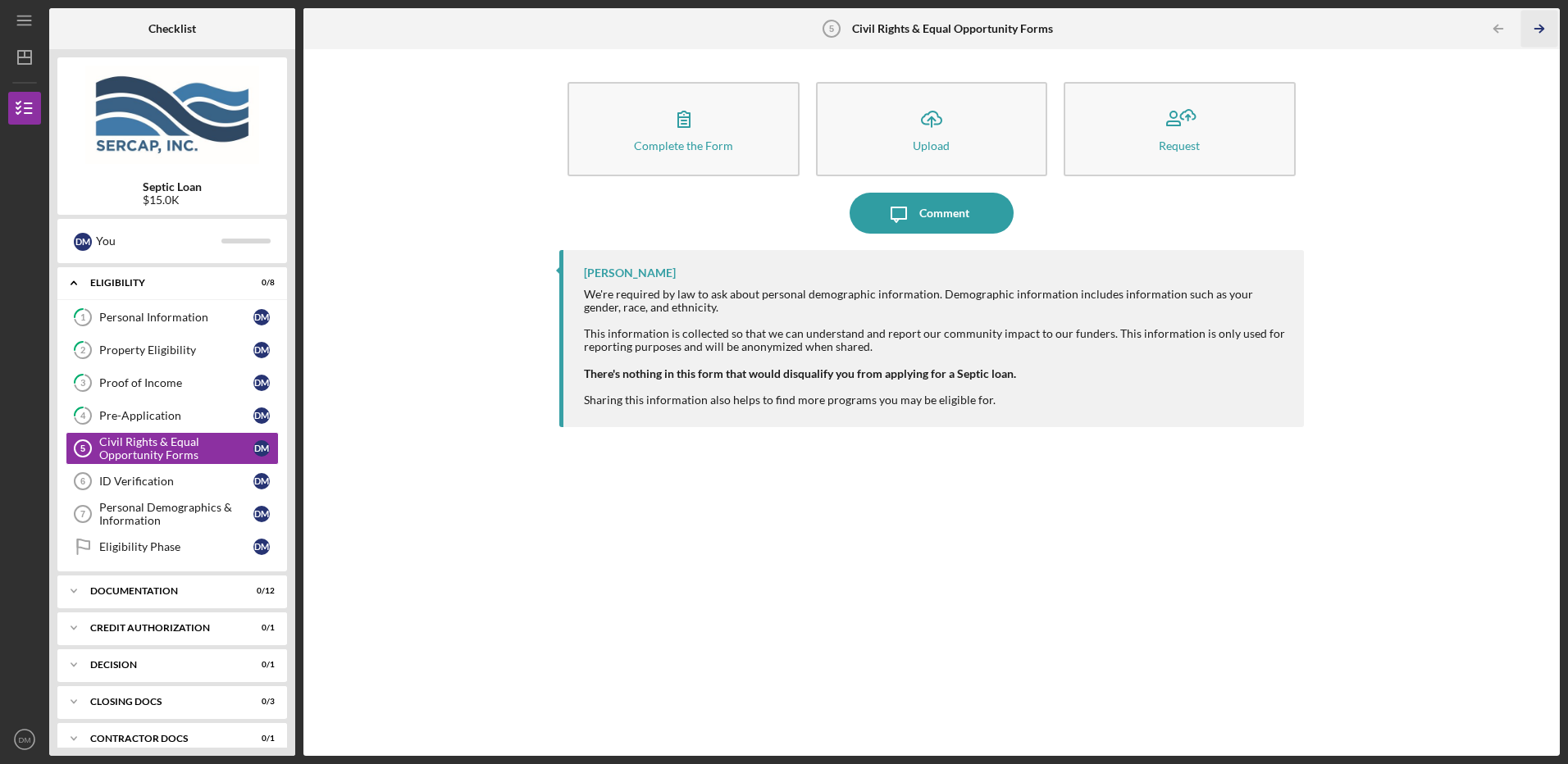
click at [1540, 31] on polyline "button" at bounding box center [1541, 28] width 4 height 8
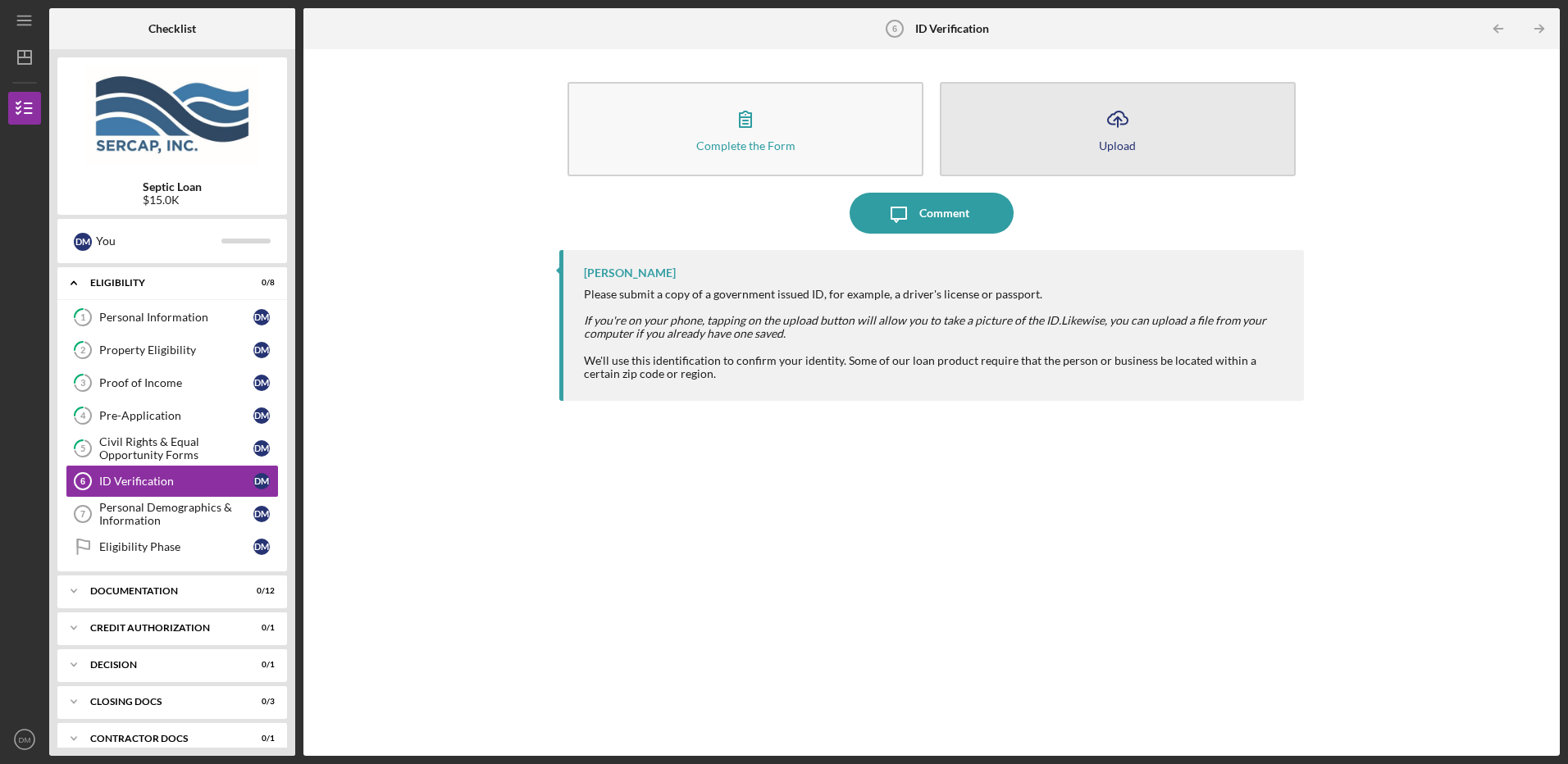
click at [1133, 117] on icon "Icon/Upload" at bounding box center [1117, 118] width 41 height 41
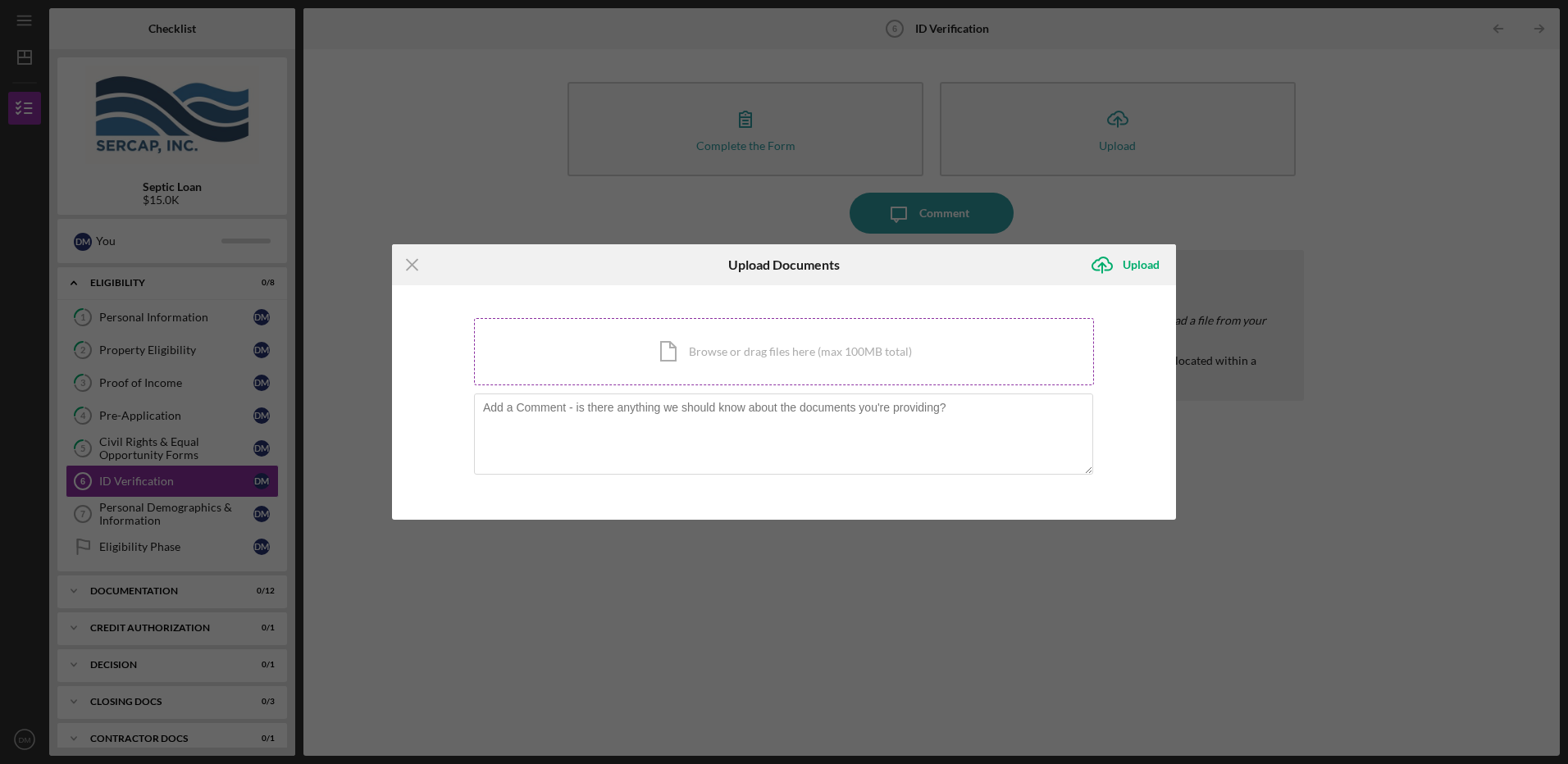
click at [806, 347] on div "Icon/Document Browse or drag files here (max 100MB total) Tap to choose files o…" at bounding box center [784, 352] width 620 height 67
click at [536, 667] on div "Icon/Menu Close Upload Documents Icon/Upload Upload You're uploading documents …" at bounding box center [784, 382] width 1568 height 764
click at [1260, 672] on div "Icon/Menu Close Upload Documents Icon/Upload Upload You're uploading documents …" at bounding box center [784, 382] width 1568 height 764
drag, startPoint x: 615, startPoint y: 635, endPoint x: 613, endPoint y: 647, distance: 12.2
click at [613, 647] on div "Icon/Menu Close Upload Documents Icon/Upload Upload You're uploading documents …" at bounding box center [784, 382] width 1568 height 764
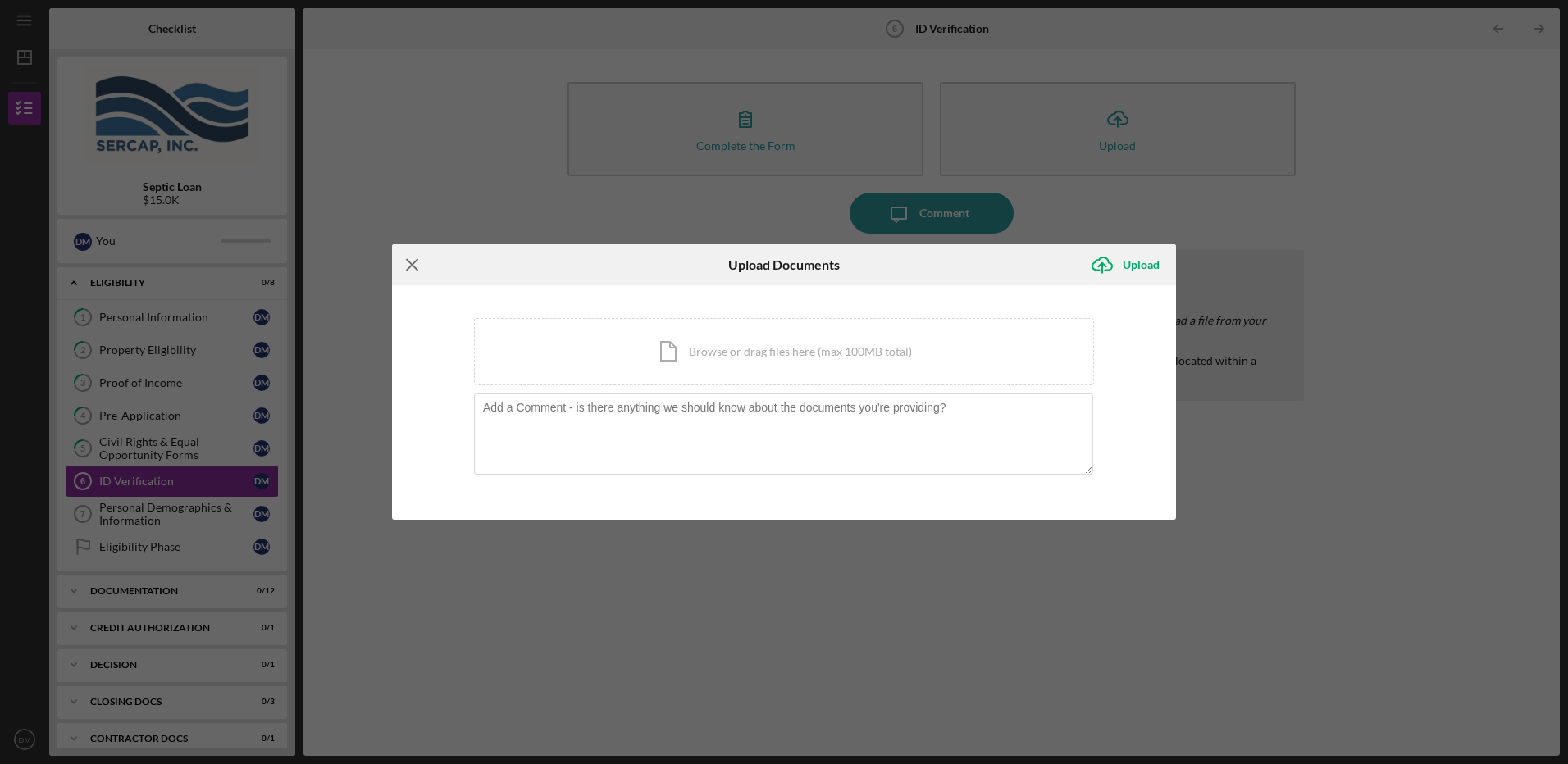
click at [417, 265] on icon "Icon/Menu Close" at bounding box center [412, 264] width 41 height 41
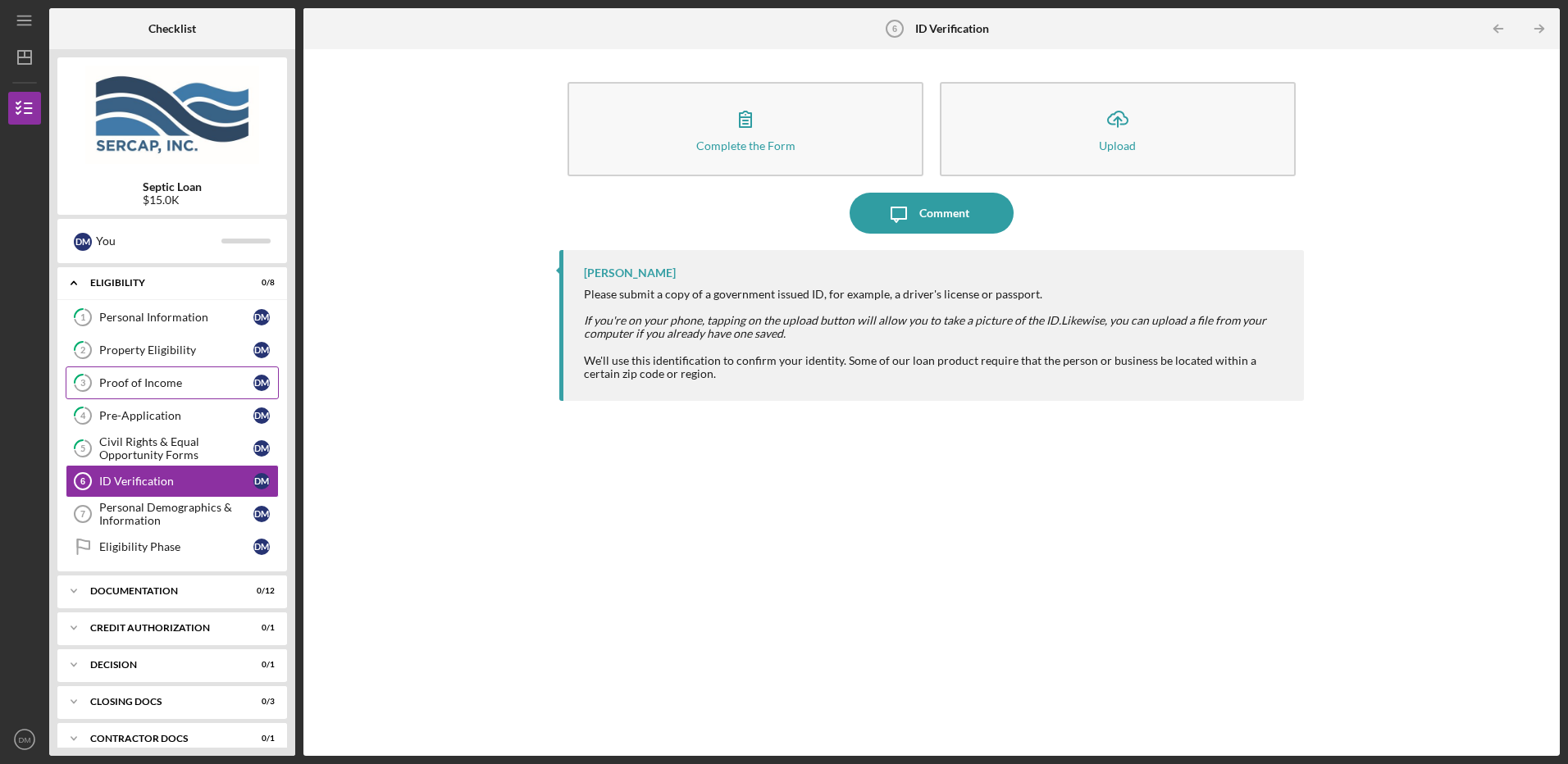
scroll to position [54, 0]
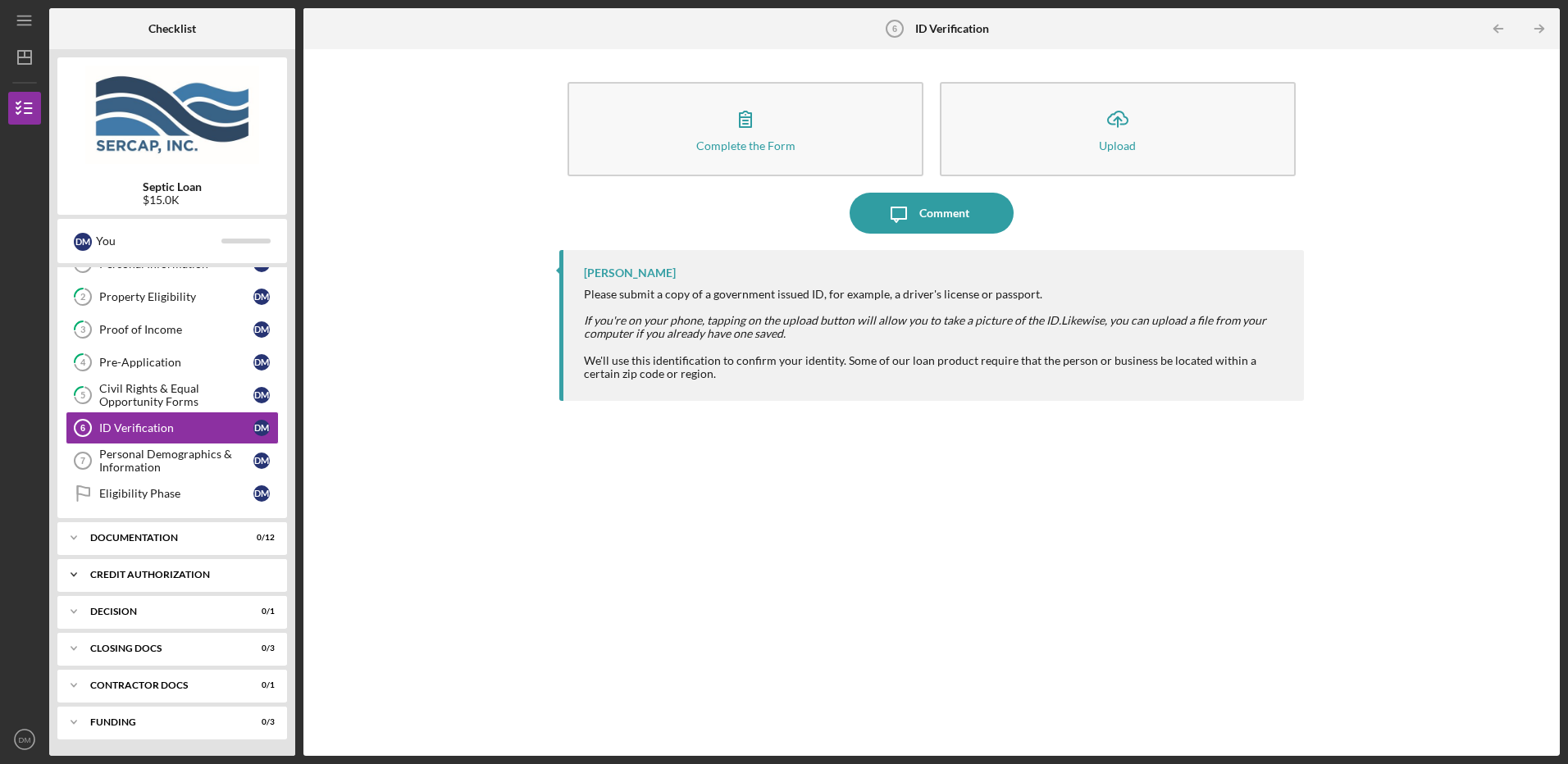
click at [182, 575] on div "CREDIT AUTHORIZATION" at bounding box center [178, 574] width 176 height 9
click at [180, 607] on div "Credit Authorization" at bounding box center [176, 609] width 155 height 13
